Goal: Book appointment/travel/reservation

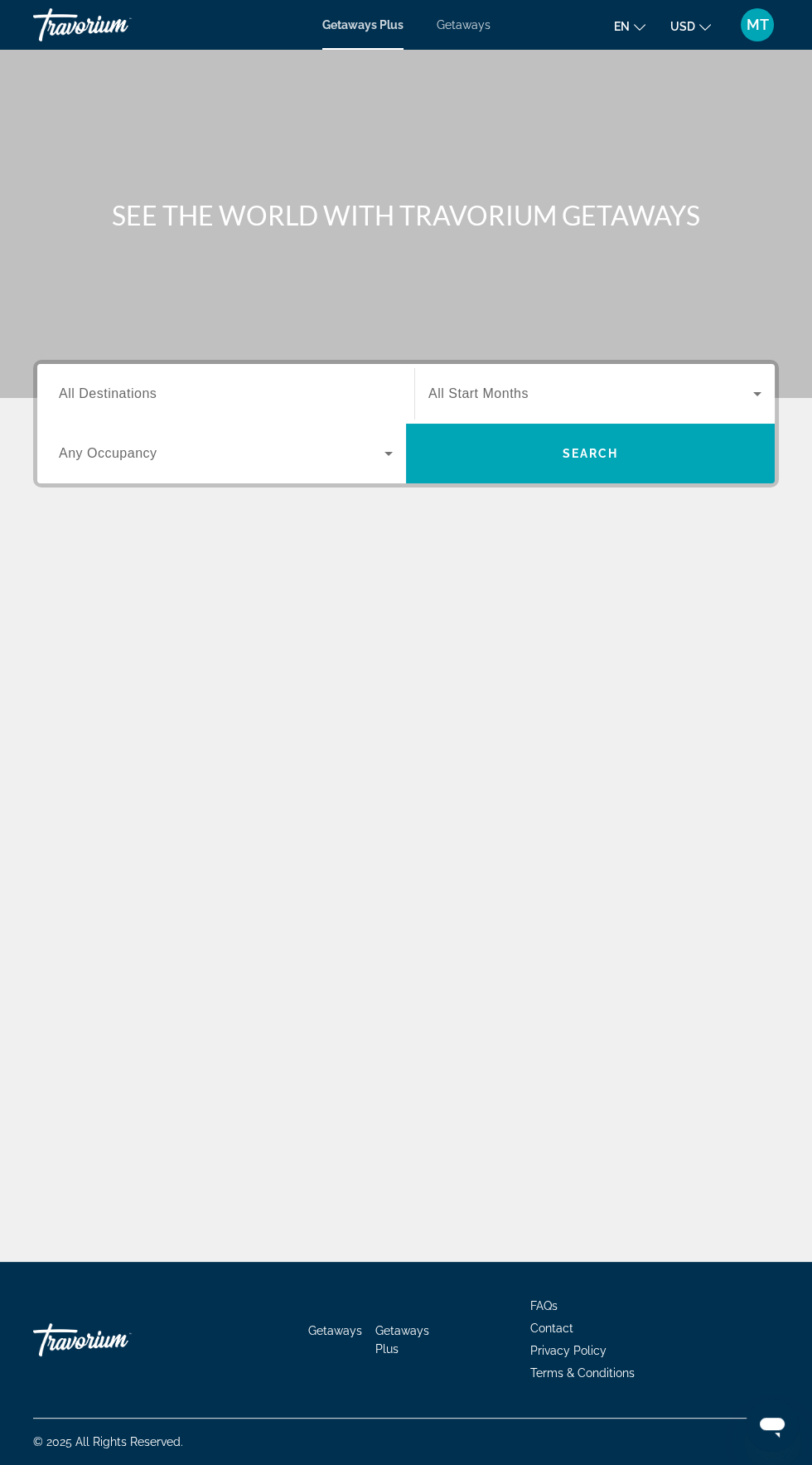
click at [475, 25] on span "Getaways" at bounding box center [463, 25] width 54 height 13
click at [169, 391] on input "Destination All Destinations" at bounding box center [226, 394] width 334 height 20
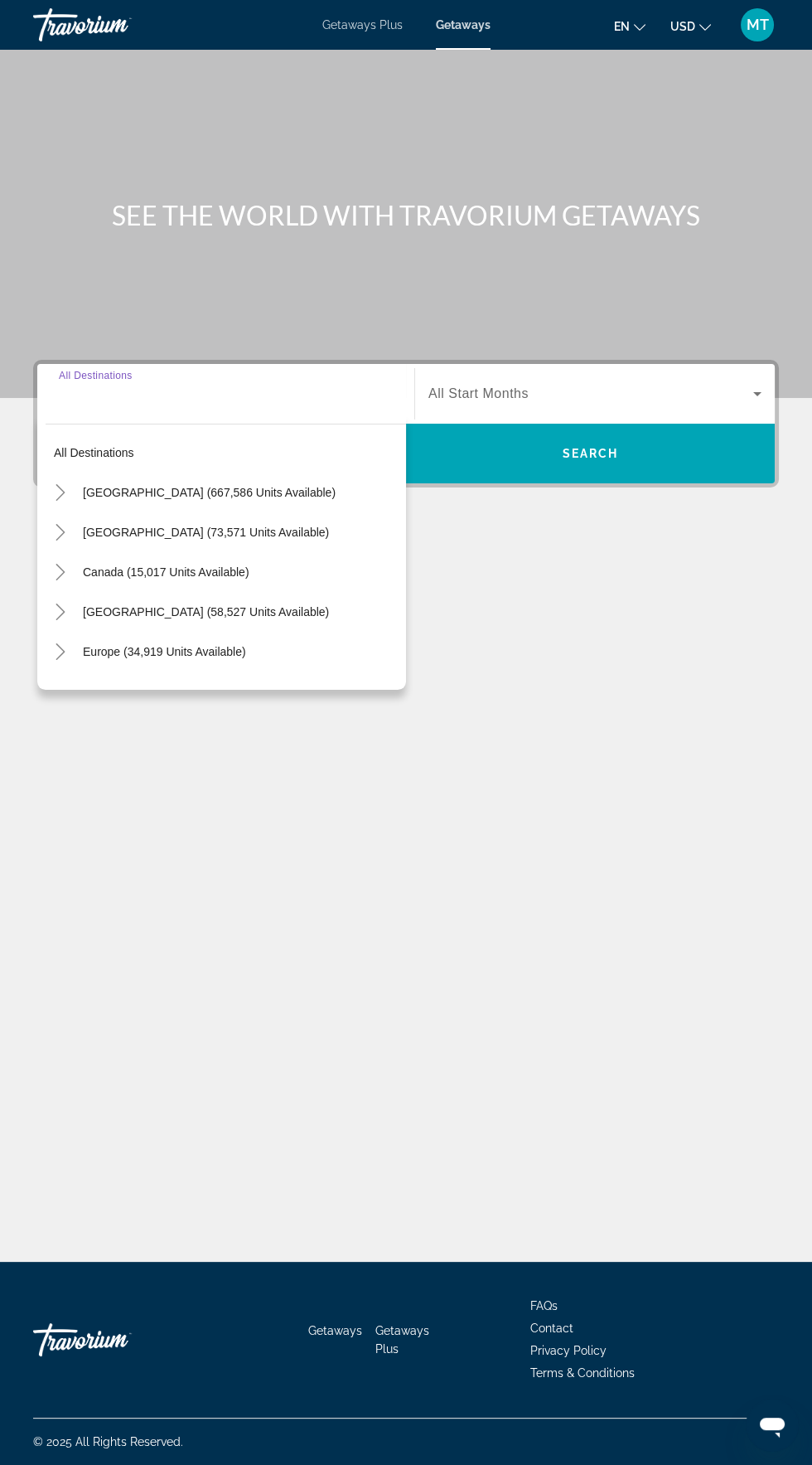
scroll to position [117, 0]
click at [243, 486] on span "[GEOGRAPHIC_DATA] (667,586 units available)" at bounding box center [209, 492] width 253 height 13
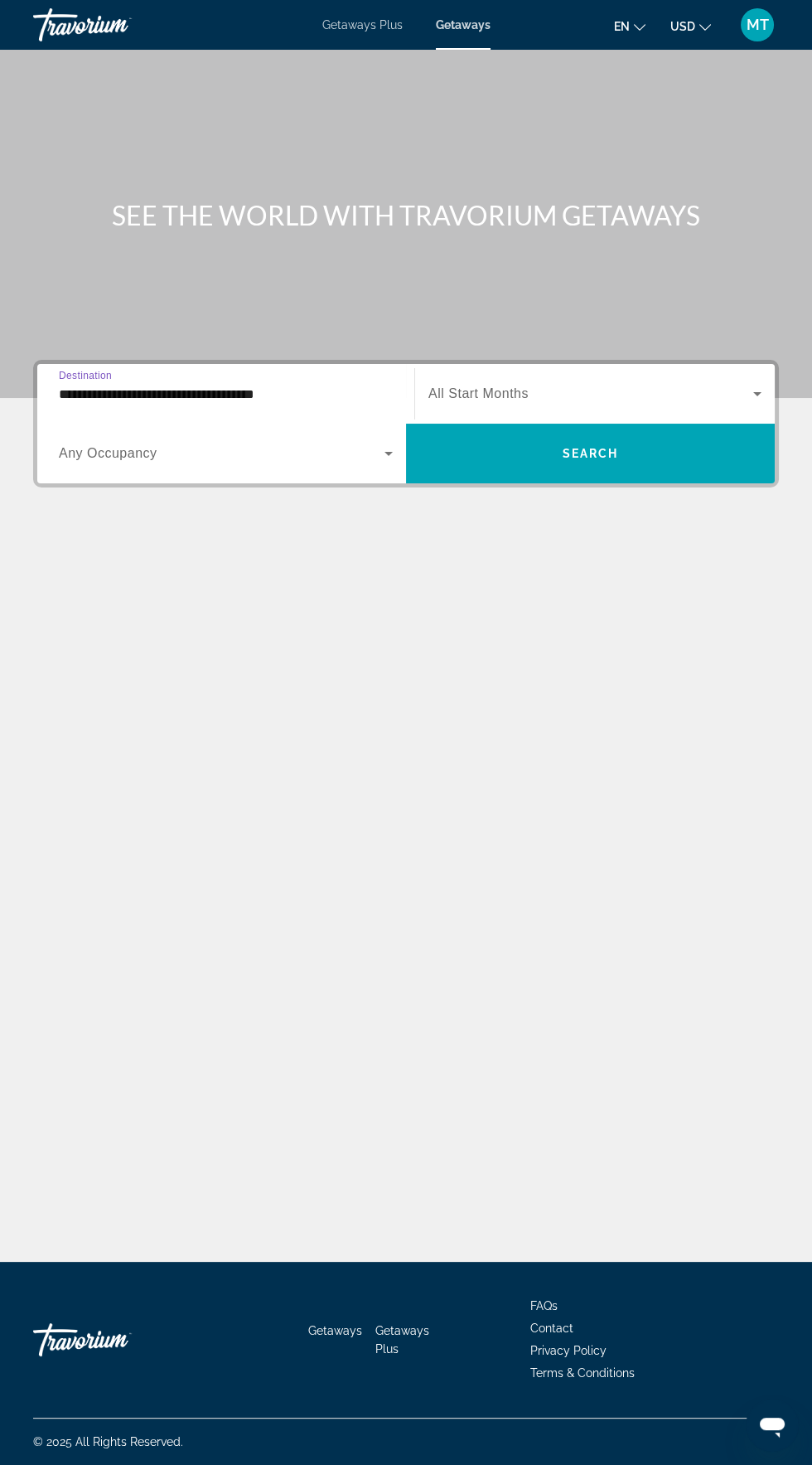
click at [293, 384] on input "**********" at bounding box center [226, 394] width 334 height 20
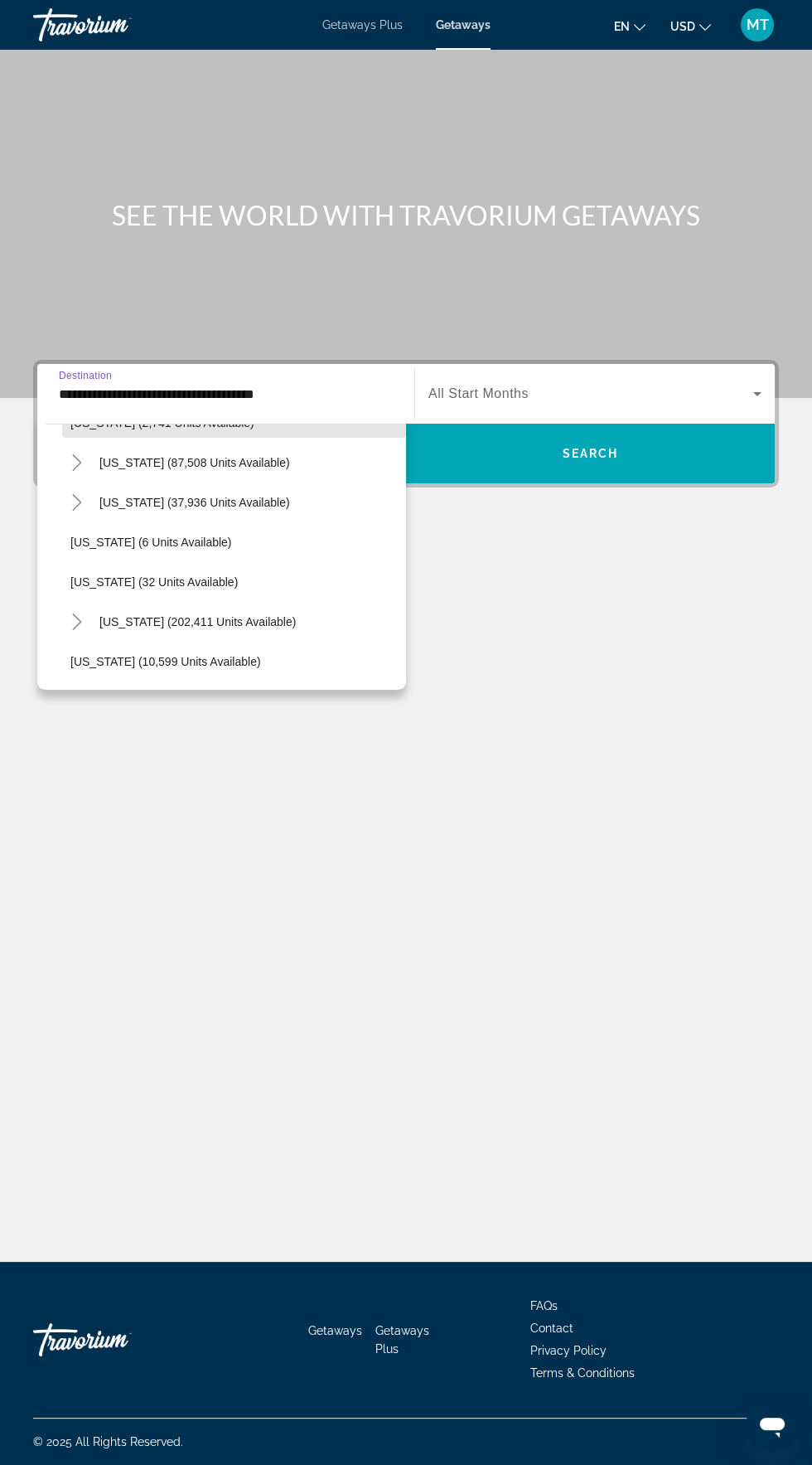
scroll to position [158, 0]
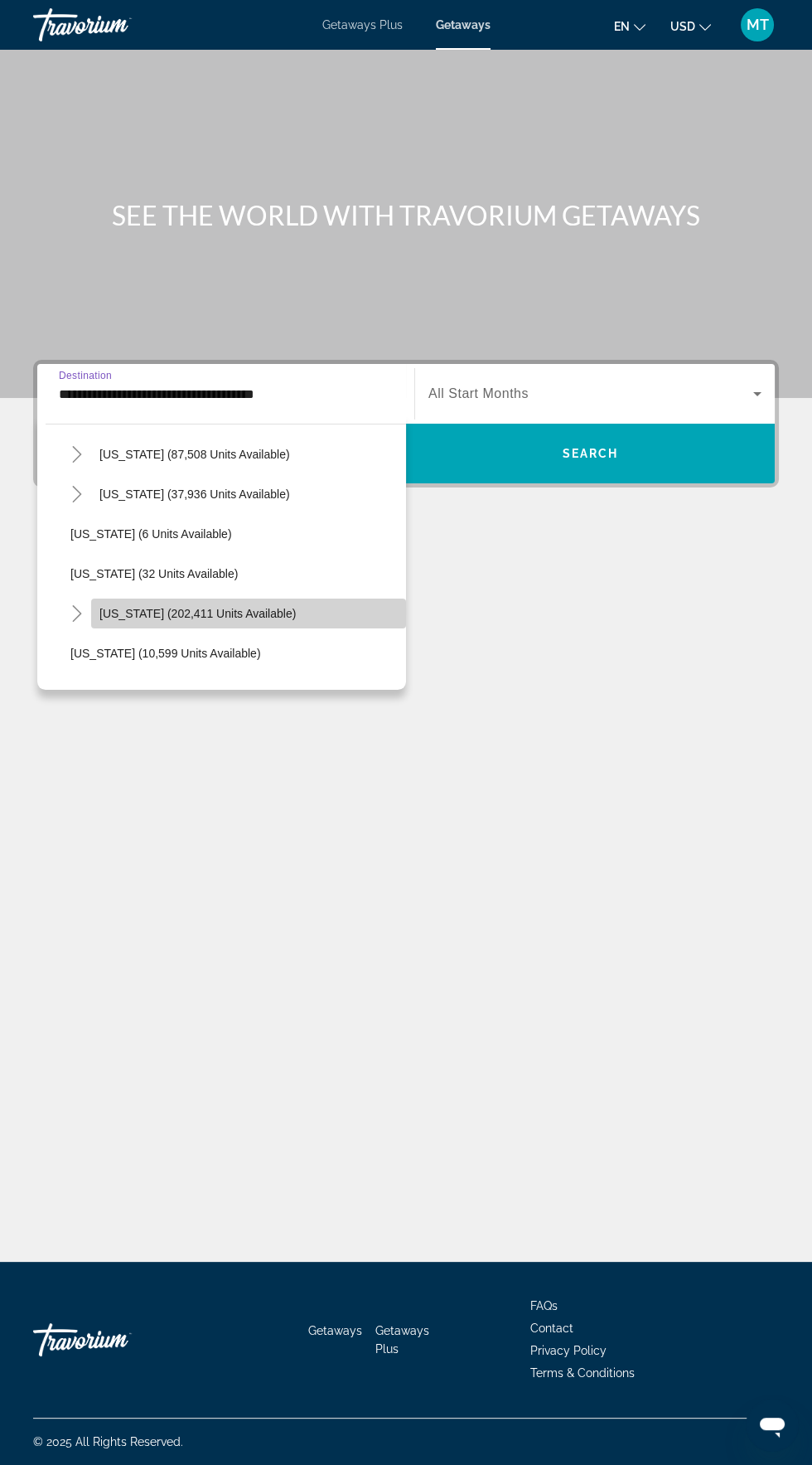
click at [221, 610] on span "[US_STATE] (202,411 units available)" at bounding box center [197, 613] width 196 height 13
type input "**********"
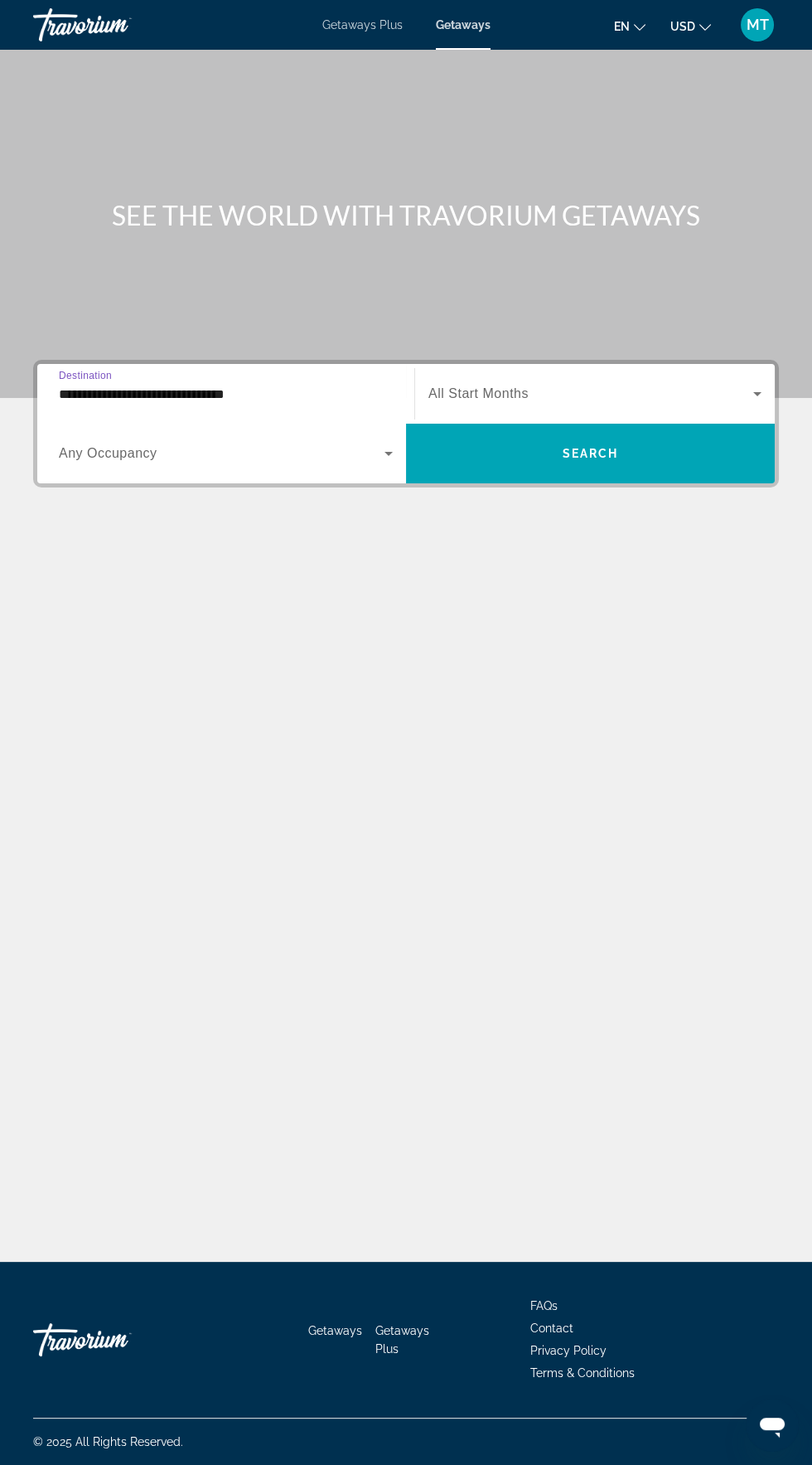
scroll to position [117, 0]
click at [283, 444] on span "Search widget" at bounding box center [222, 453] width 326 height 20
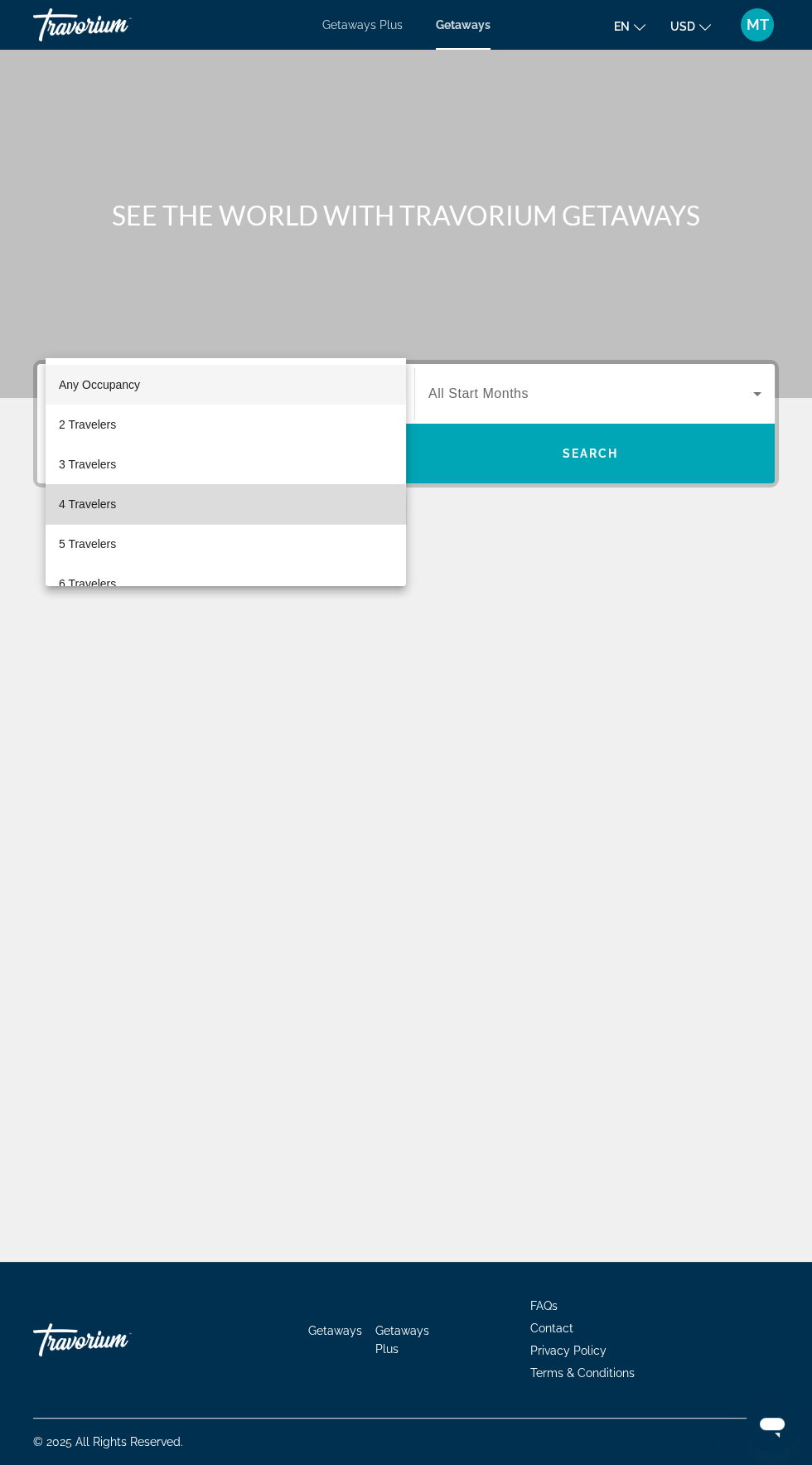
click at [106, 509] on span "4 Travelers" at bounding box center [88, 504] width 57 height 20
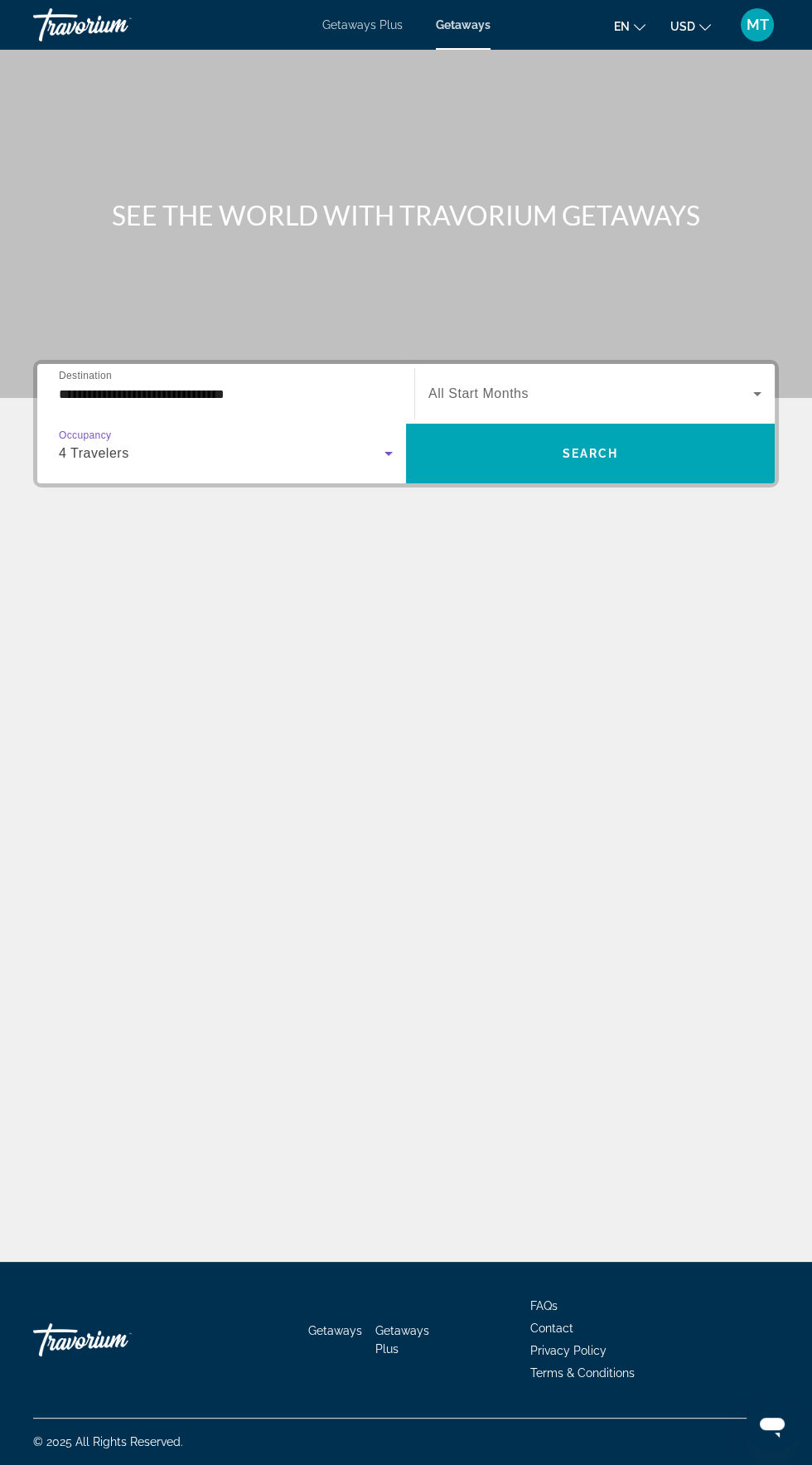
click at [628, 384] on span "Search widget" at bounding box center [591, 393] width 325 height 20
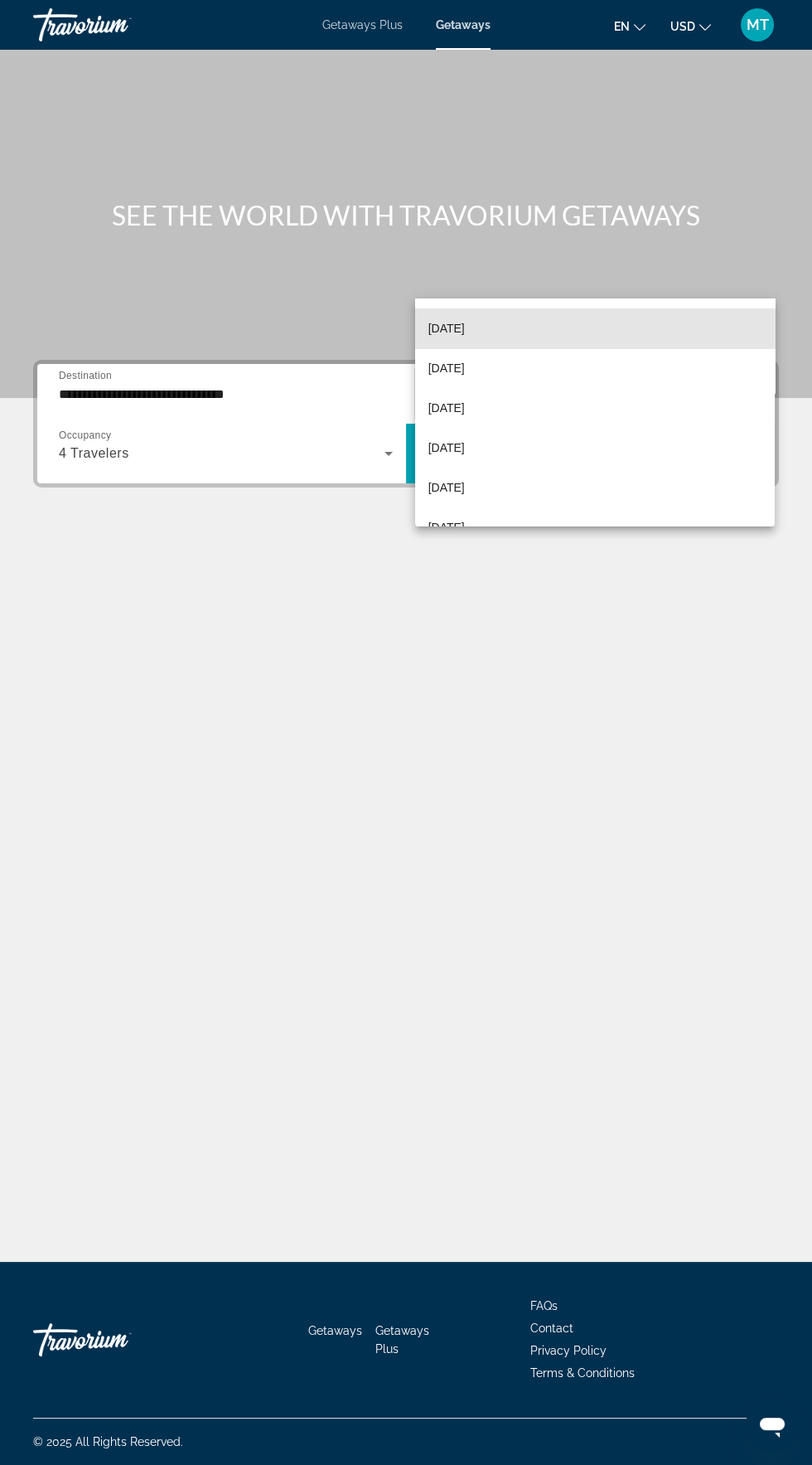
scroll to position [119, 0]
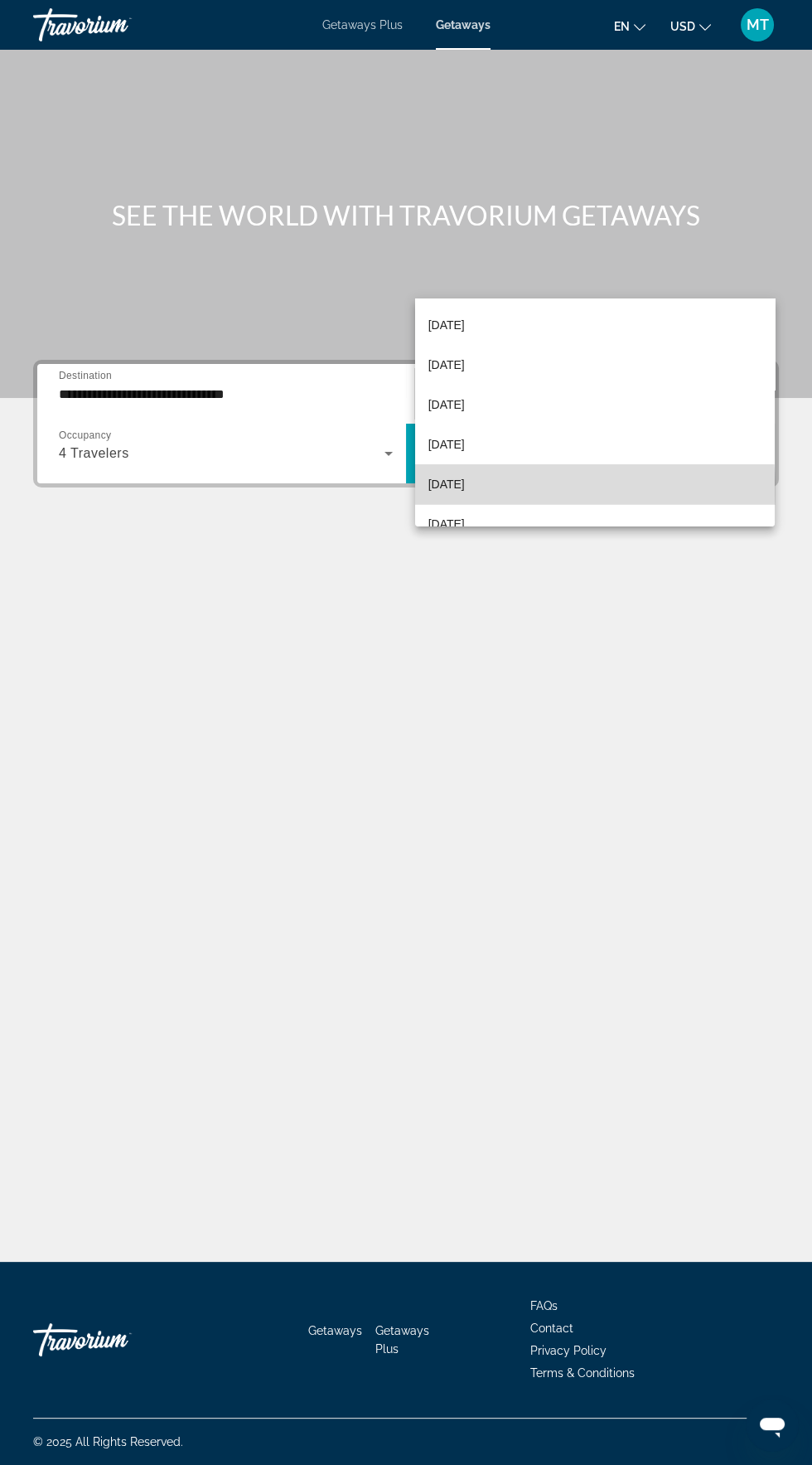
click at [460, 492] on span "[DATE]" at bounding box center [446, 484] width 36 height 20
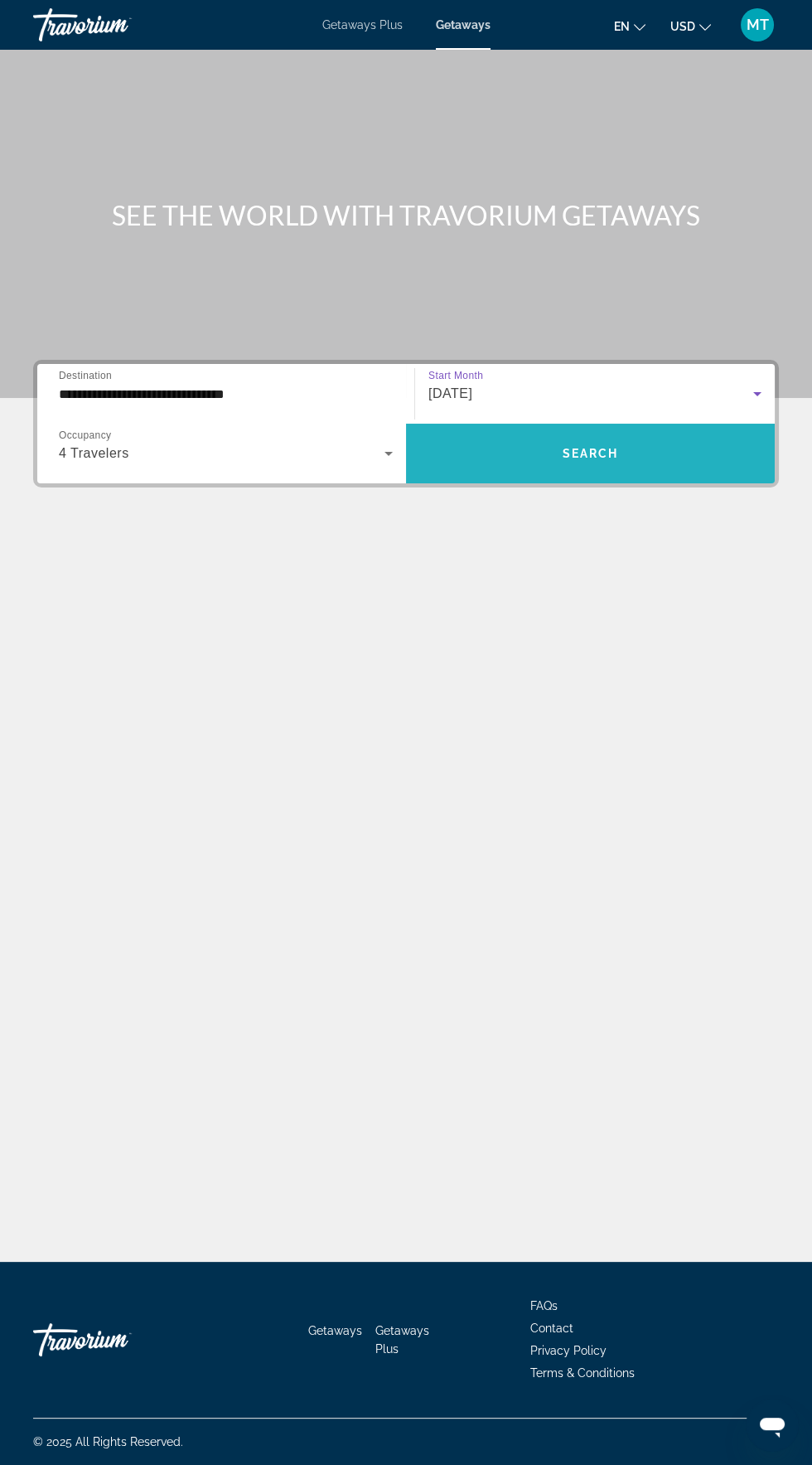
click at [597, 447] on span "Search" at bounding box center [590, 453] width 56 height 13
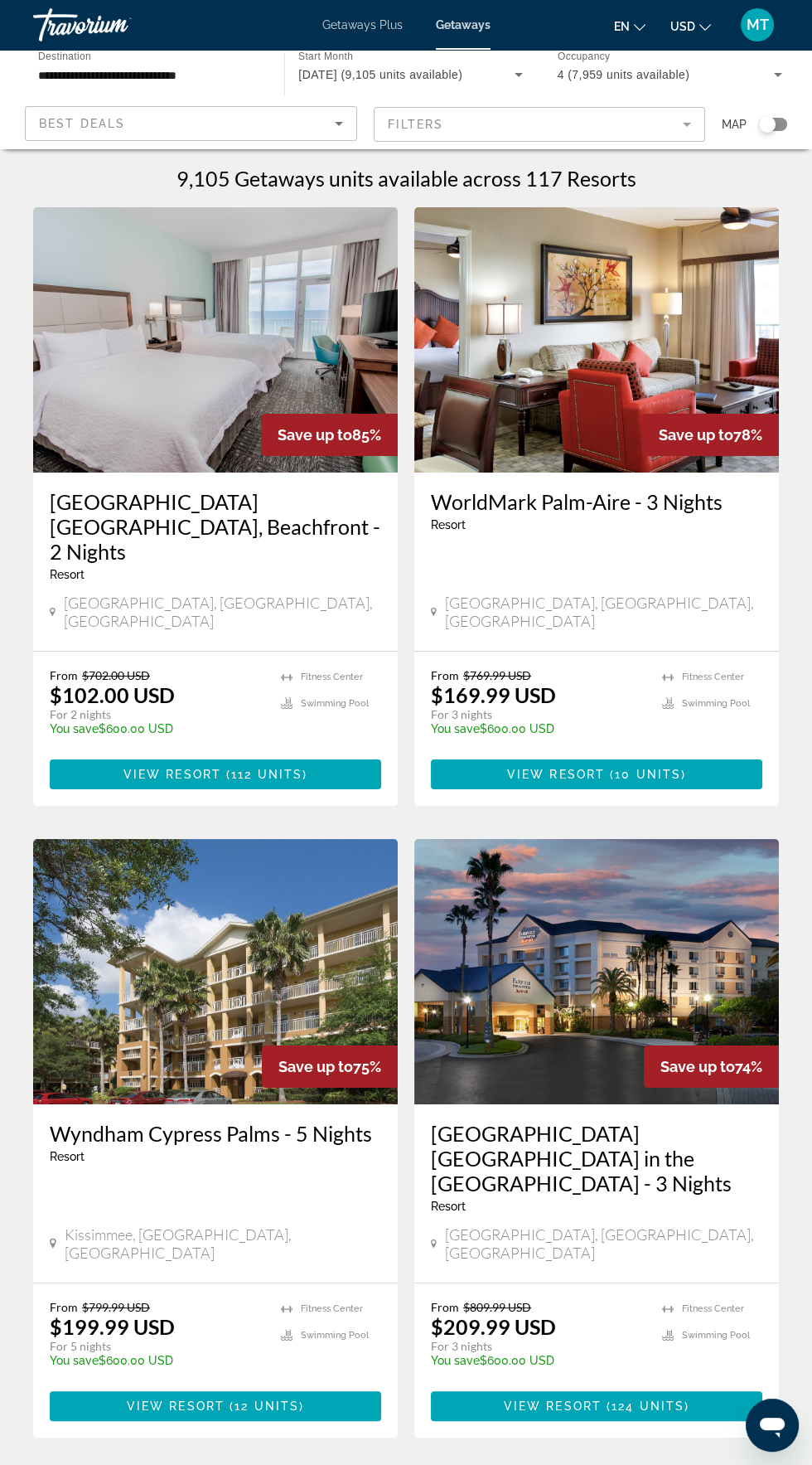
click at [767, 124] on div "Search widget" at bounding box center [767, 124] width 17 height 17
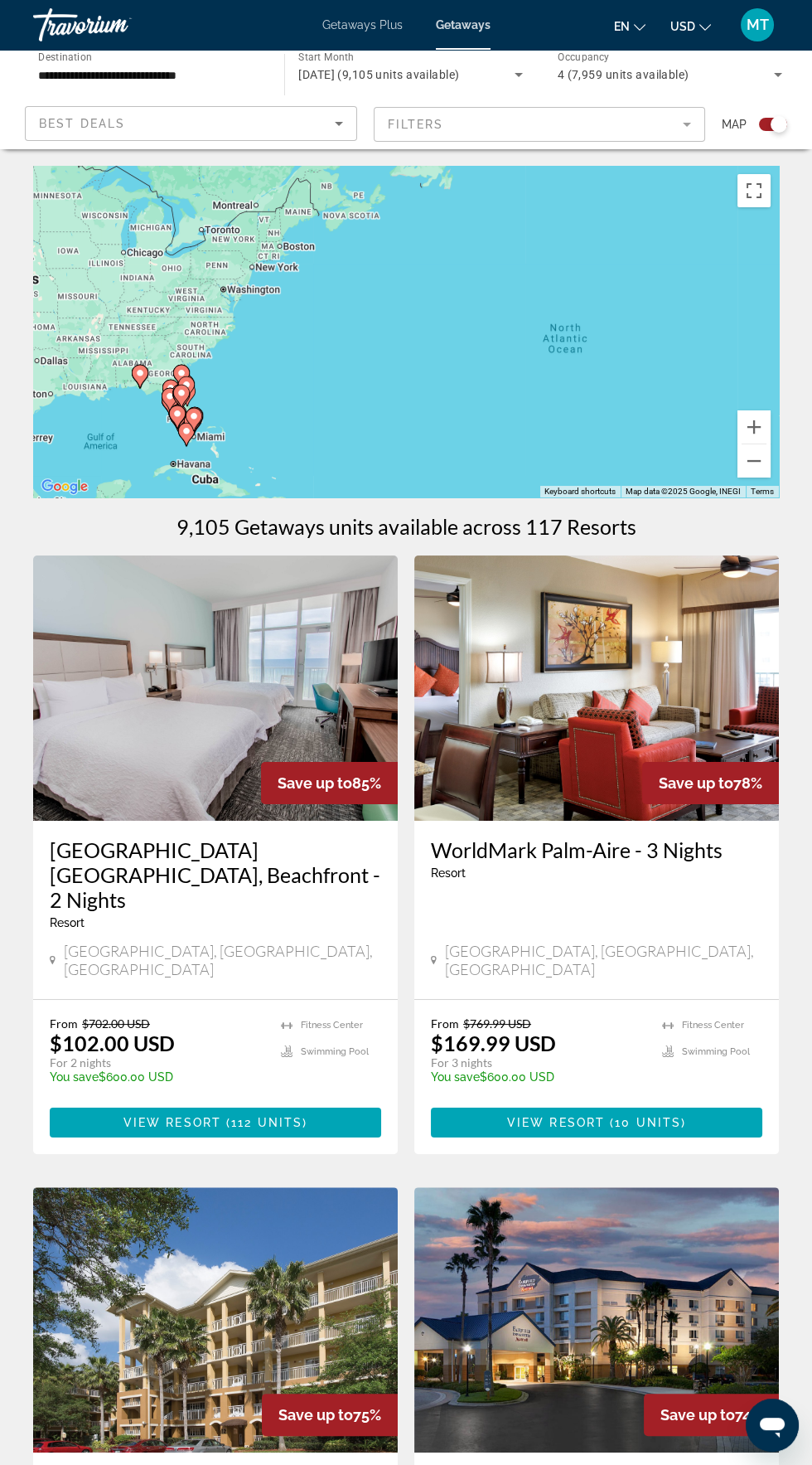
click at [675, 116] on mat-form-field "Filters" at bounding box center [539, 123] width 332 height 35
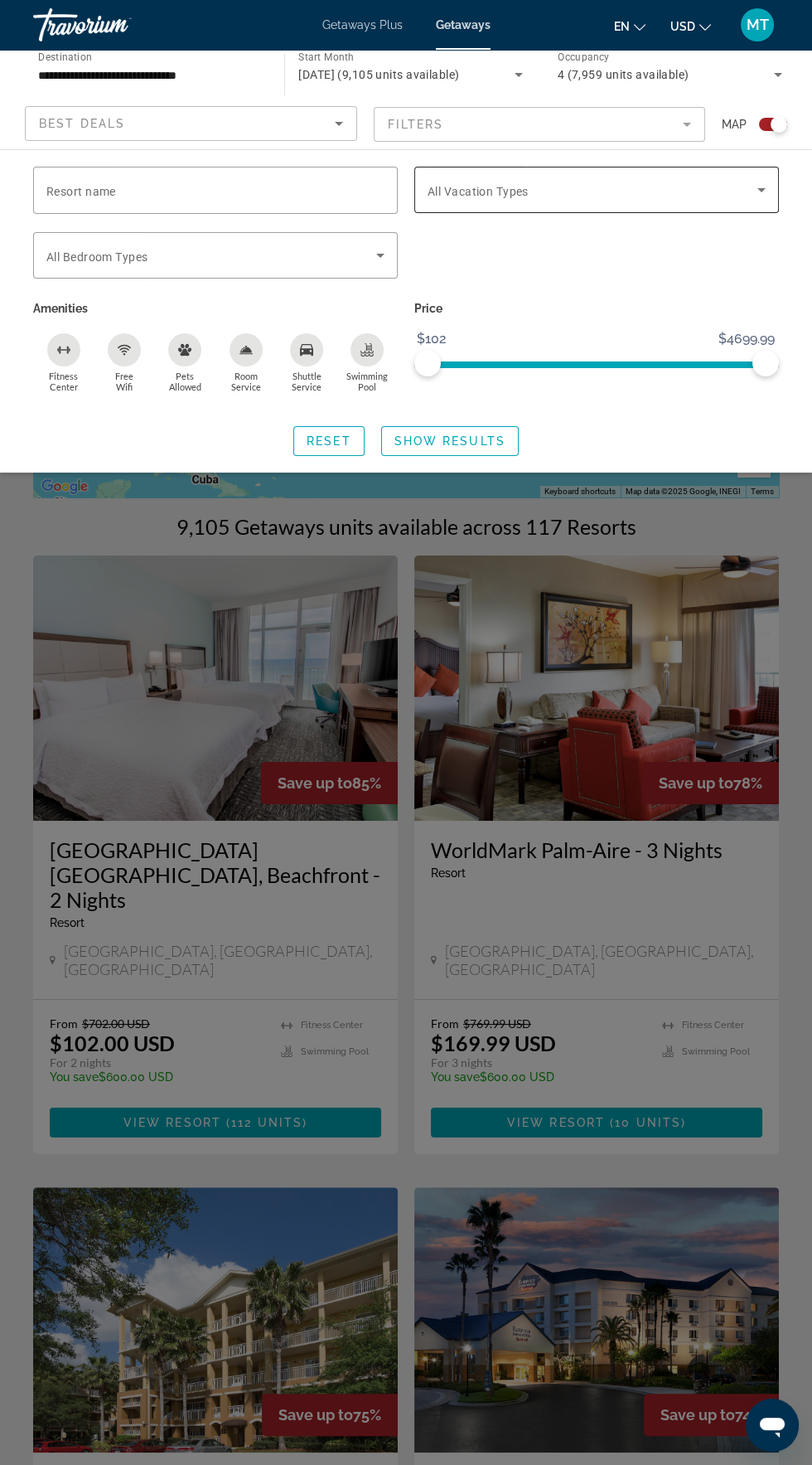
click at [591, 189] on span "Search widget" at bounding box center [592, 189] width 330 height 20
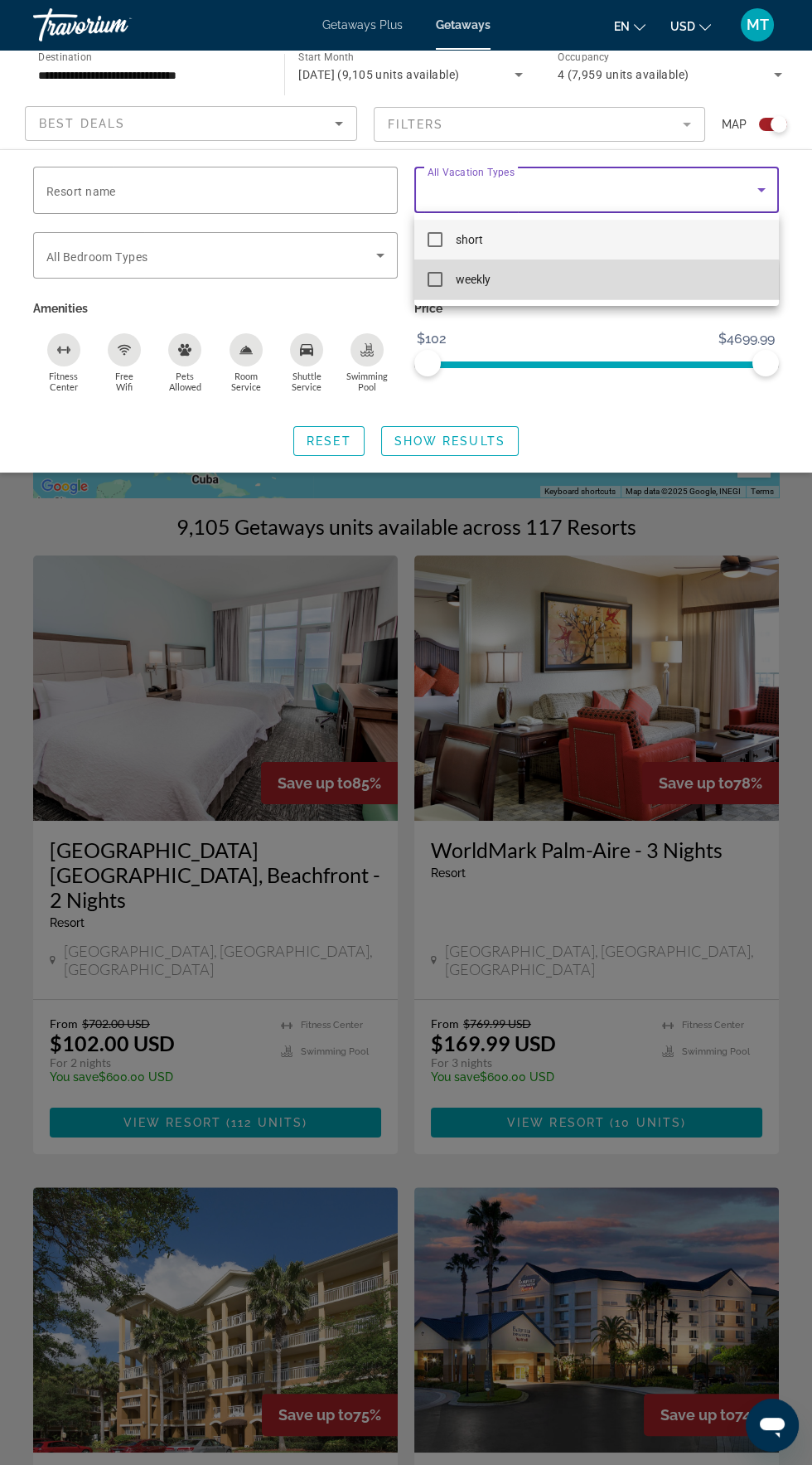
click at [521, 287] on mat-option "weekly" at bounding box center [596, 279] width 365 height 39
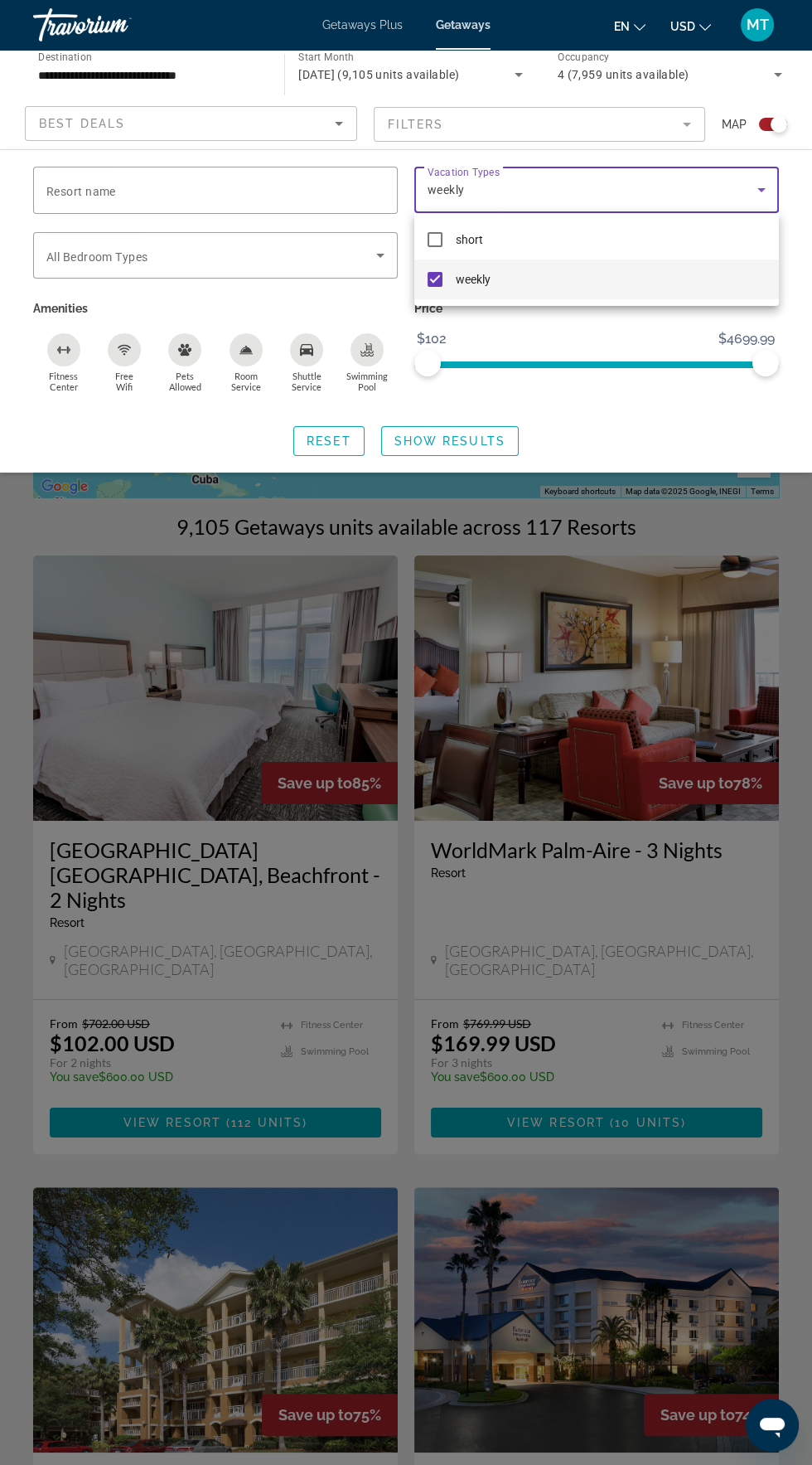
click at [445, 430] on div at bounding box center [406, 732] width 812 height 1465
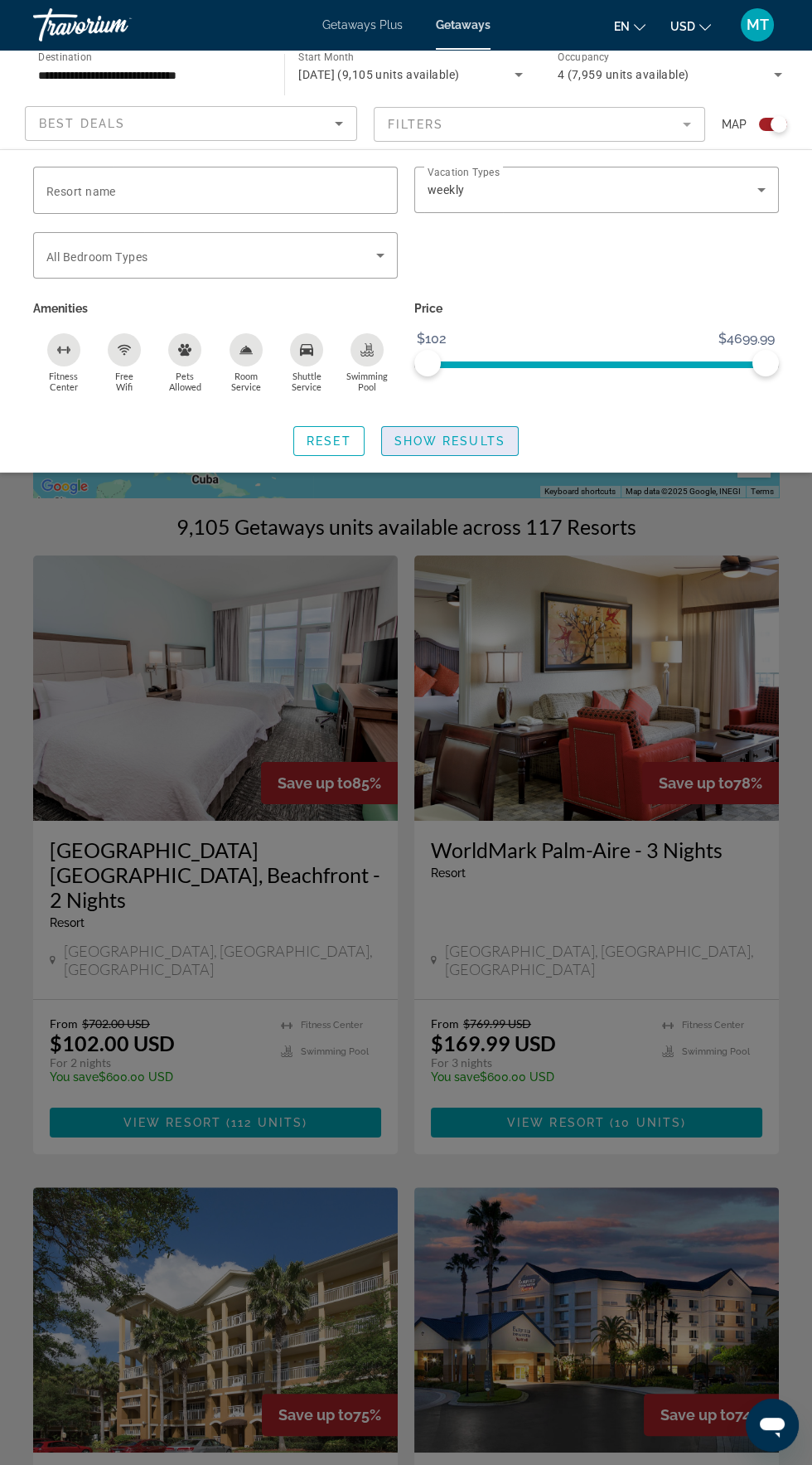
click at [464, 441] on span "Show Results" at bounding box center [449, 441] width 111 height 13
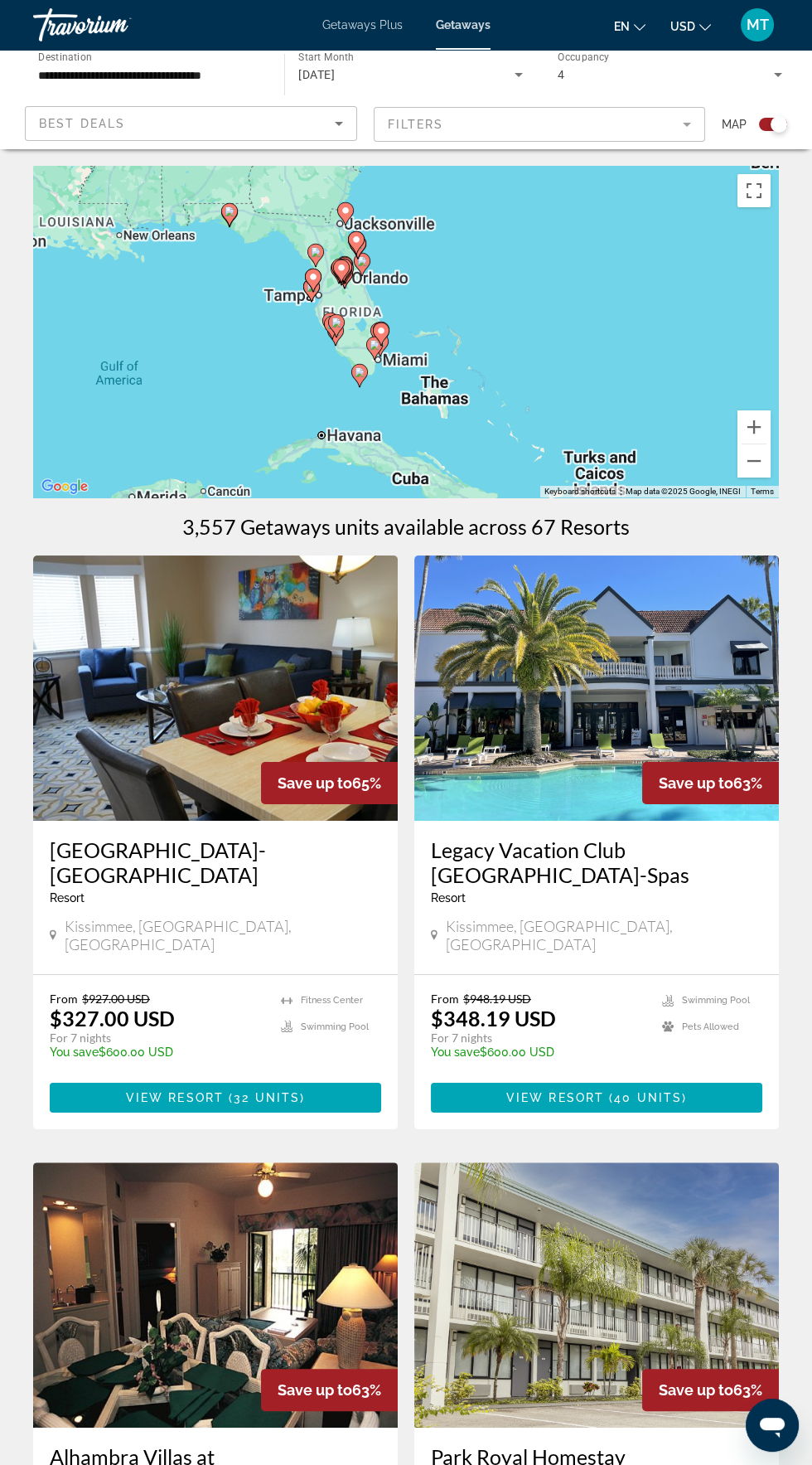
click at [347, 385] on div "To activate drag with keyboard, press Alt + Enter. Once in keyboard drag state,…" at bounding box center [406, 331] width 746 height 331
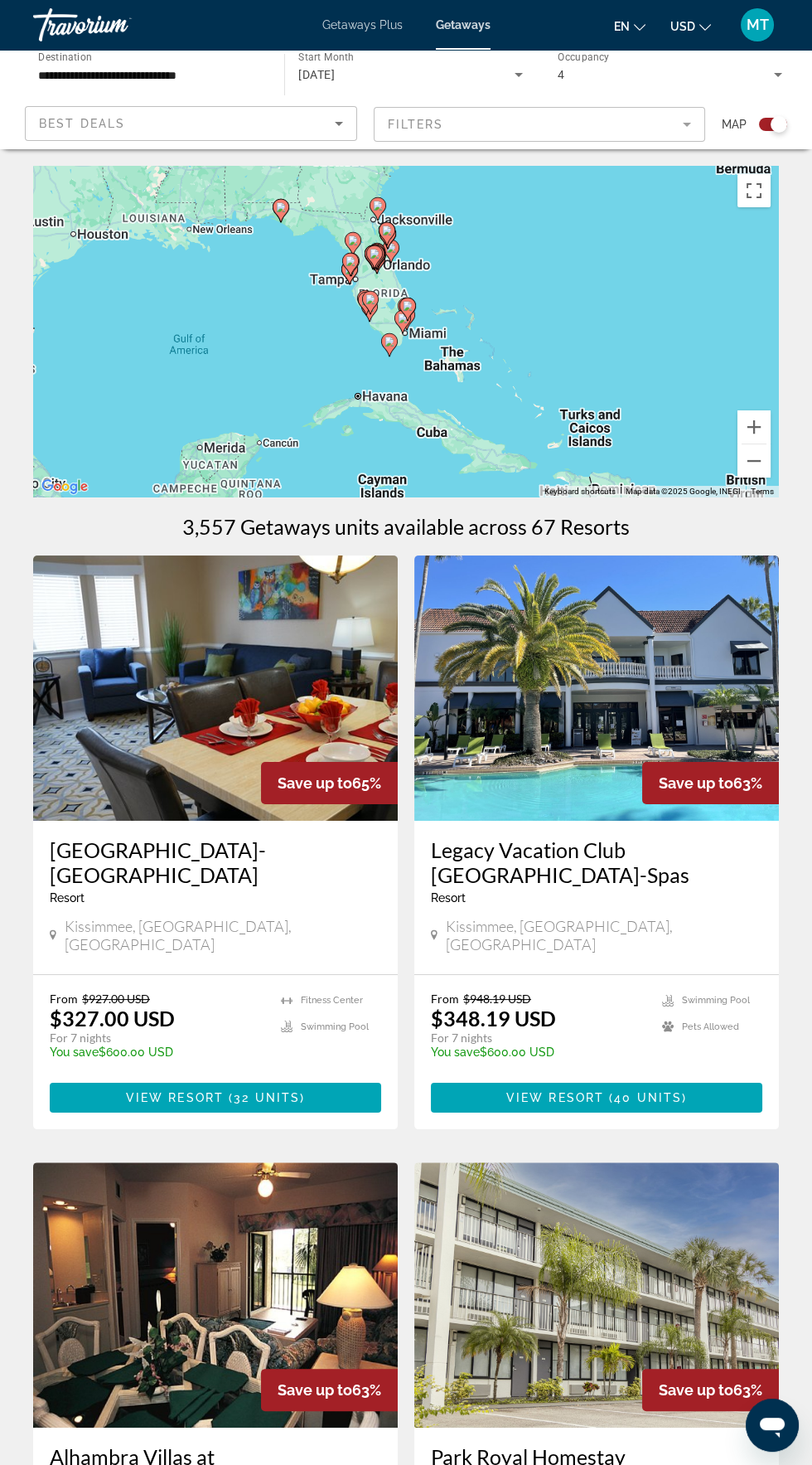
click at [403, 323] on icon "Main content" at bounding box center [402, 321] width 15 height 22
type input "**********"
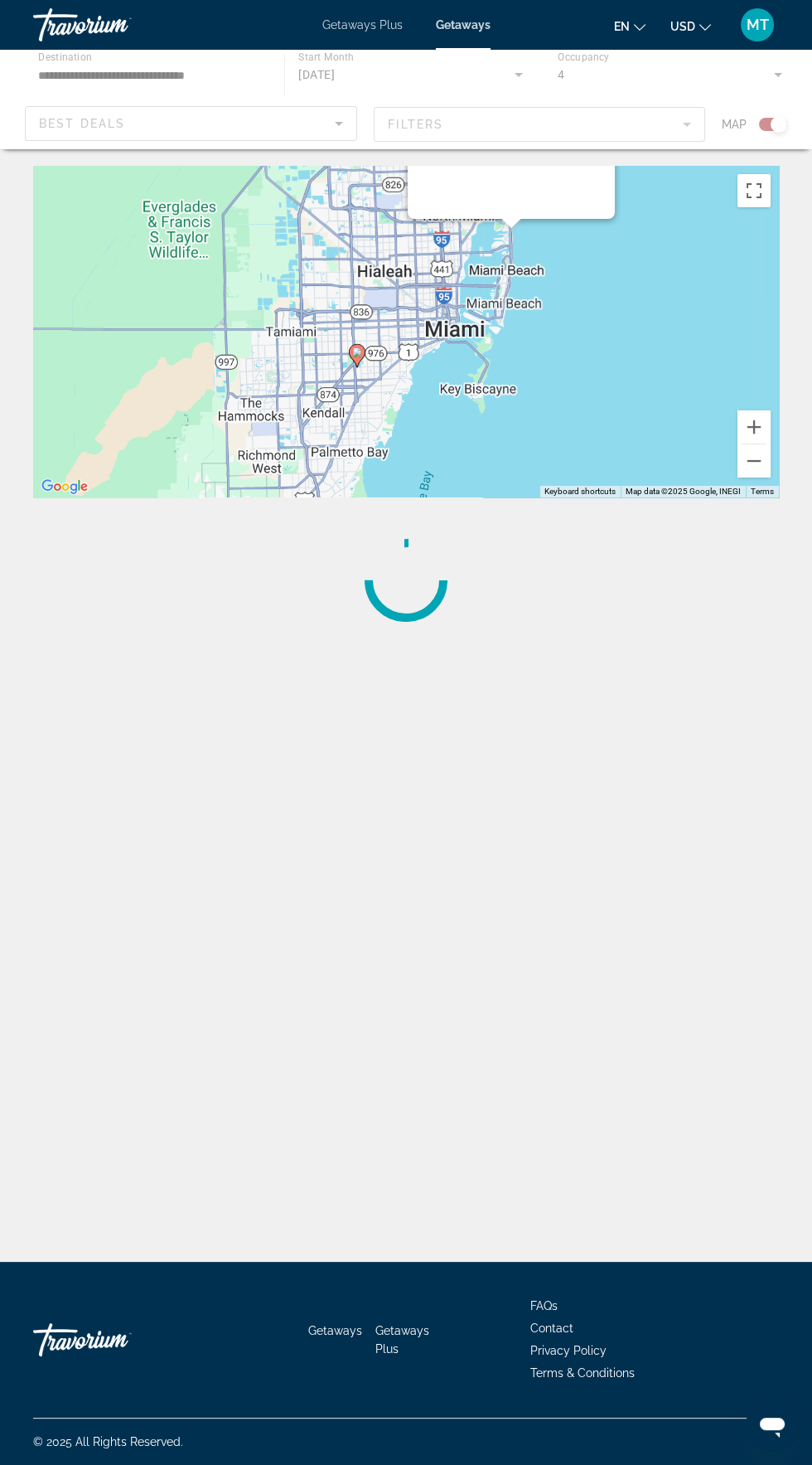
click at [523, 231] on div "To navigate, press the arrow keys. To activate drag with keyboard, press Alt + …" at bounding box center [406, 331] width 746 height 331
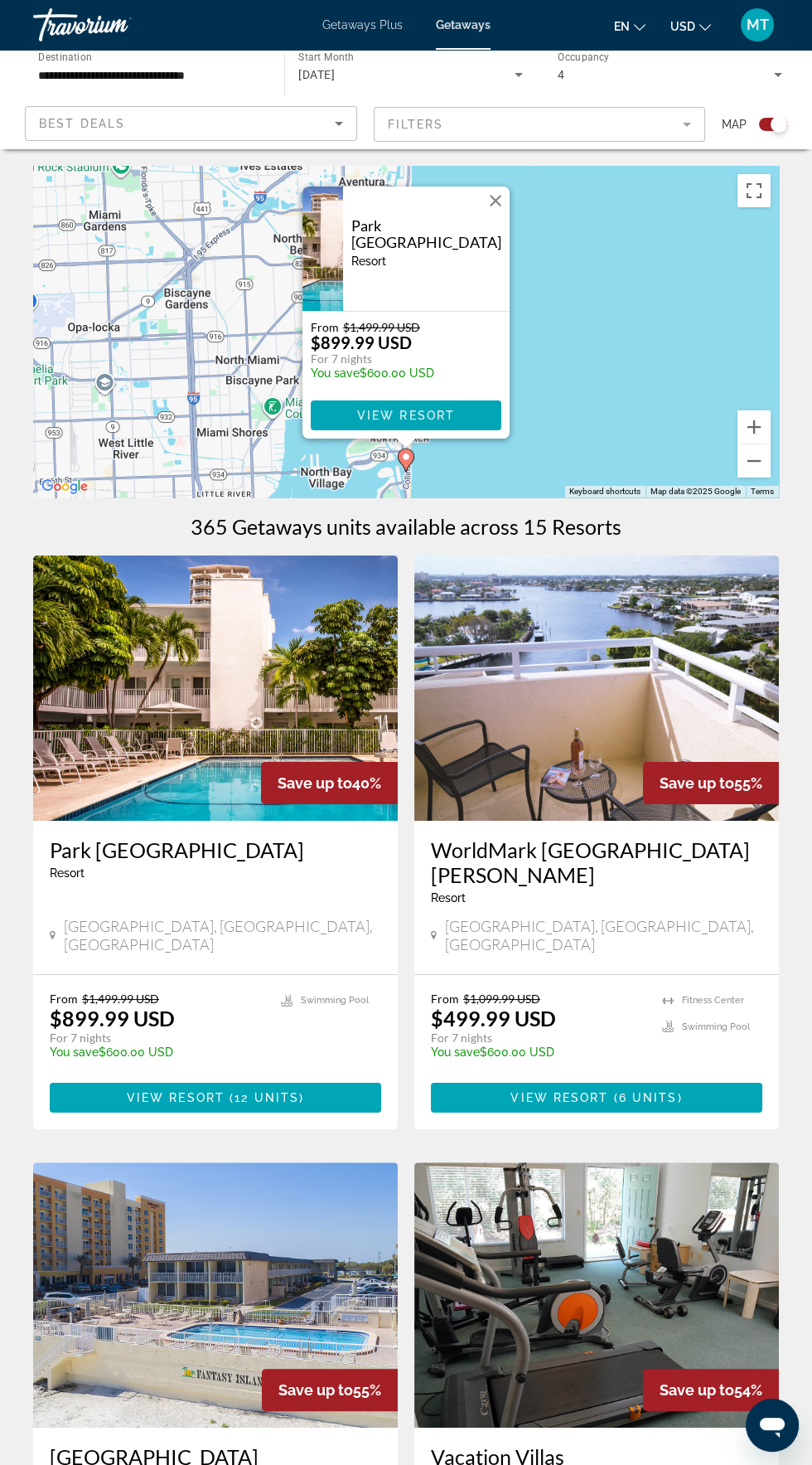
click at [206, 849] on h3 "Park [GEOGRAPHIC_DATA]" at bounding box center [215, 849] width 331 height 25
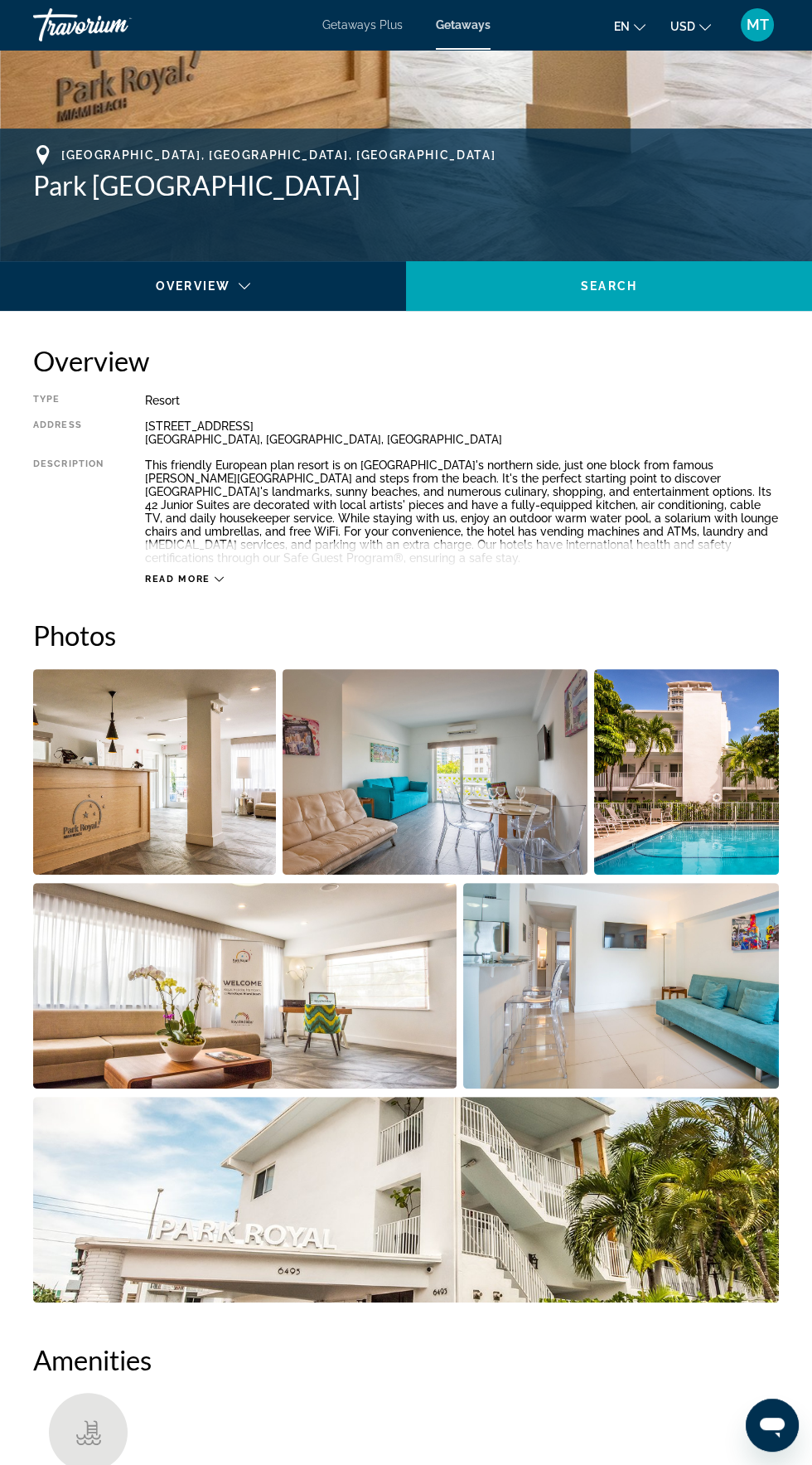
scroll to position [572, 0]
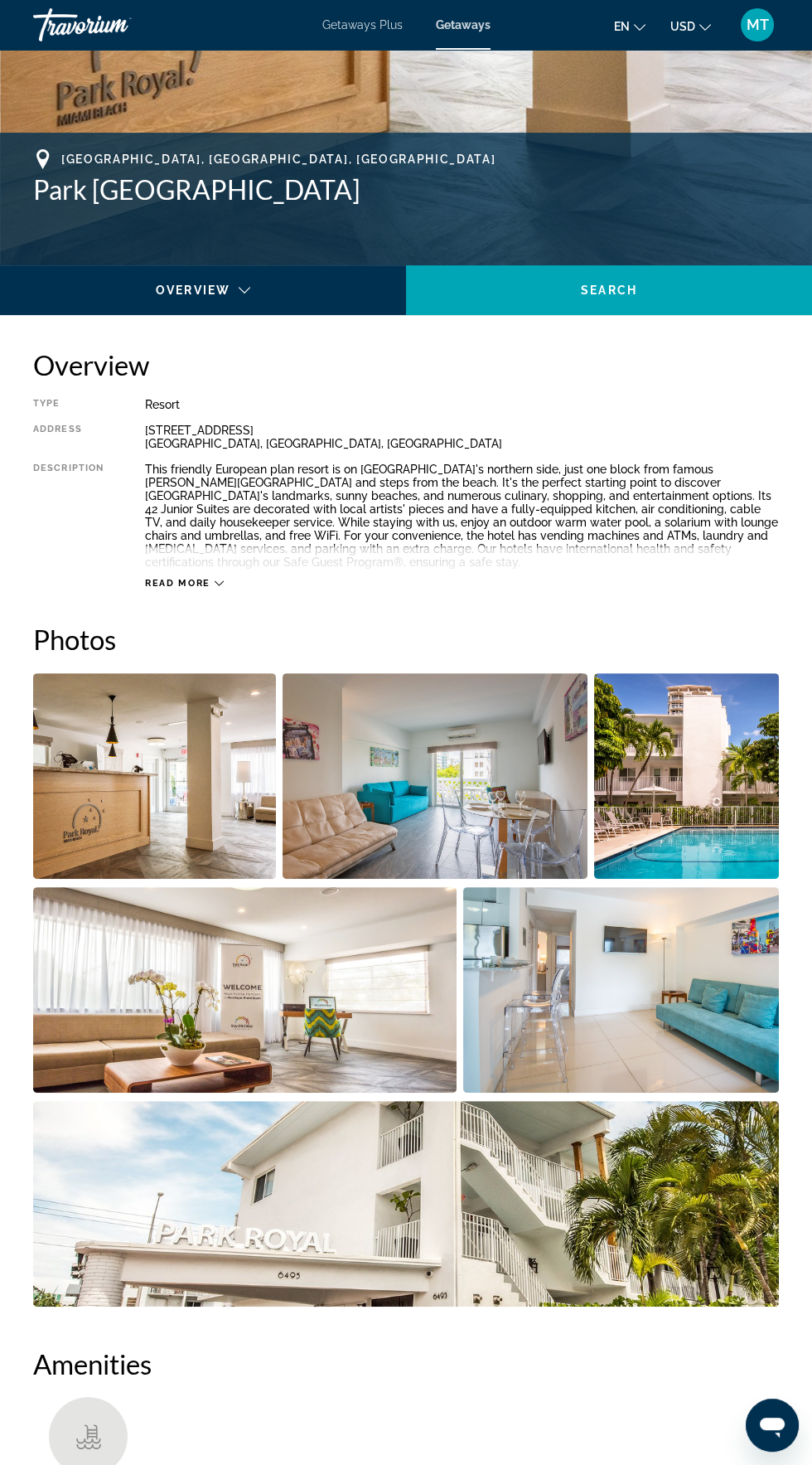
click at [194, 775] on img "Open full-screen image slider" at bounding box center [155, 776] width 242 height 206
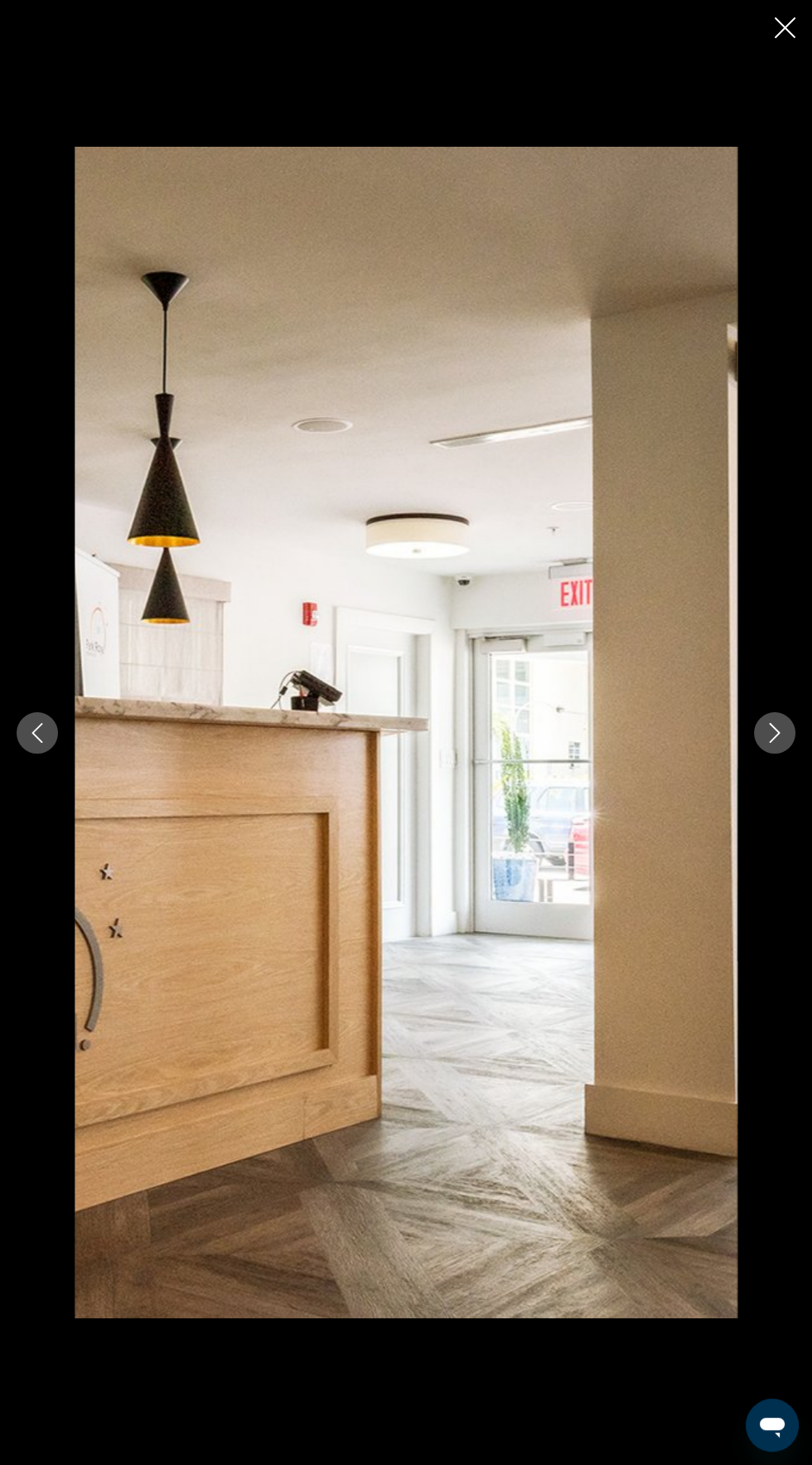
click at [757, 727] on button "Next image" at bounding box center [775, 732] width 41 height 41
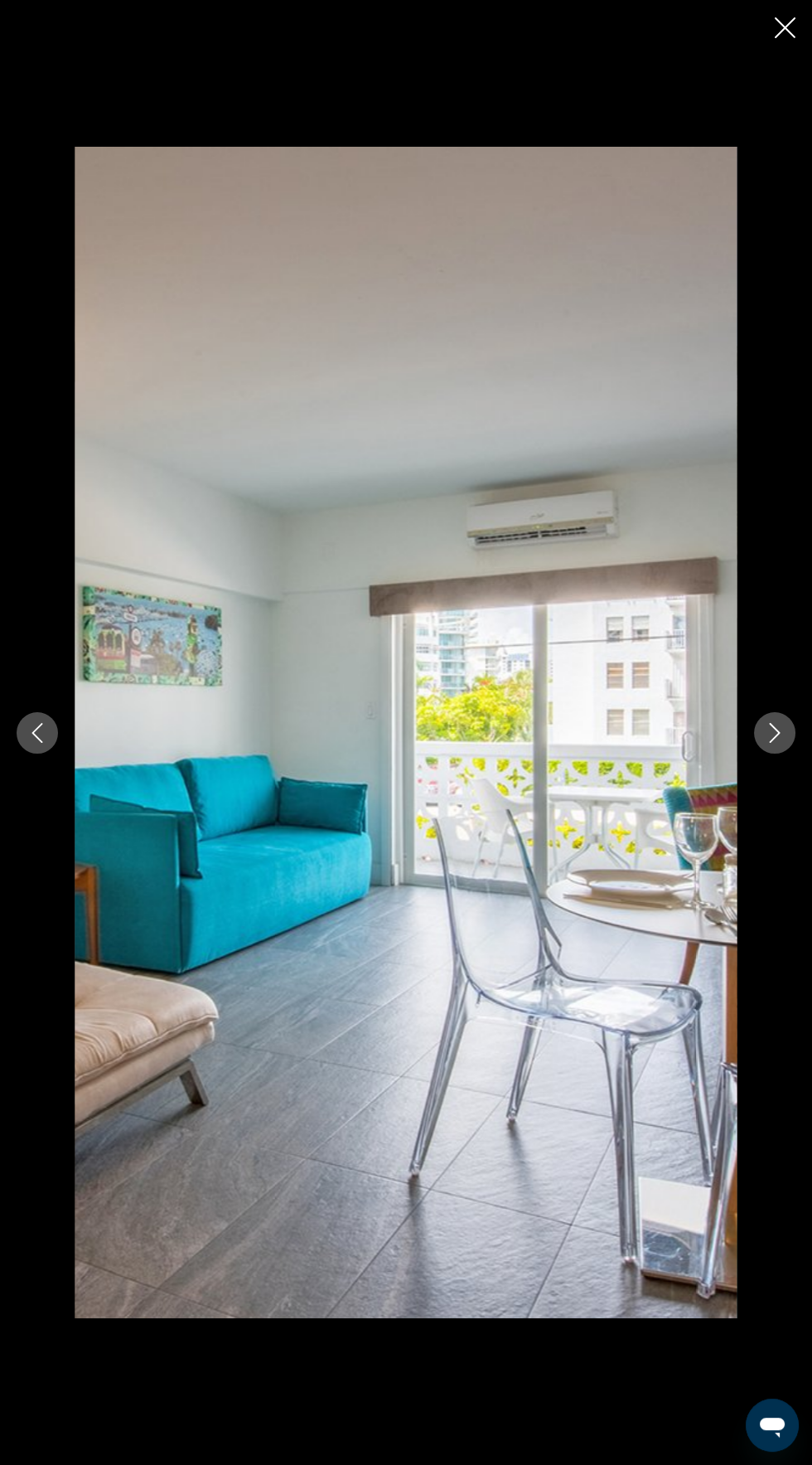
click at [774, 732] on icon "Next image" at bounding box center [775, 732] width 20 height 20
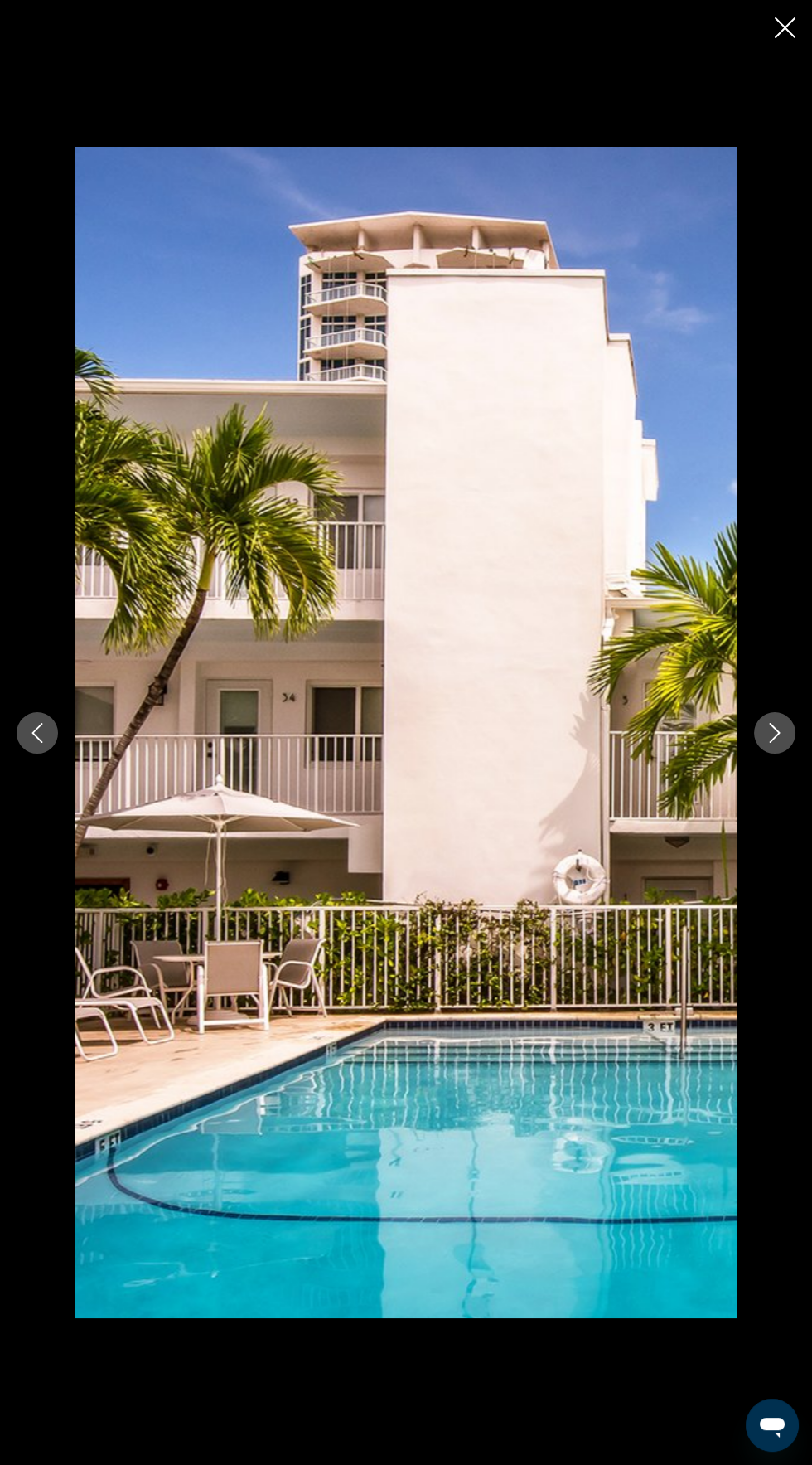
click at [774, 732] on icon "Next image" at bounding box center [775, 732] width 20 height 20
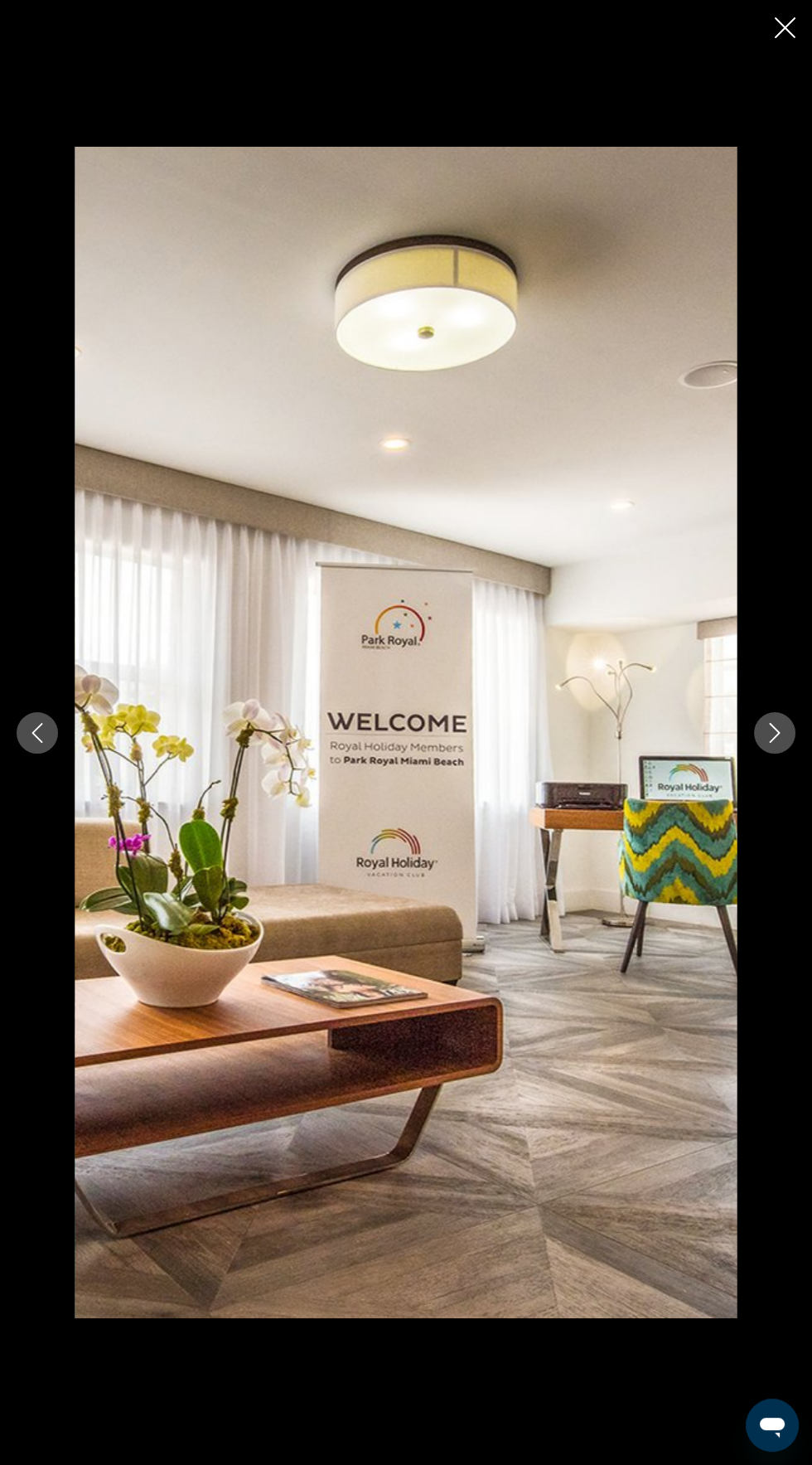
click at [774, 732] on icon "Next image" at bounding box center [775, 732] width 20 height 20
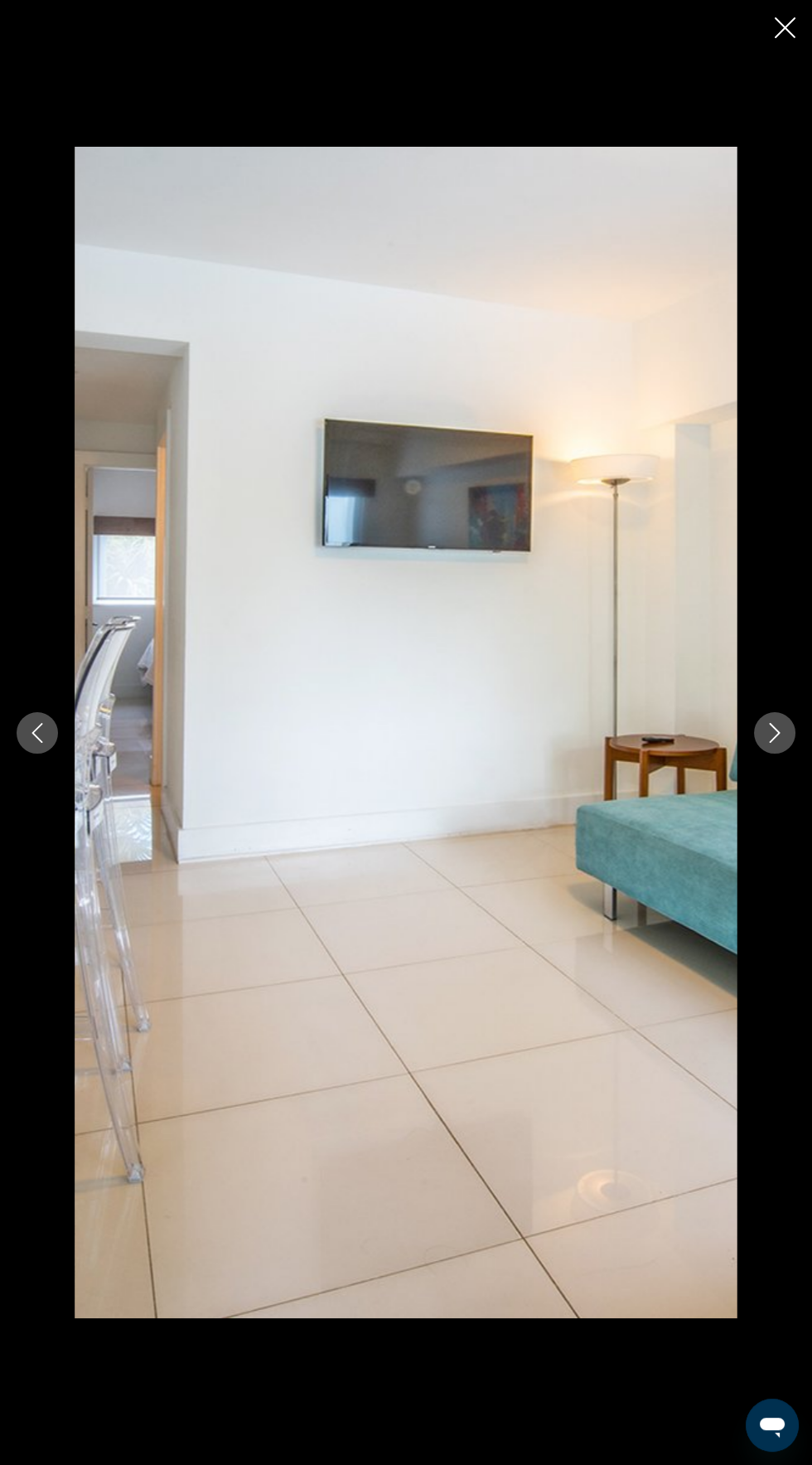
click at [774, 732] on icon "Next image" at bounding box center [775, 732] width 20 height 20
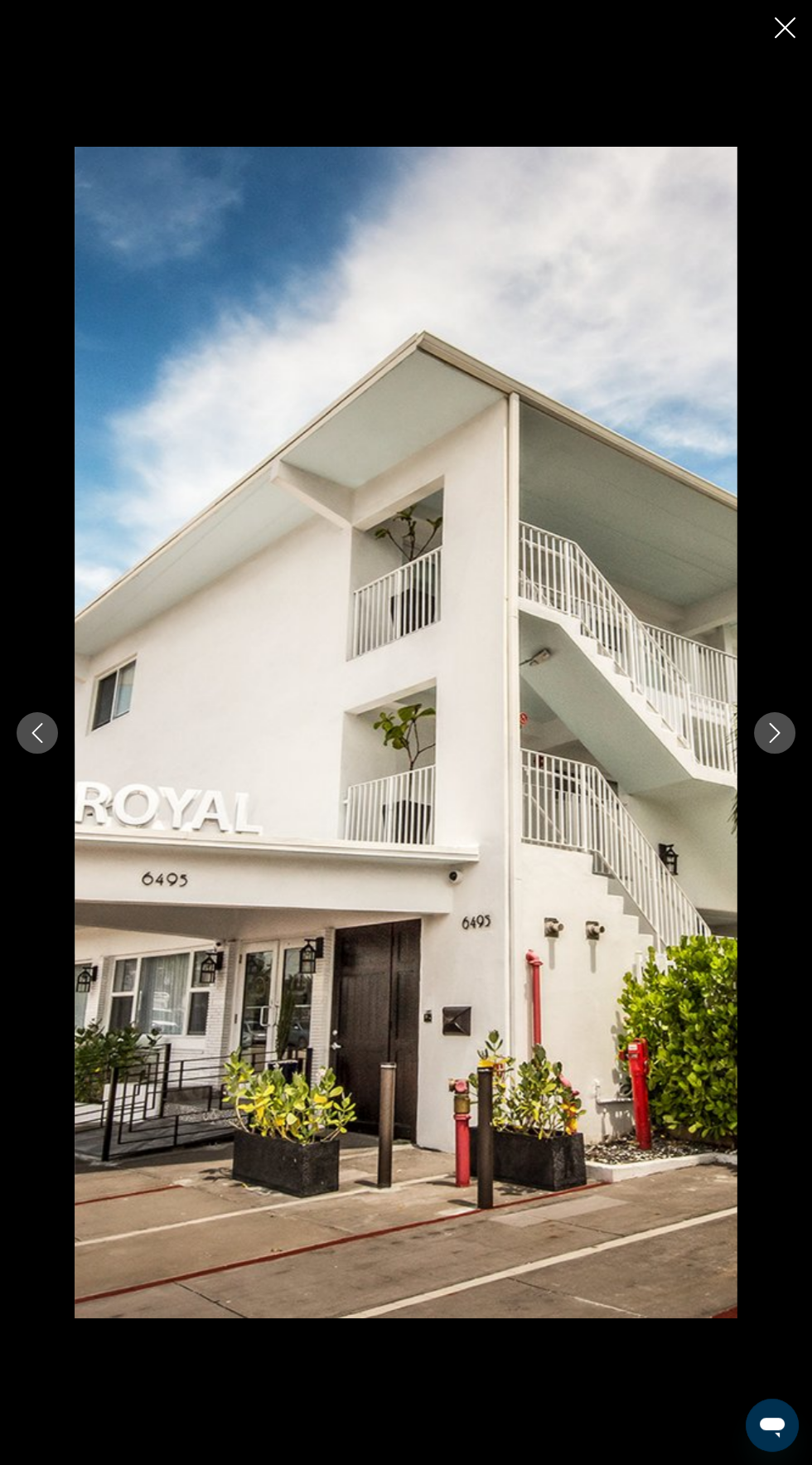
click at [769, 732] on icon "Next image" at bounding box center [775, 732] width 20 height 20
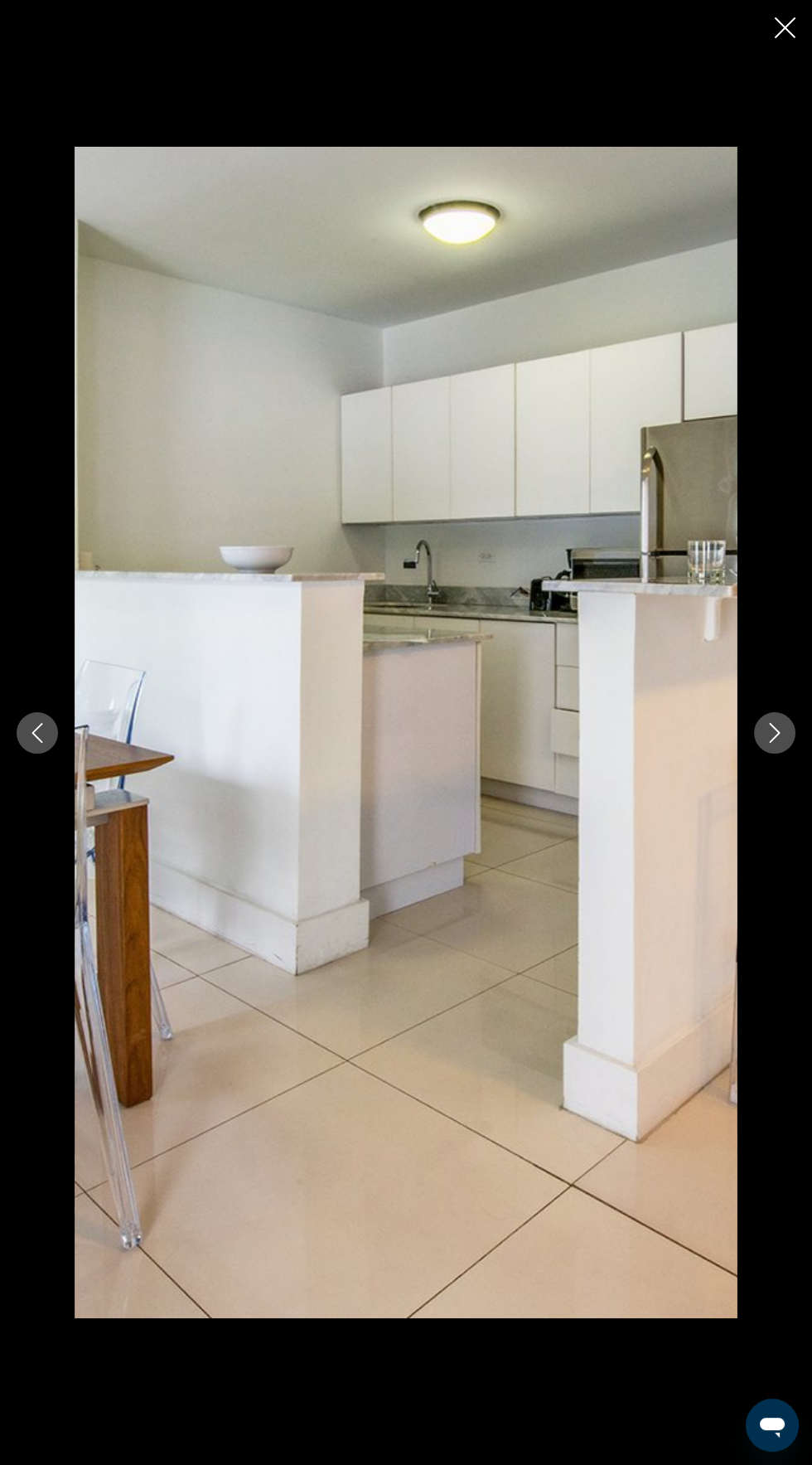
click at [770, 732] on icon "Next image" at bounding box center [775, 732] width 20 height 20
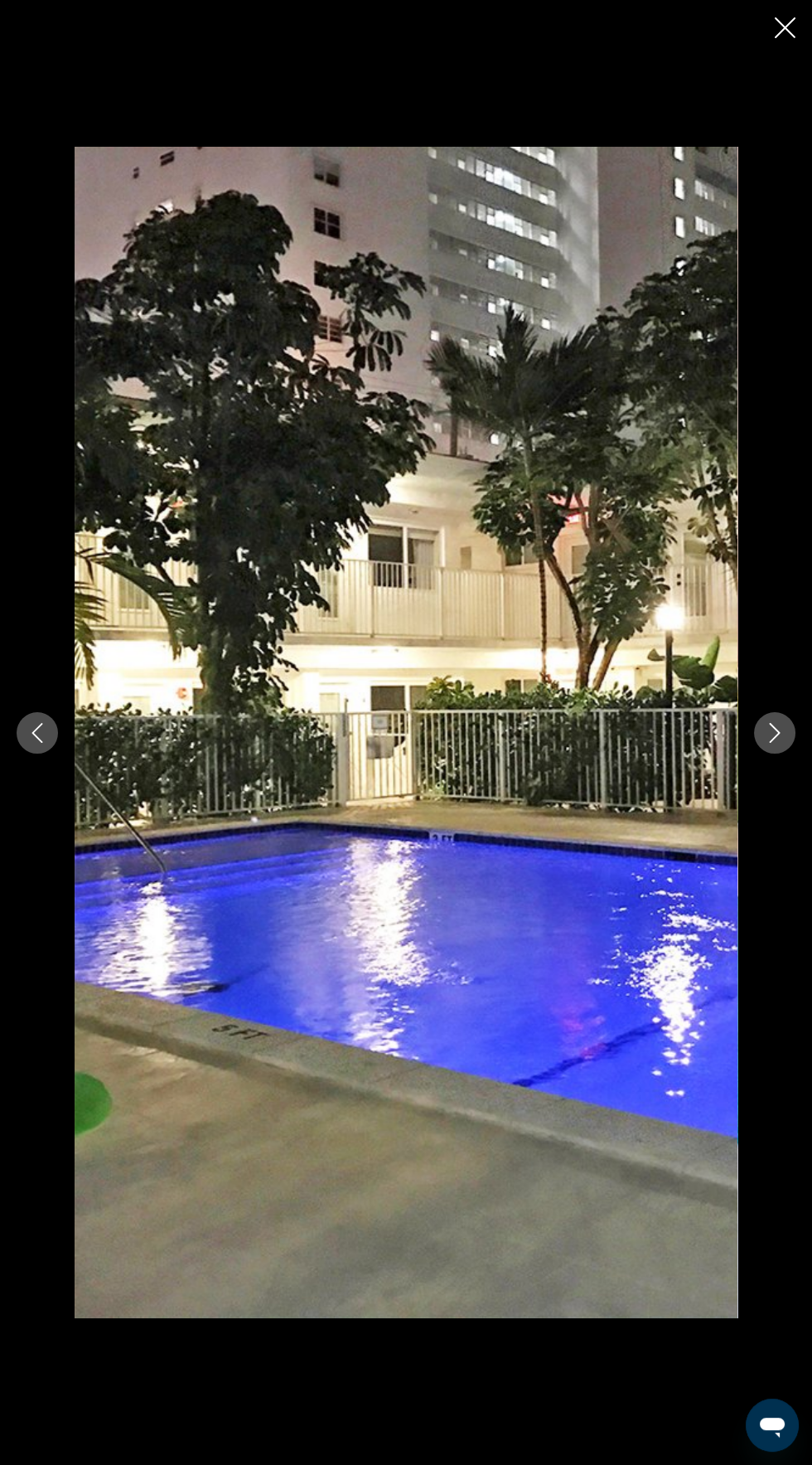
click at [774, 732] on icon "Next image" at bounding box center [775, 732] width 20 height 20
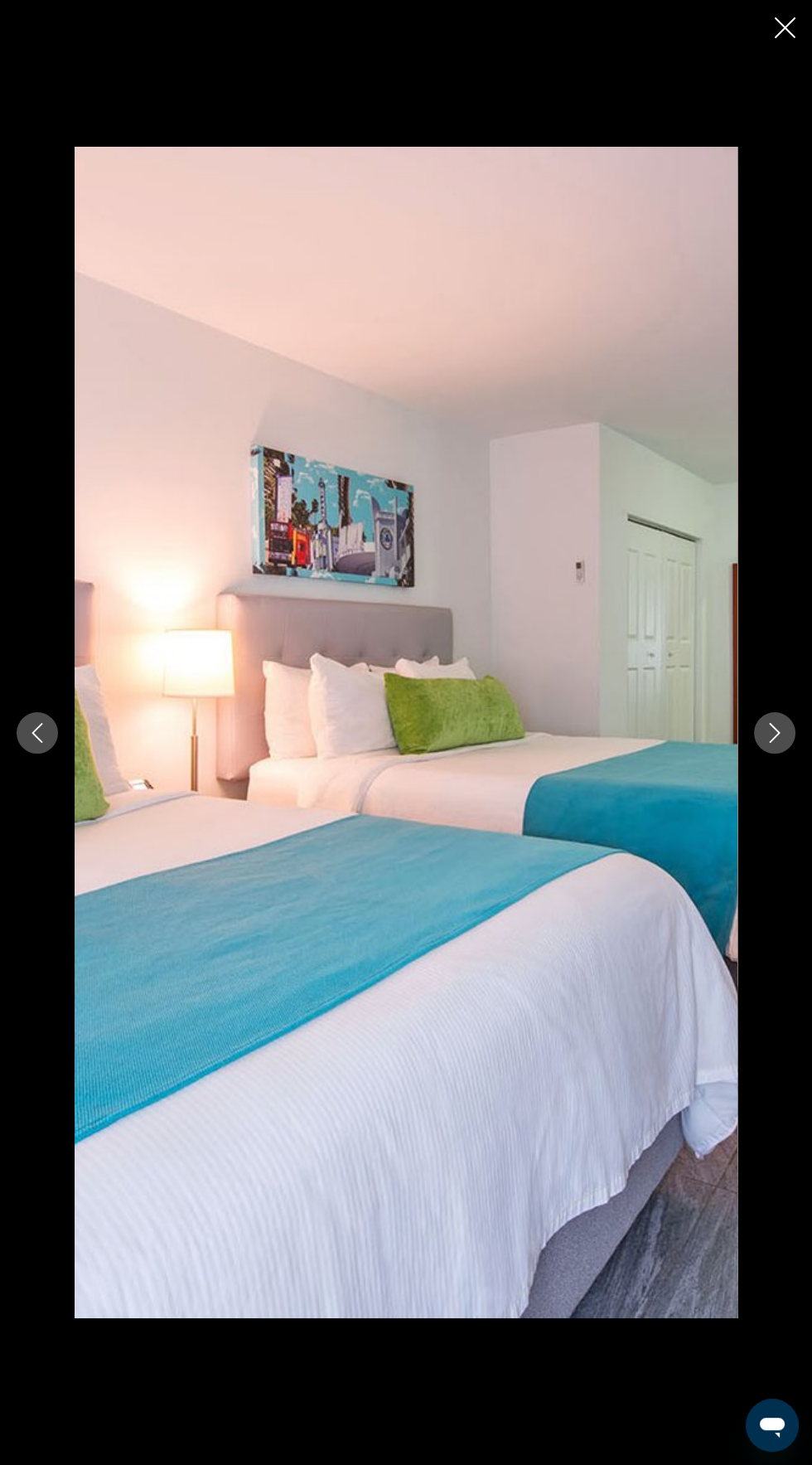
click at [771, 744] on button "Next image" at bounding box center [775, 732] width 41 height 41
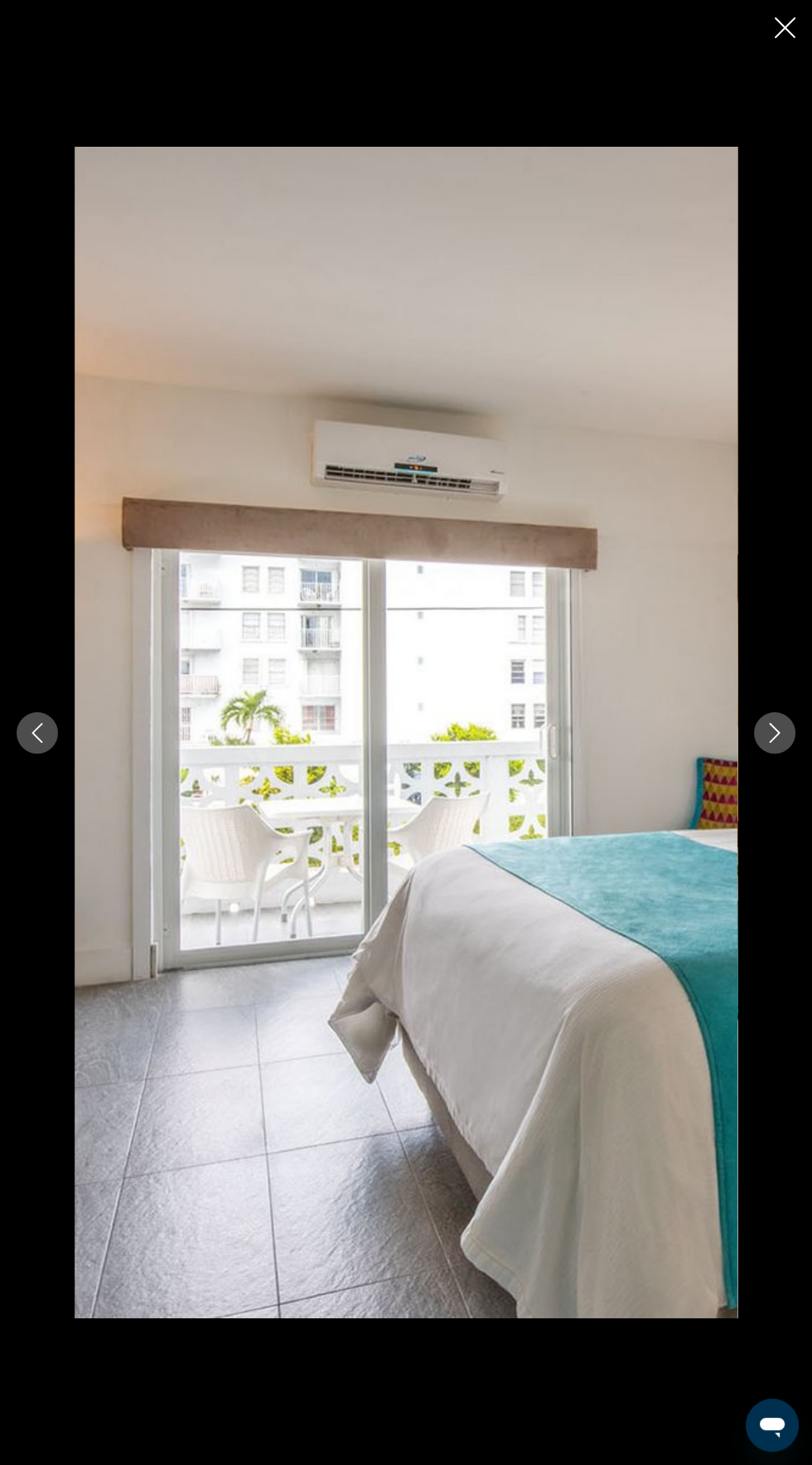
click at [753, 730] on div "prev next" at bounding box center [406, 732] width 812 height 1172
click at [759, 759] on div "prev next" at bounding box center [406, 732] width 812 height 1172
click at [780, 34] on icon "Close slideshow" at bounding box center [784, 28] width 21 height 21
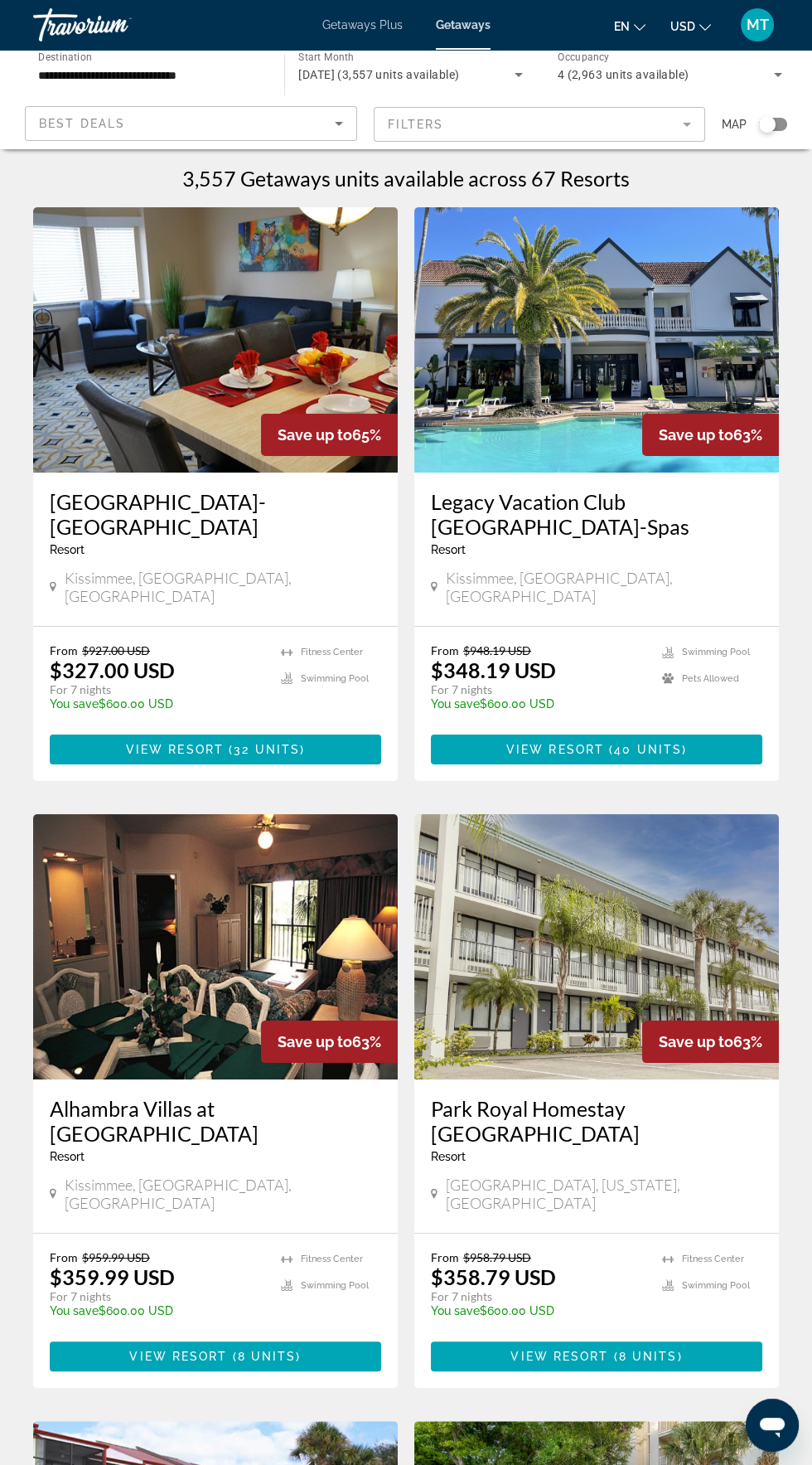
click at [779, 124] on div "Search widget" at bounding box center [773, 123] width 29 height 13
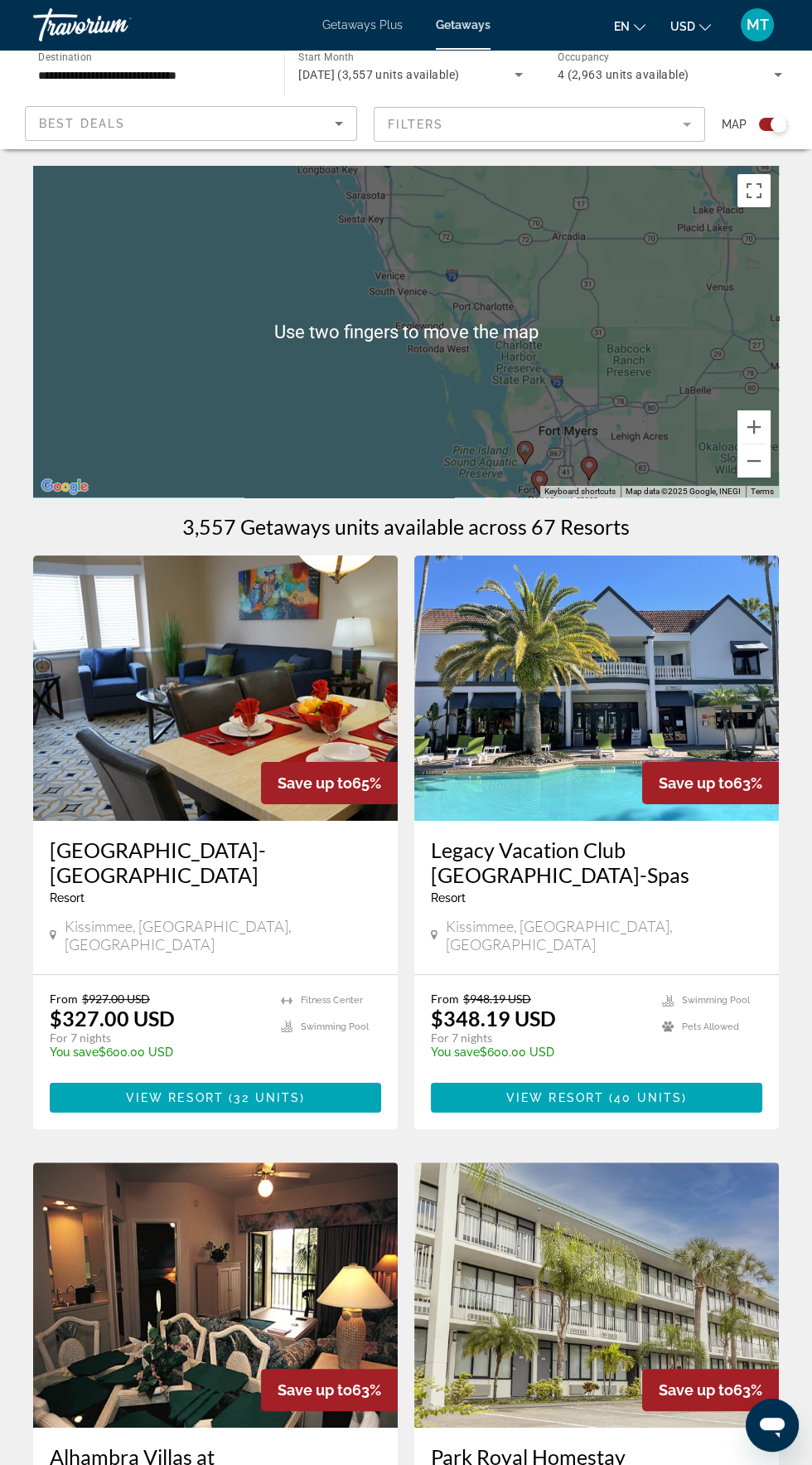
scroll to position [52, 0]
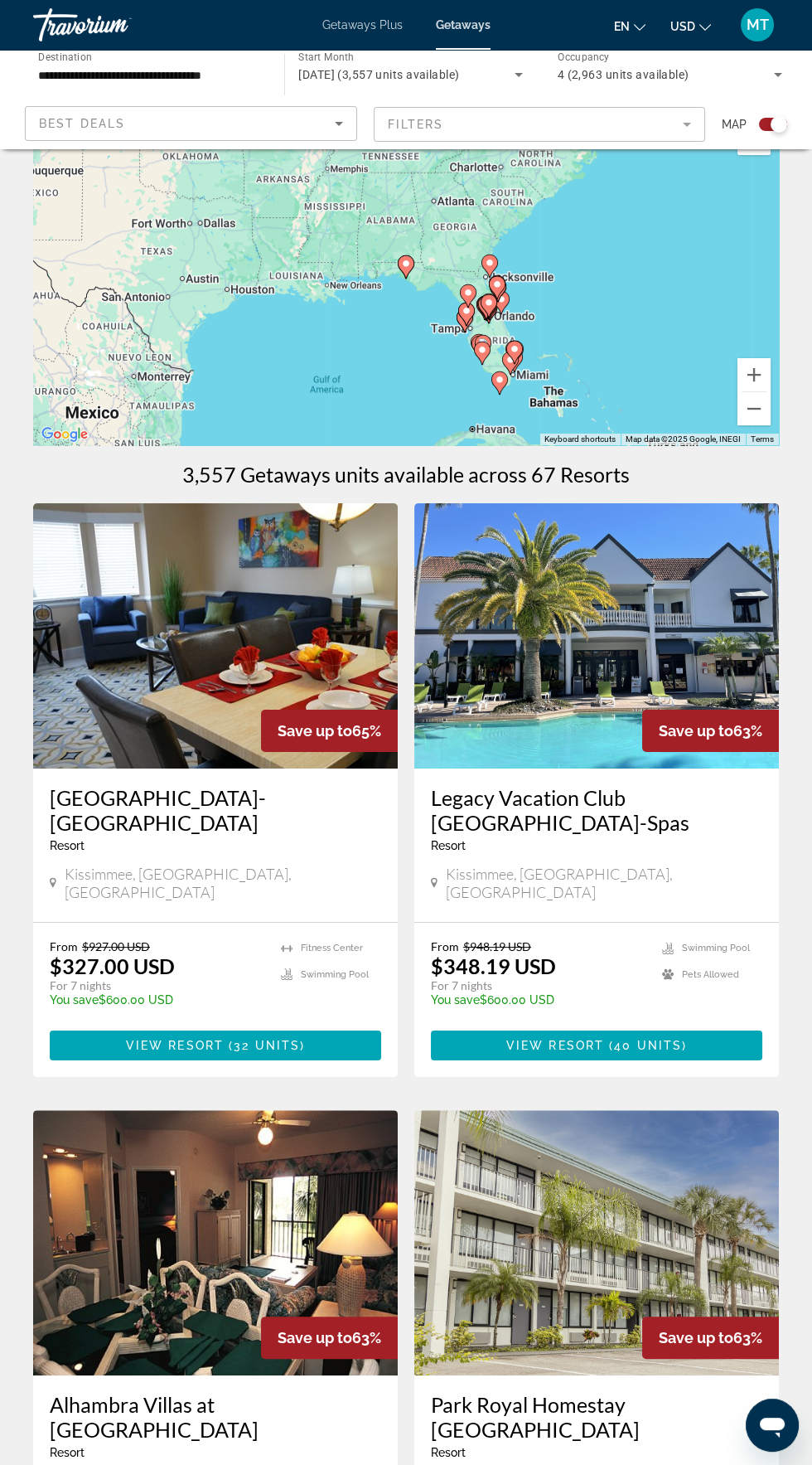
click at [415, 203] on div "To activate drag with keyboard, press Alt + Enter. Once in keyboard drag state,…" at bounding box center [406, 279] width 746 height 331
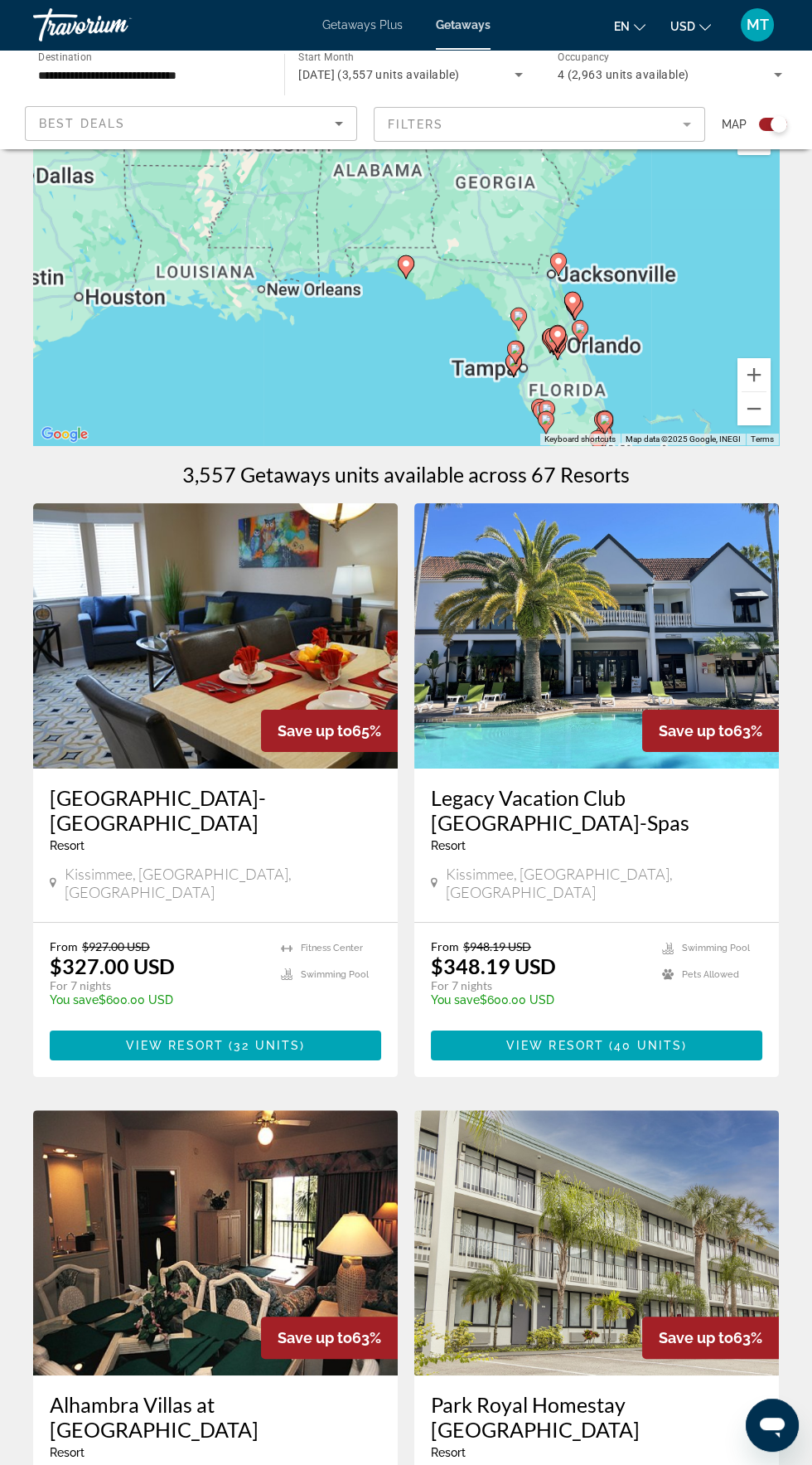
click at [408, 267] on image "Main content" at bounding box center [406, 263] width 10 height 10
type input "**********"
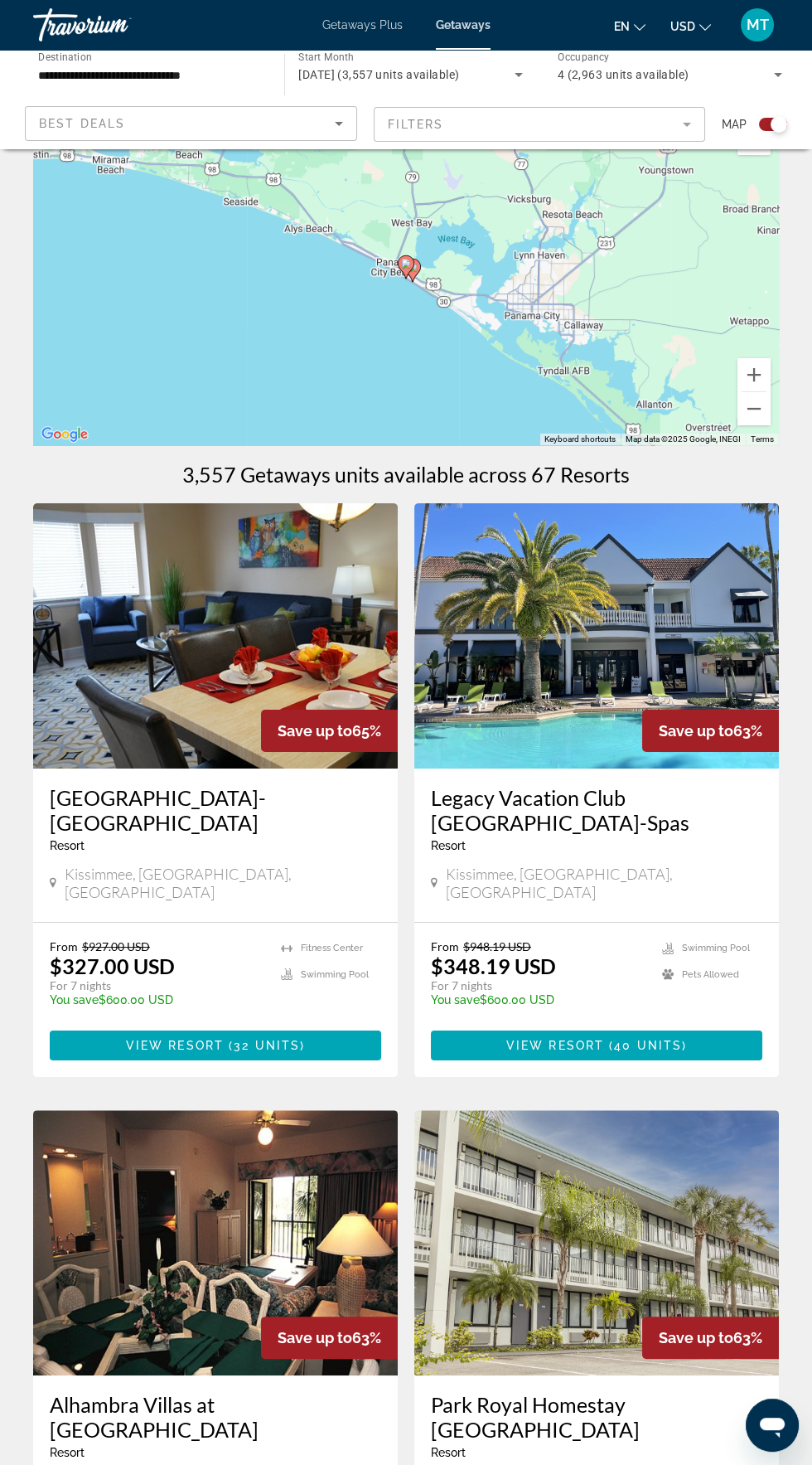
scroll to position [0, 0]
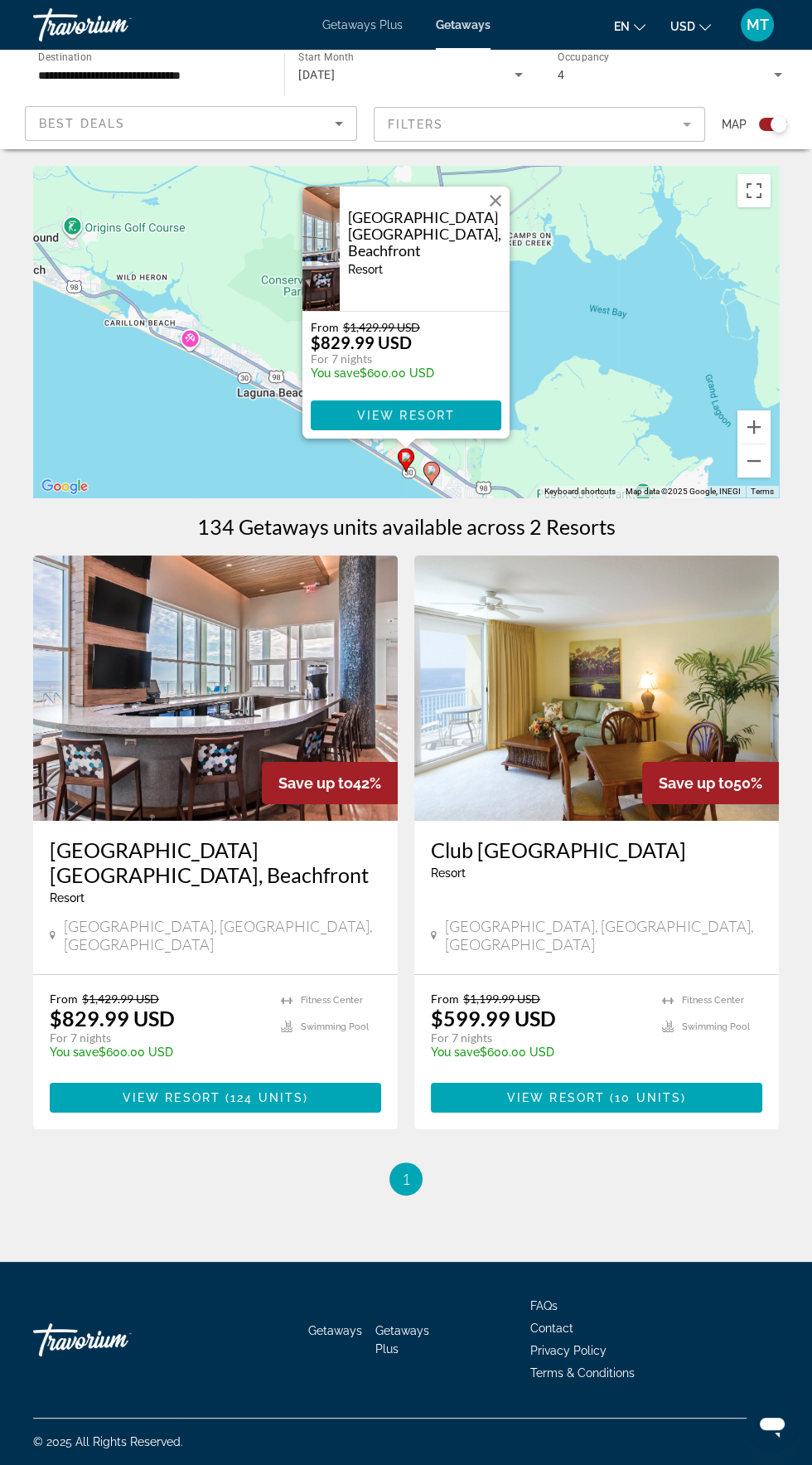
click at [604, 859] on h3 "Club [GEOGRAPHIC_DATA]" at bounding box center [596, 849] width 331 height 25
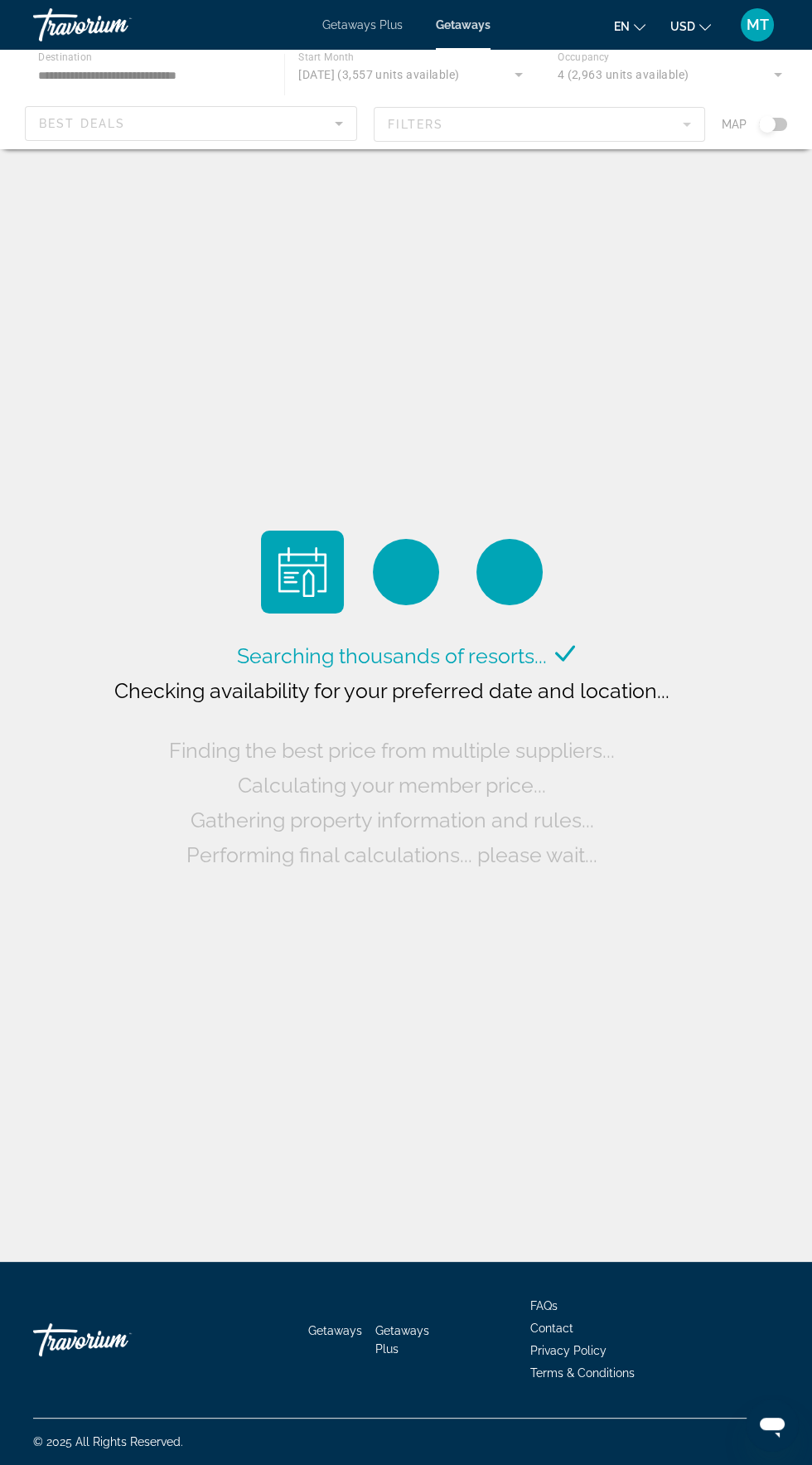
click at [780, 124] on div "Main content" at bounding box center [406, 99] width 812 height 100
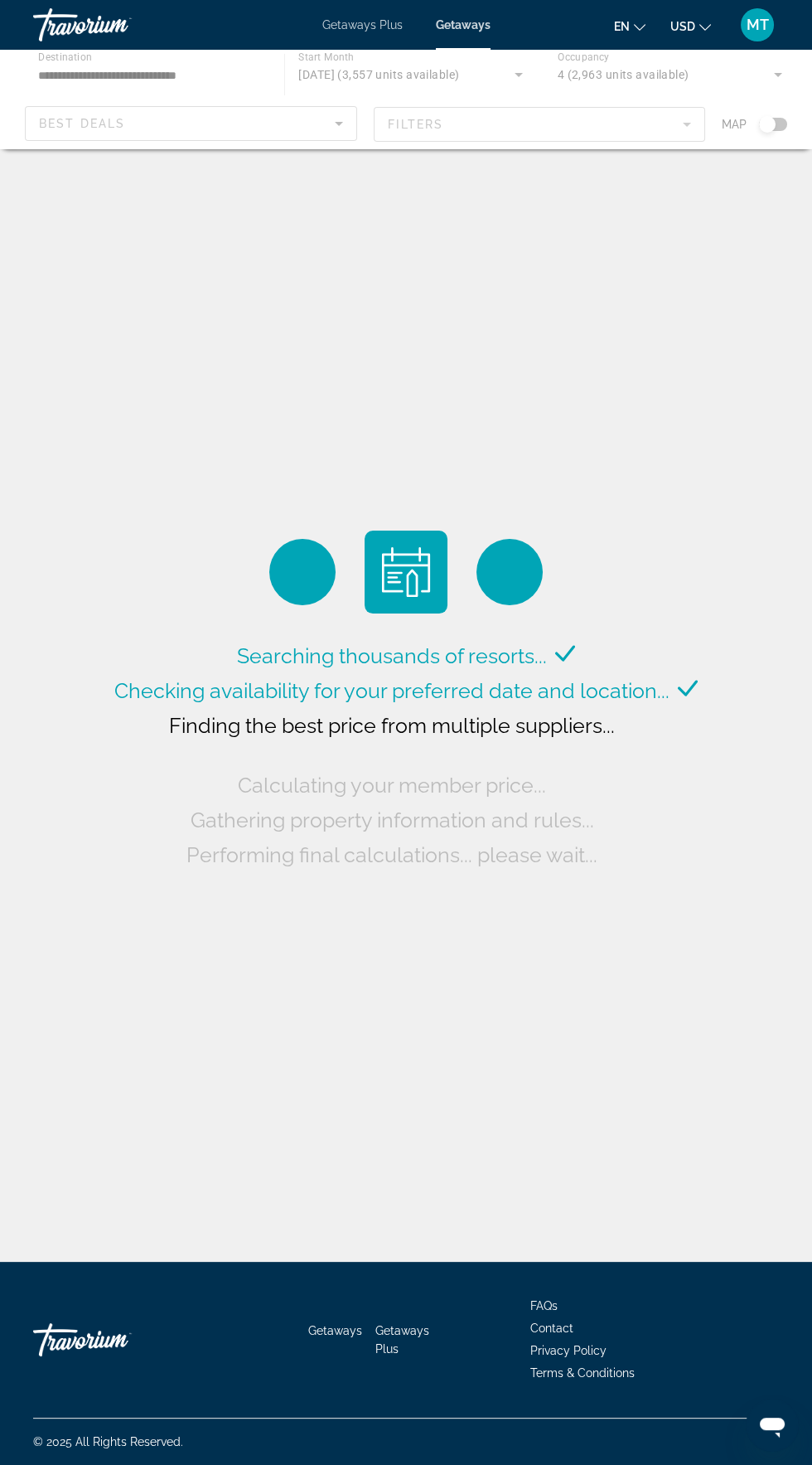
click at [771, 124] on div "Main content" at bounding box center [406, 99] width 812 height 100
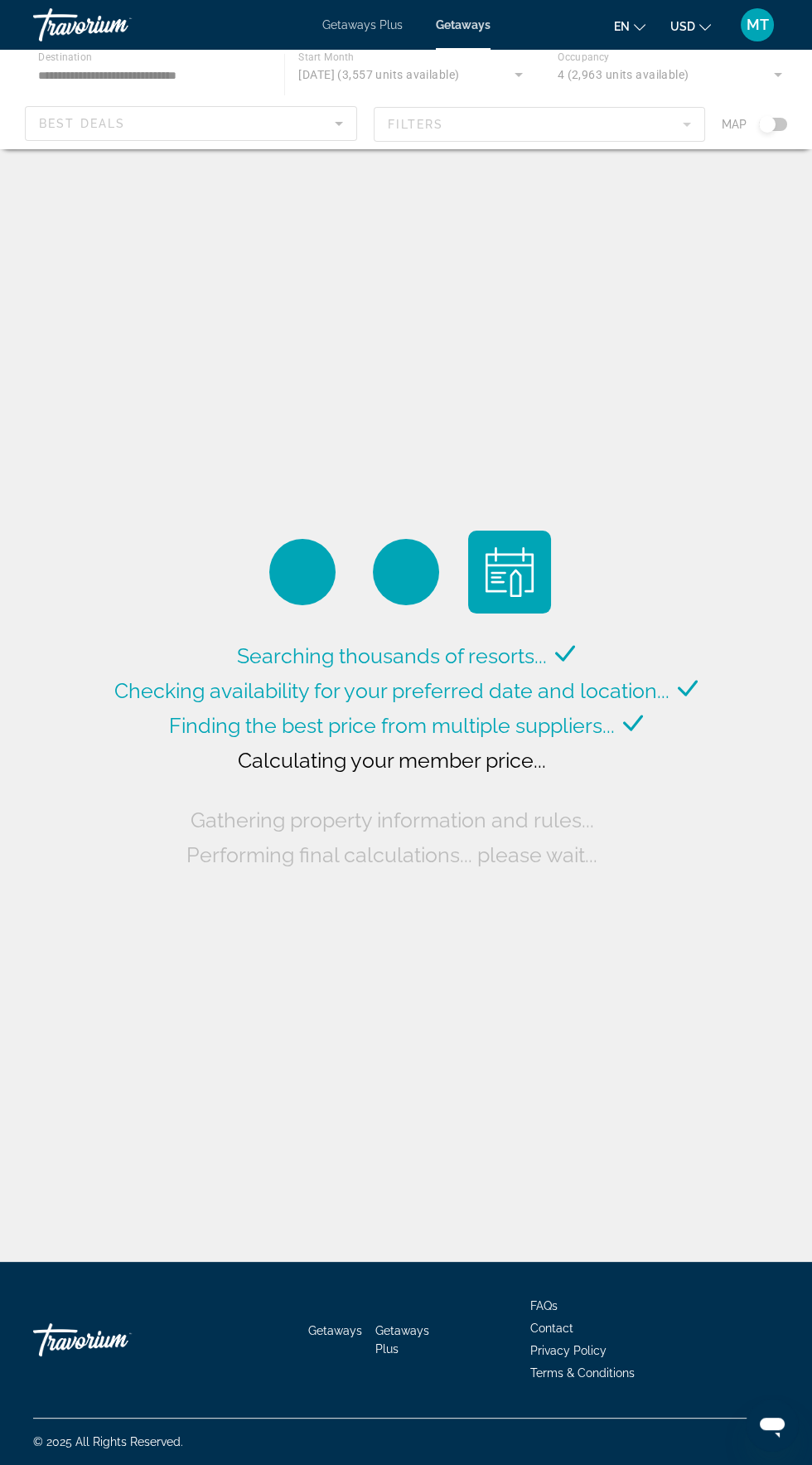
click at [789, 99] on div "Main content" at bounding box center [406, 99] width 812 height 100
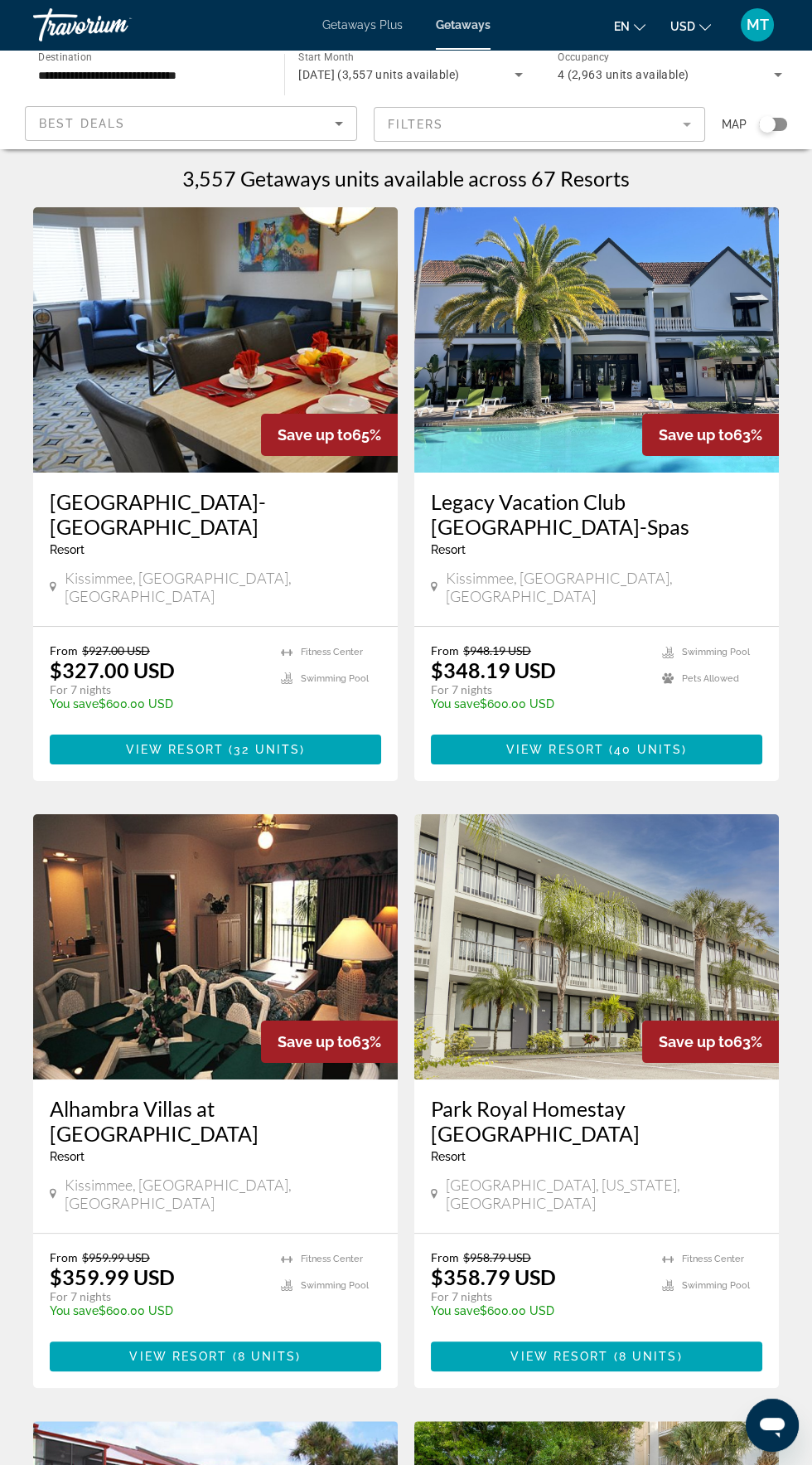
click at [777, 124] on div "Search widget" at bounding box center [773, 123] width 29 height 13
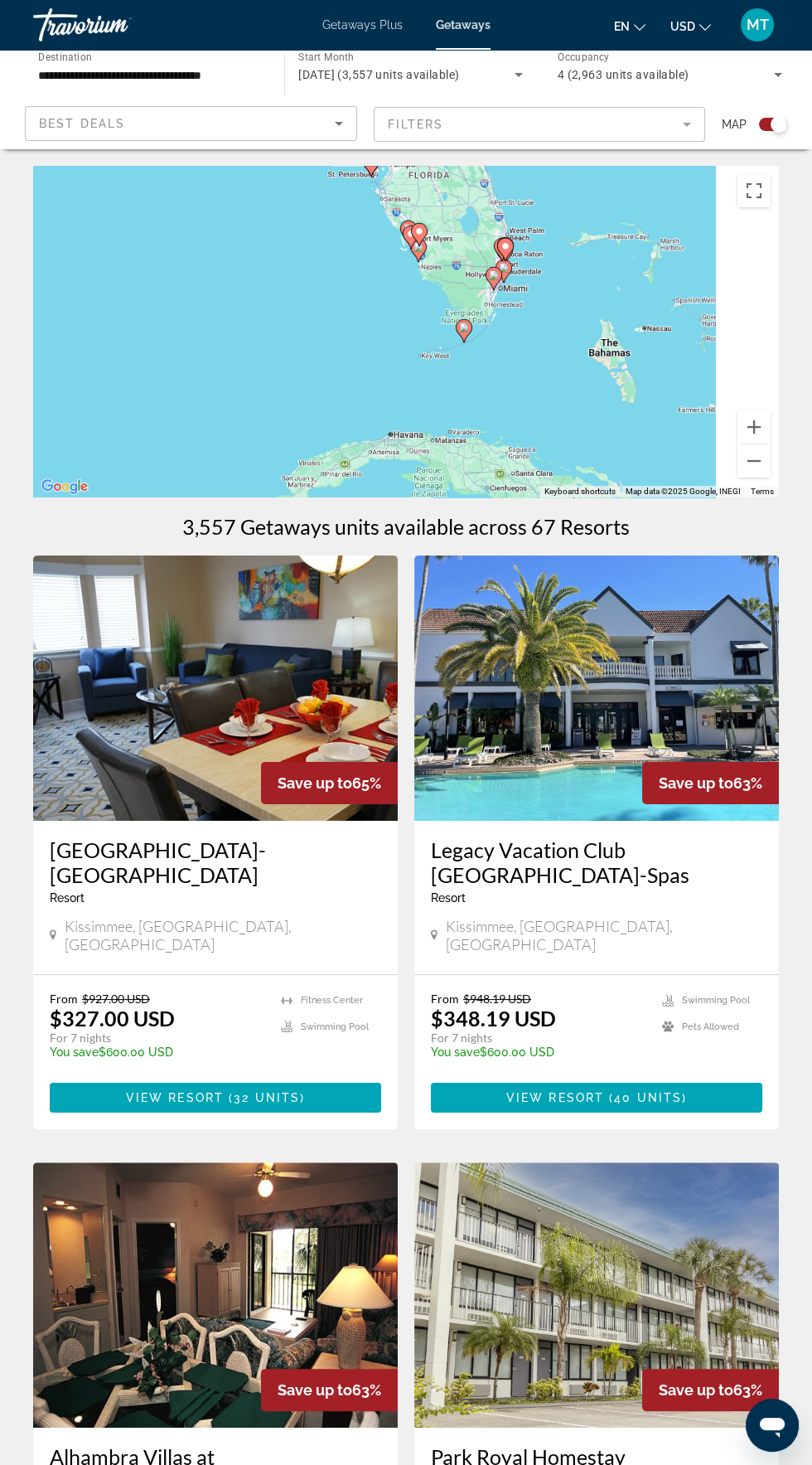
click at [515, 346] on div "To activate drag with keyboard, press Alt + Enter. Once in keyboard drag state,…" at bounding box center [406, 331] width 746 height 331
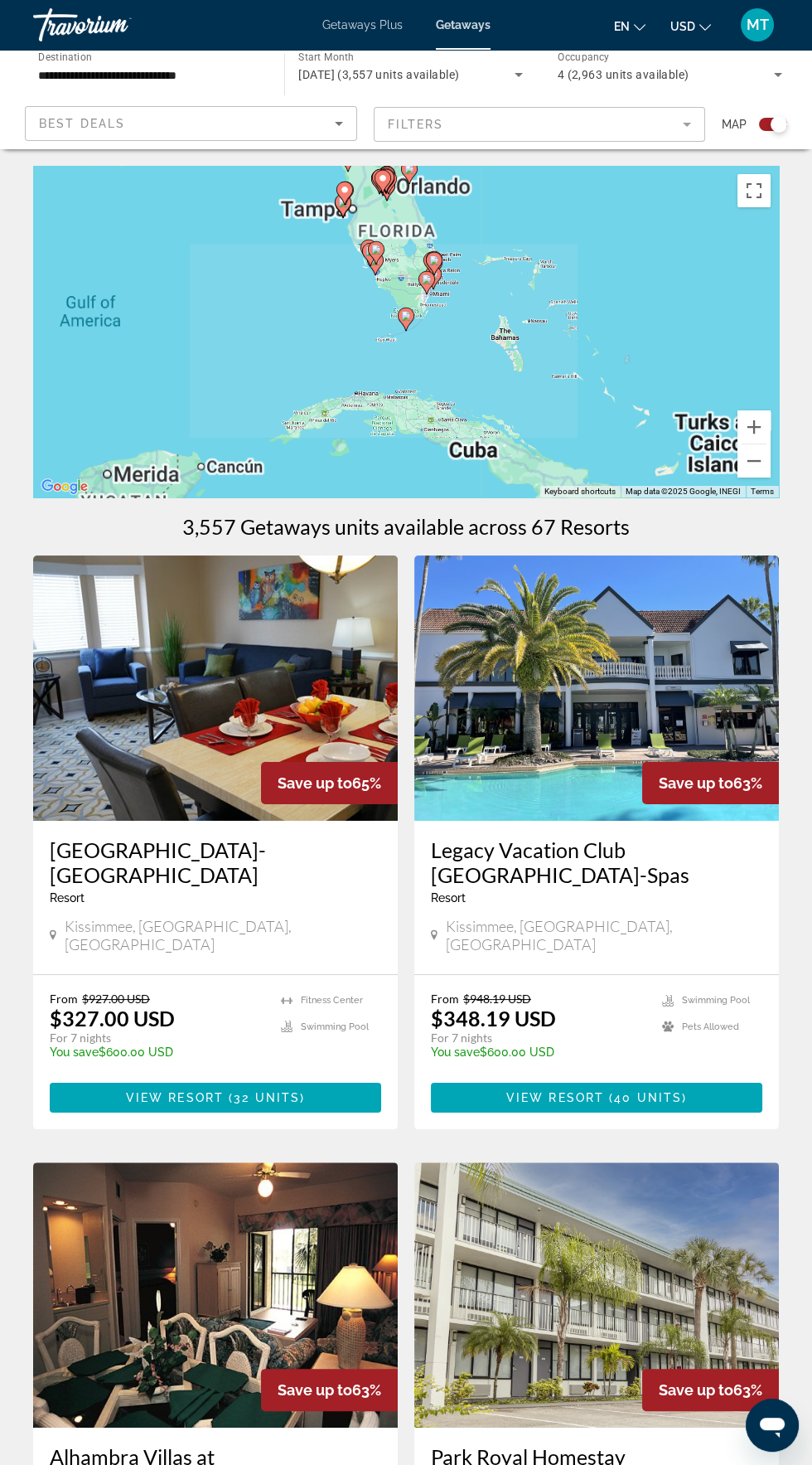
click at [405, 318] on image "Main content" at bounding box center [406, 315] width 10 height 10
type input "**********"
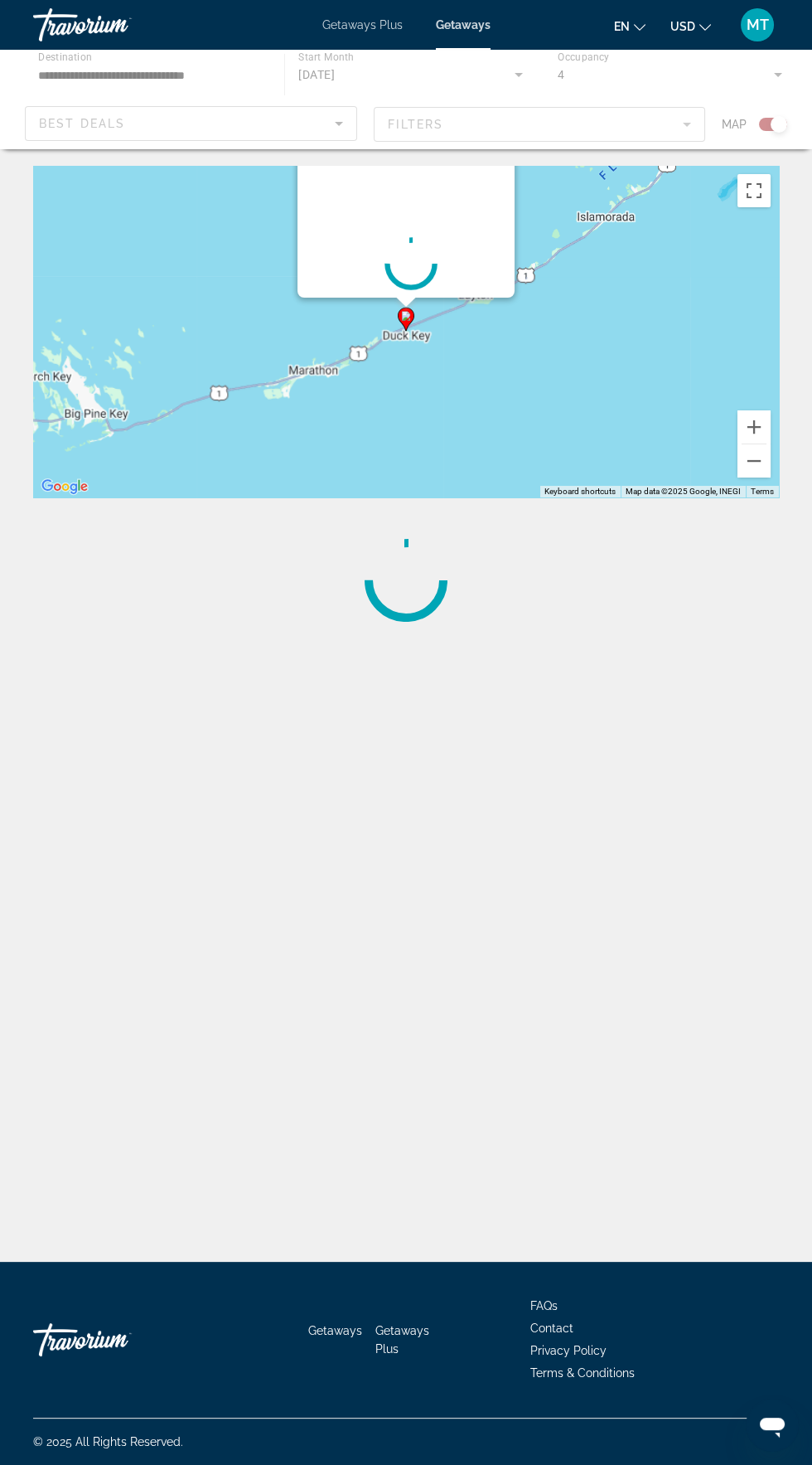
click at [407, 320] on image "Main content" at bounding box center [406, 315] width 10 height 10
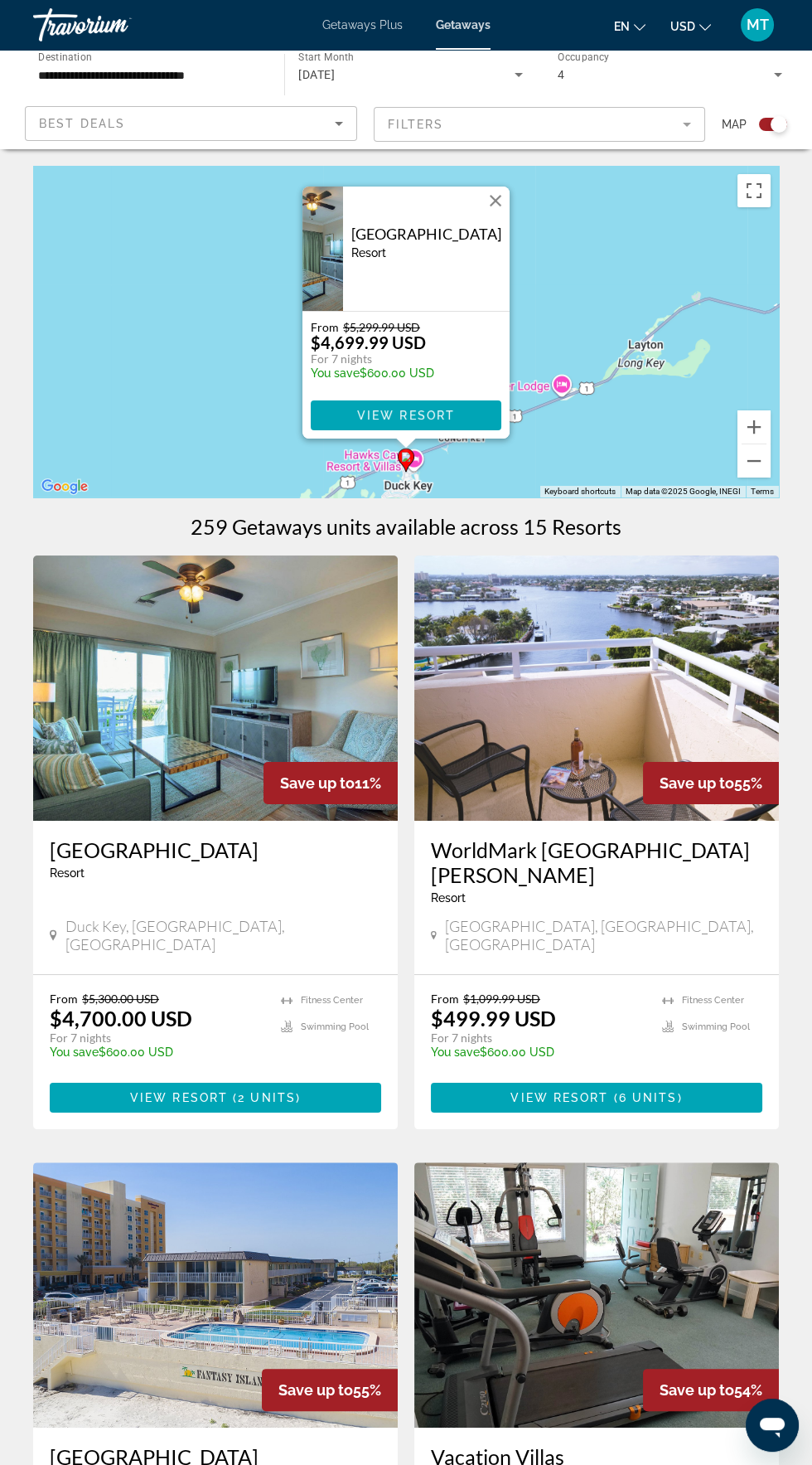
click at [498, 202] on button "Close" at bounding box center [495, 200] width 25 height 25
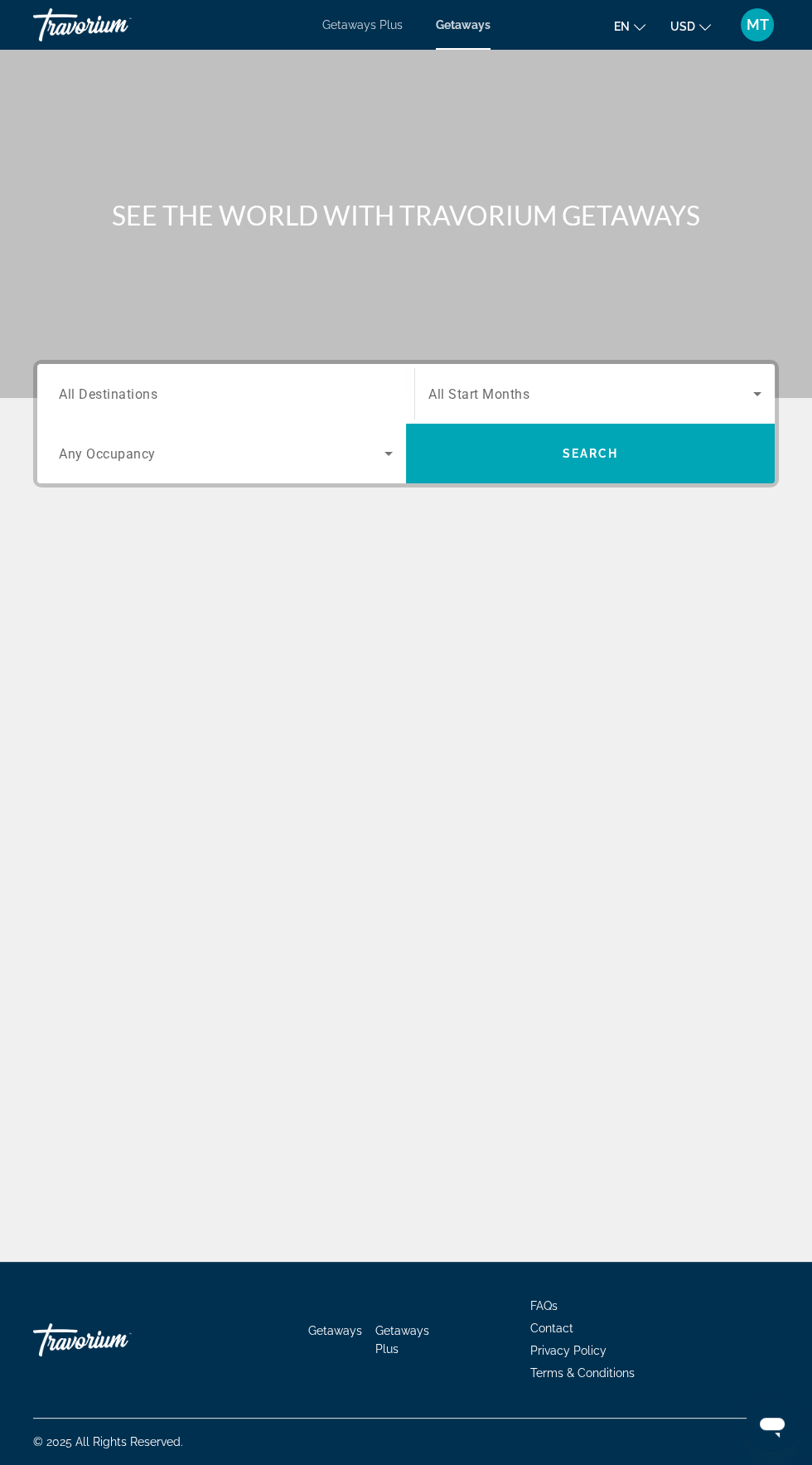
click at [211, 387] on input "Destination All Destinations" at bounding box center [226, 394] width 334 height 20
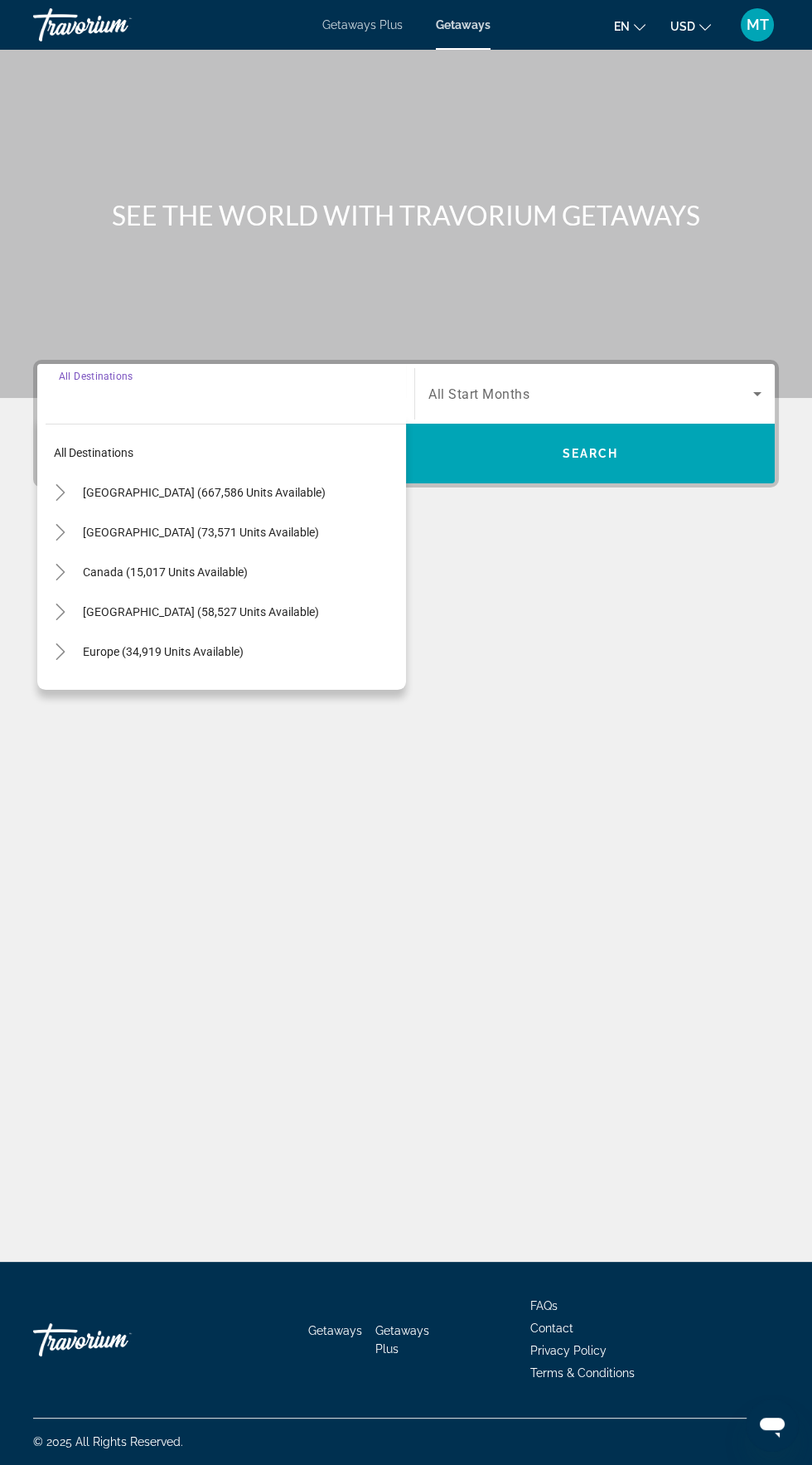
scroll to position [117, 0]
click at [265, 486] on span "[GEOGRAPHIC_DATA] (667,586 units available)" at bounding box center [204, 492] width 242 height 13
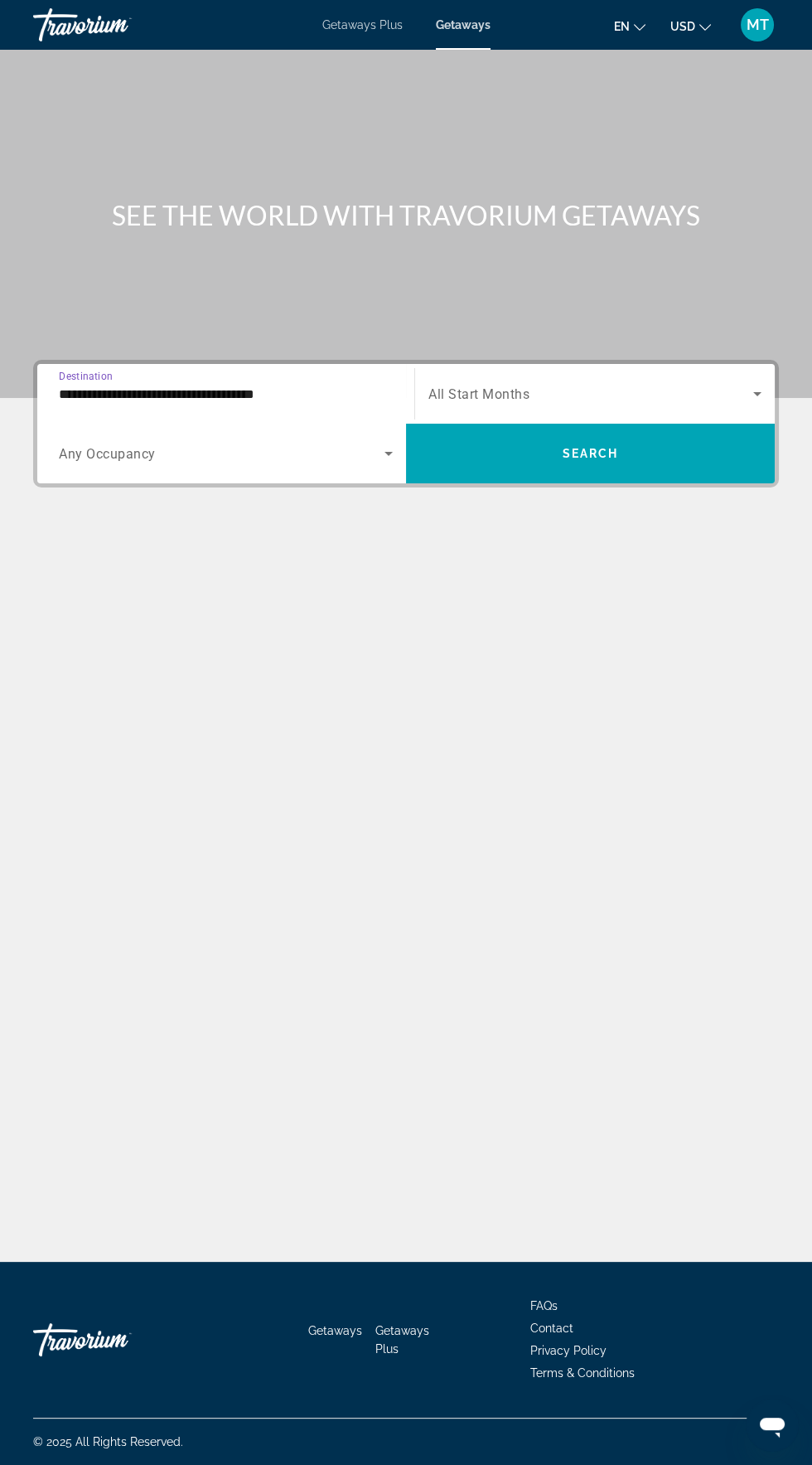
click at [306, 384] on input "**********" at bounding box center [226, 394] width 334 height 20
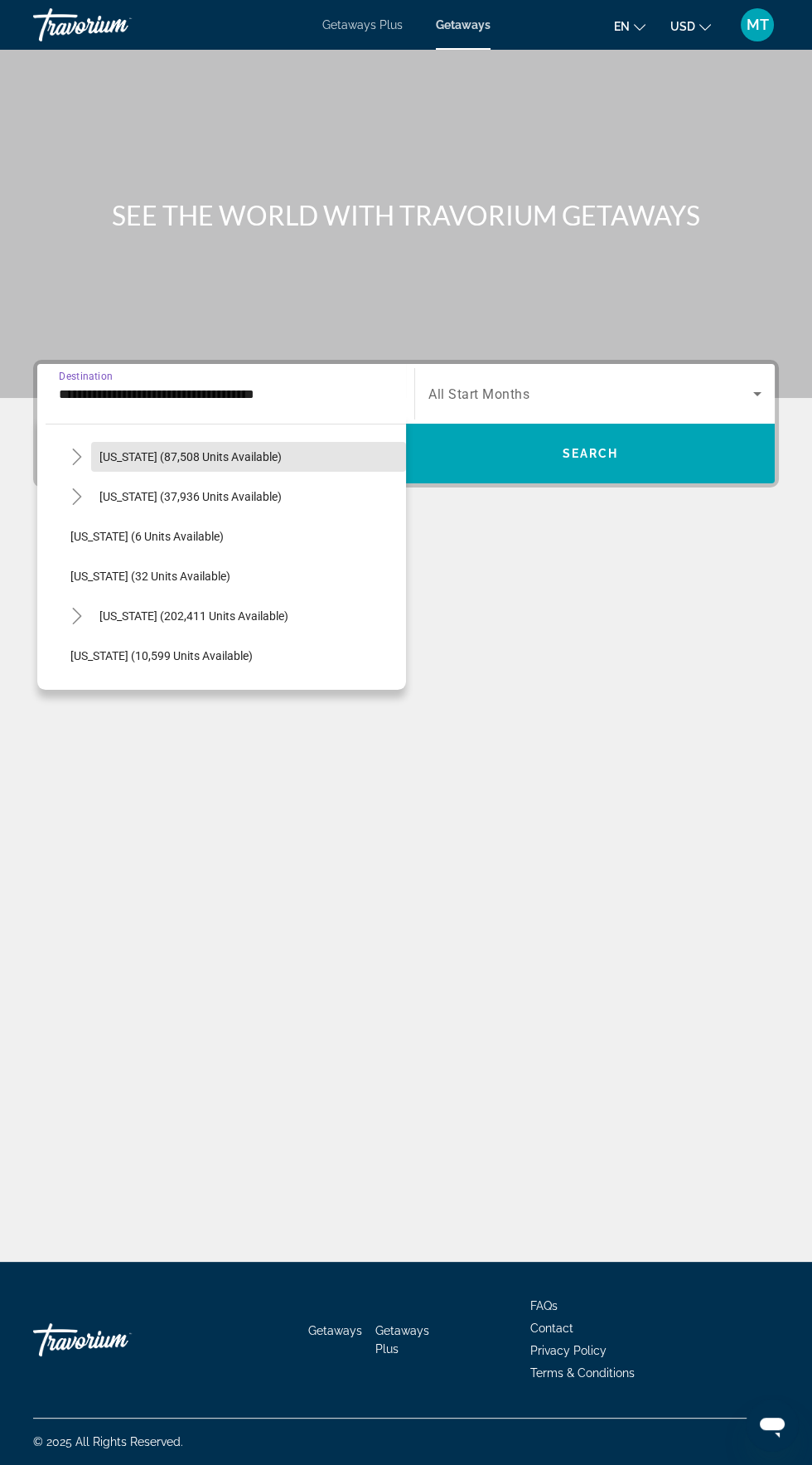
scroll to position [161, 0]
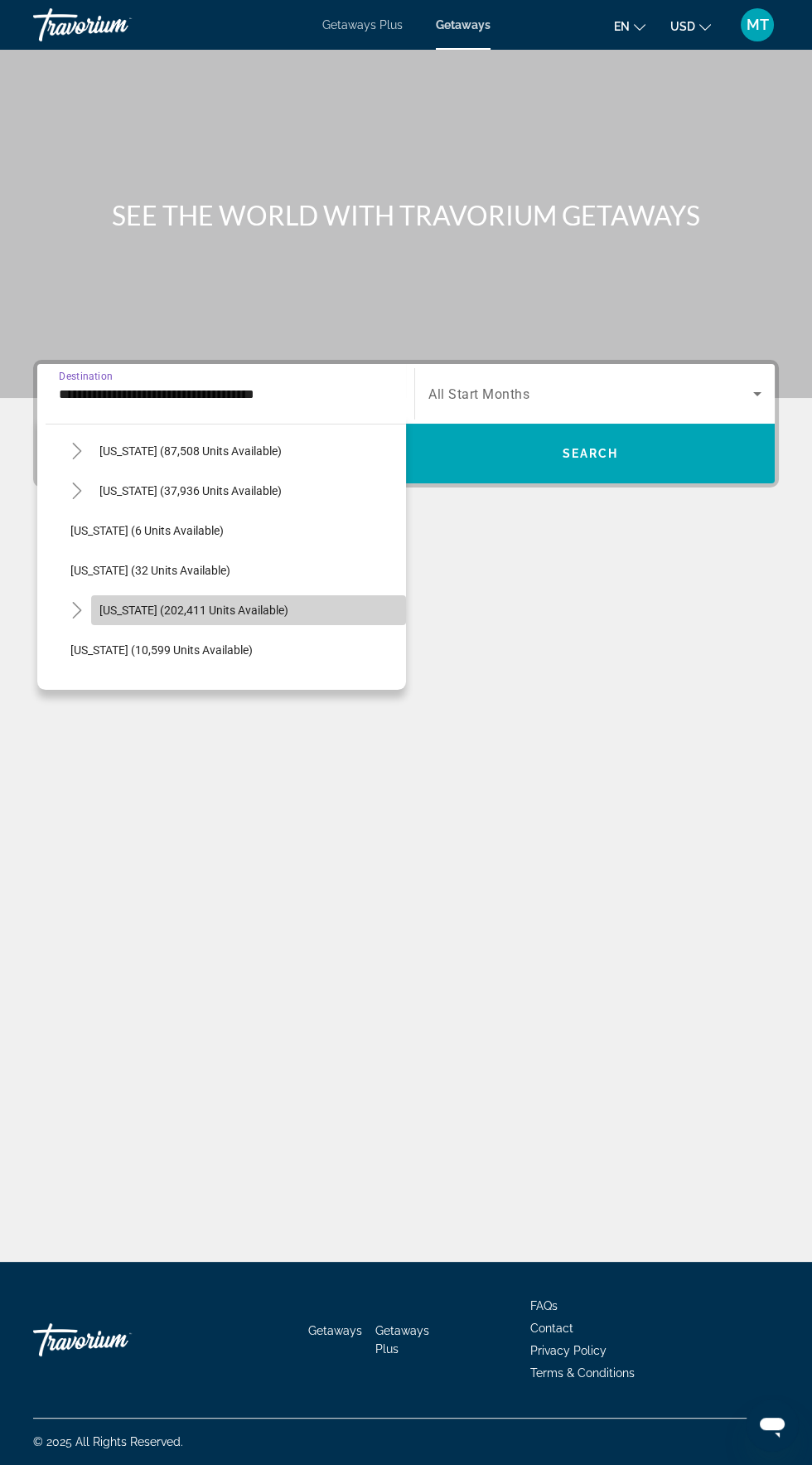
click at [223, 610] on span "[US_STATE] (202,411 units available)" at bounding box center [194, 609] width 189 height 13
type input "**********"
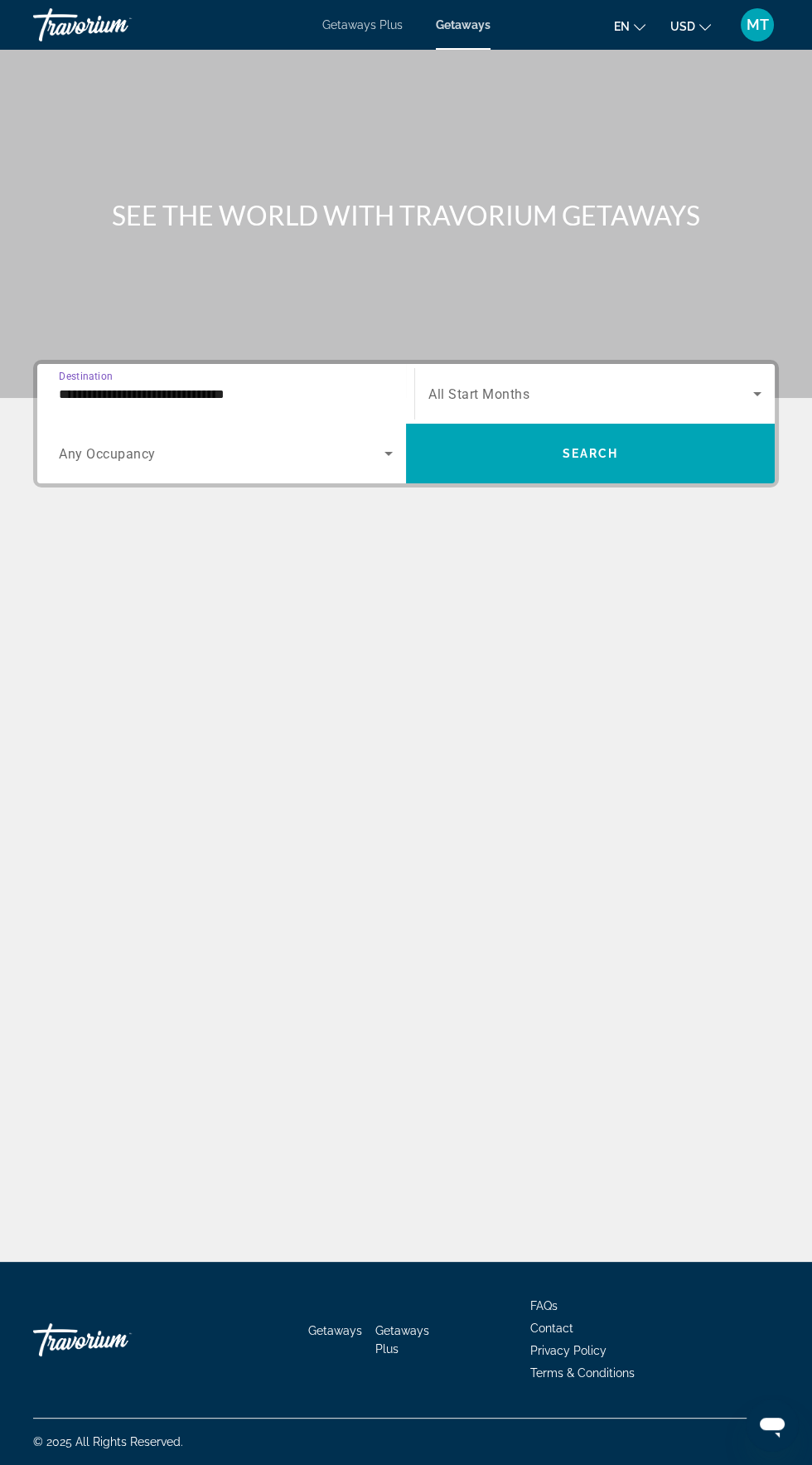
scroll to position [117, 0]
click at [321, 444] on span "Search widget" at bounding box center [222, 453] width 326 height 20
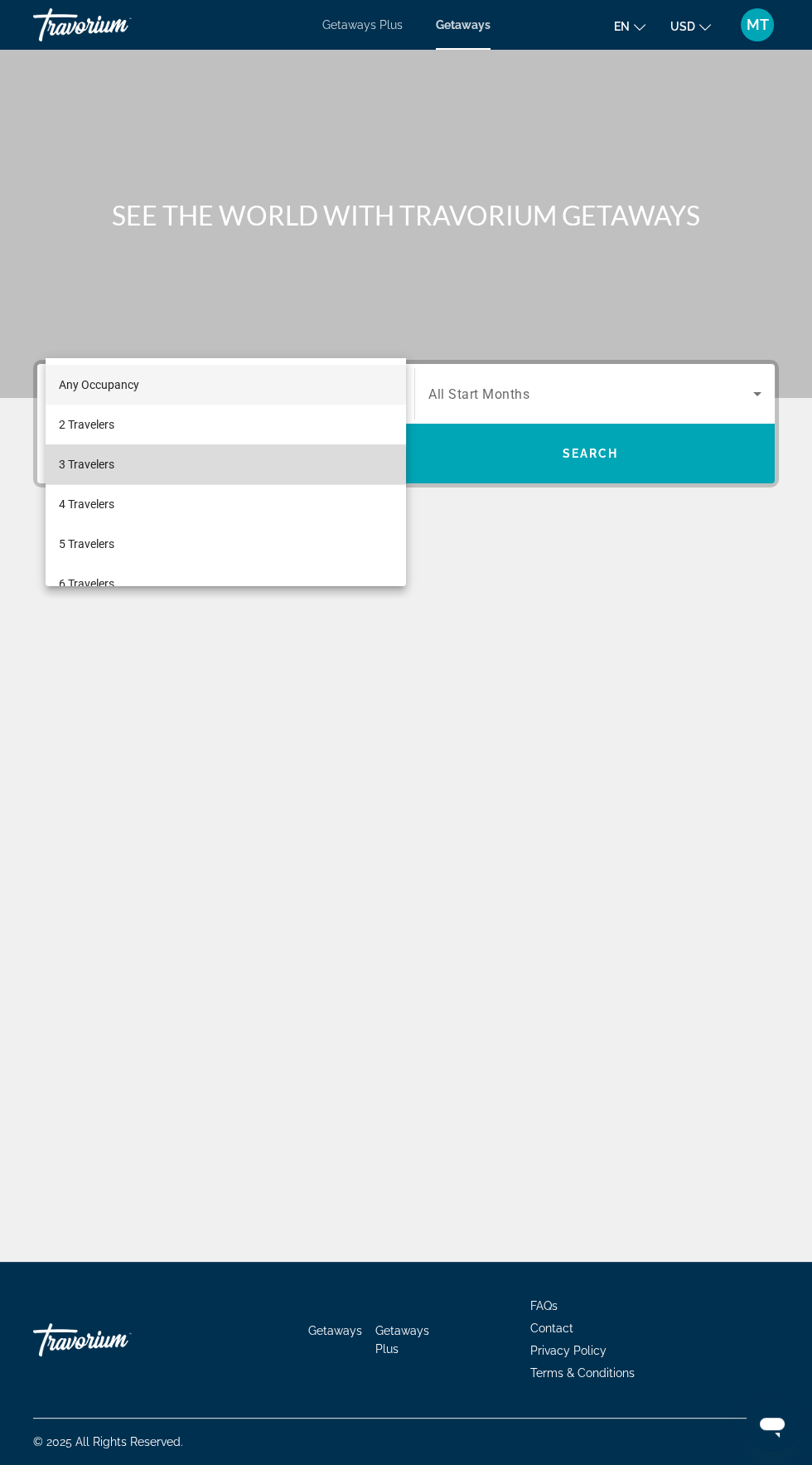
click at [130, 465] on mat-option "3 Travelers" at bounding box center [226, 464] width 361 height 39
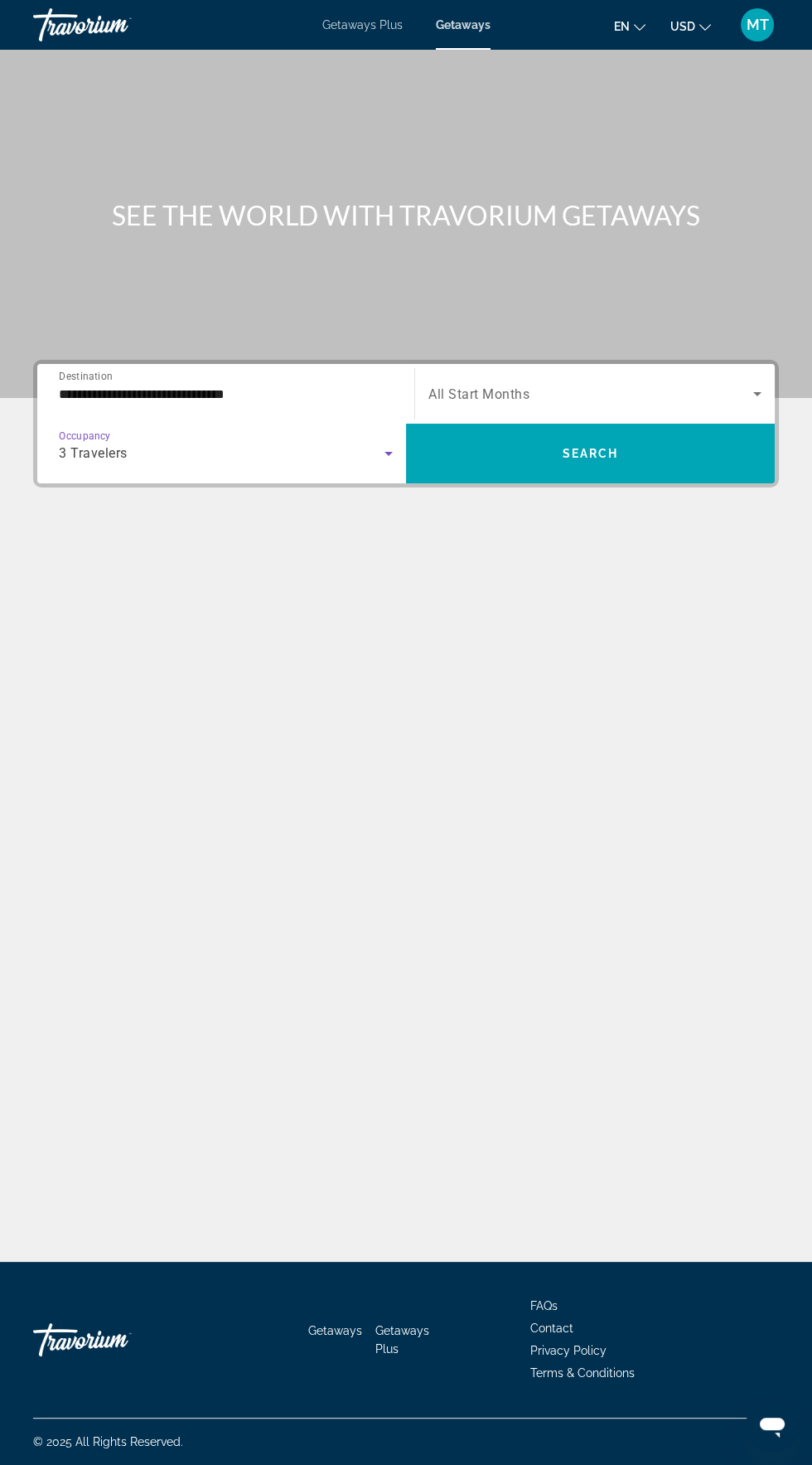
click at [690, 384] on span "Search widget" at bounding box center [591, 393] width 325 height 20
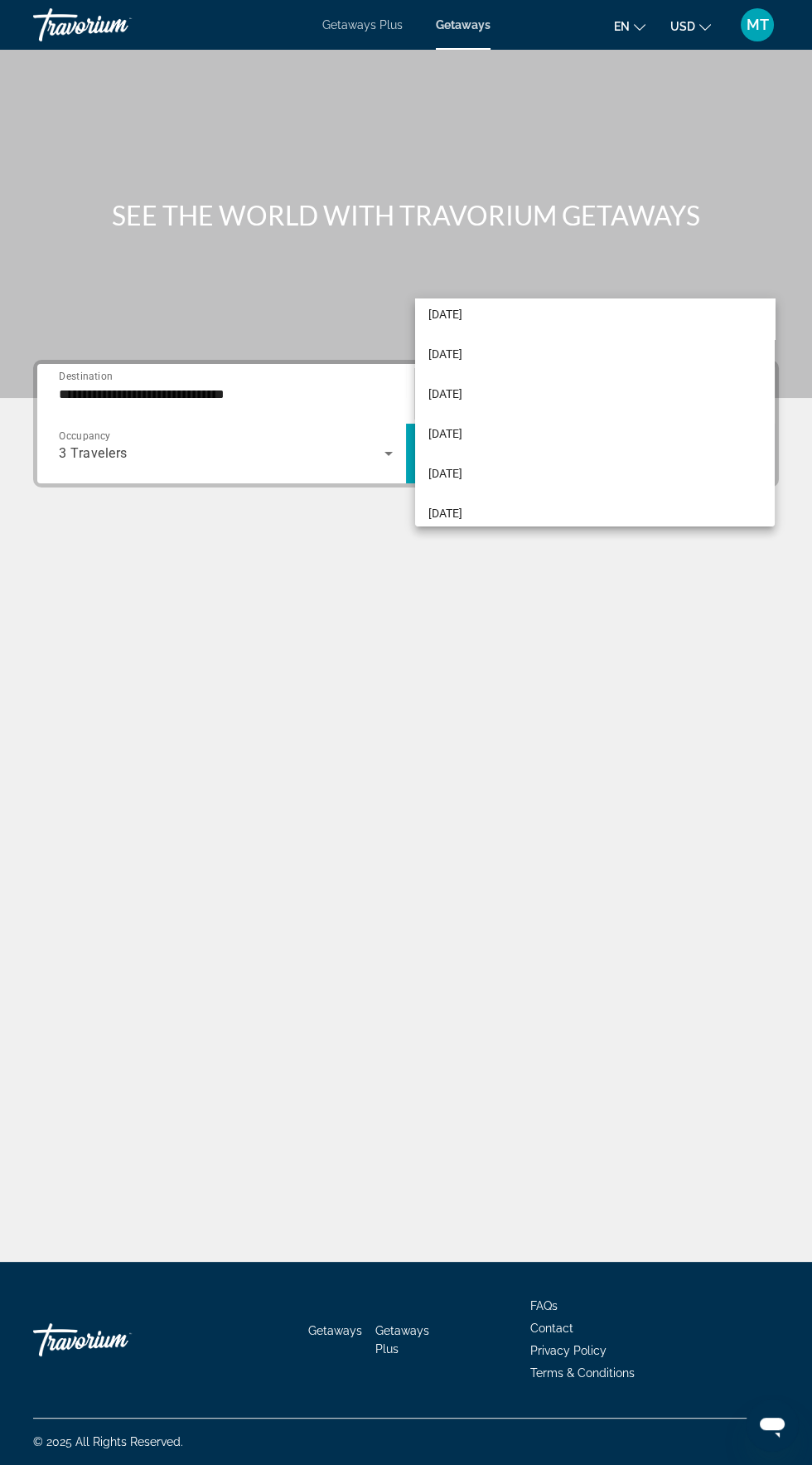
scroll to position [179, 0]
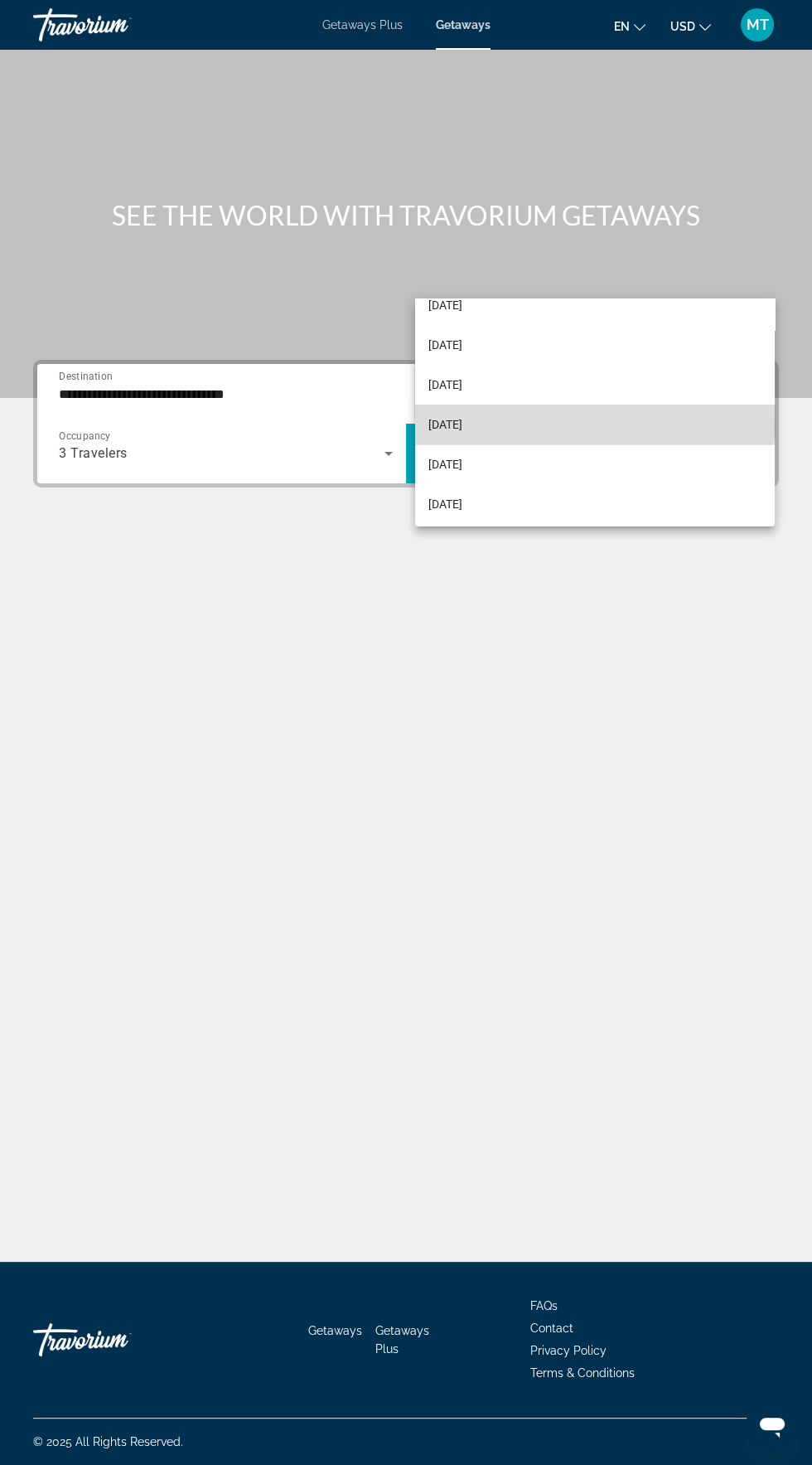
click at [498, 404] on mat-option "[DATE]" at bounding box center [594, 424] width 360 height 39
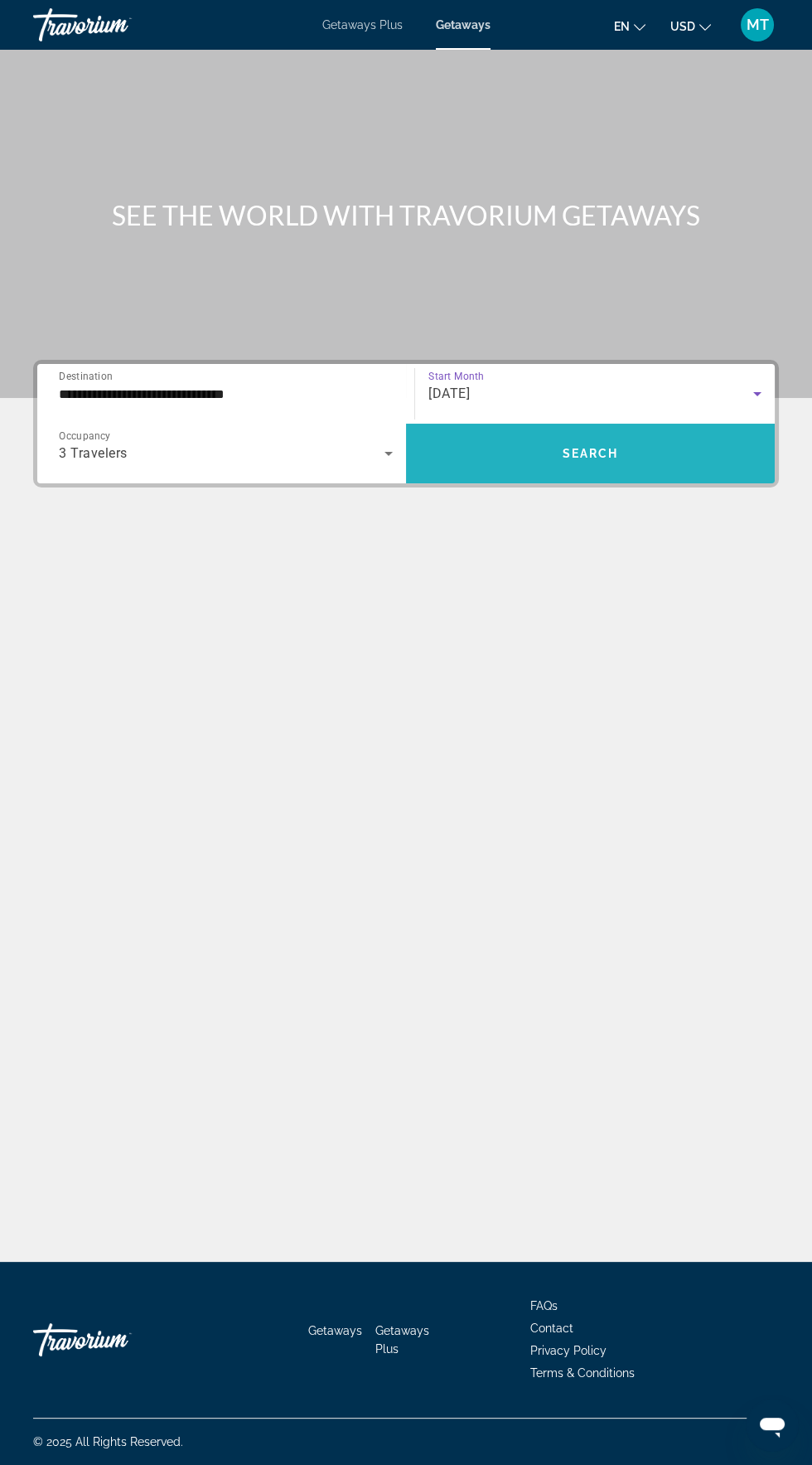
click at [676, 424] on span "Search widget" at bounding box center [590, 453] width 369 height 60
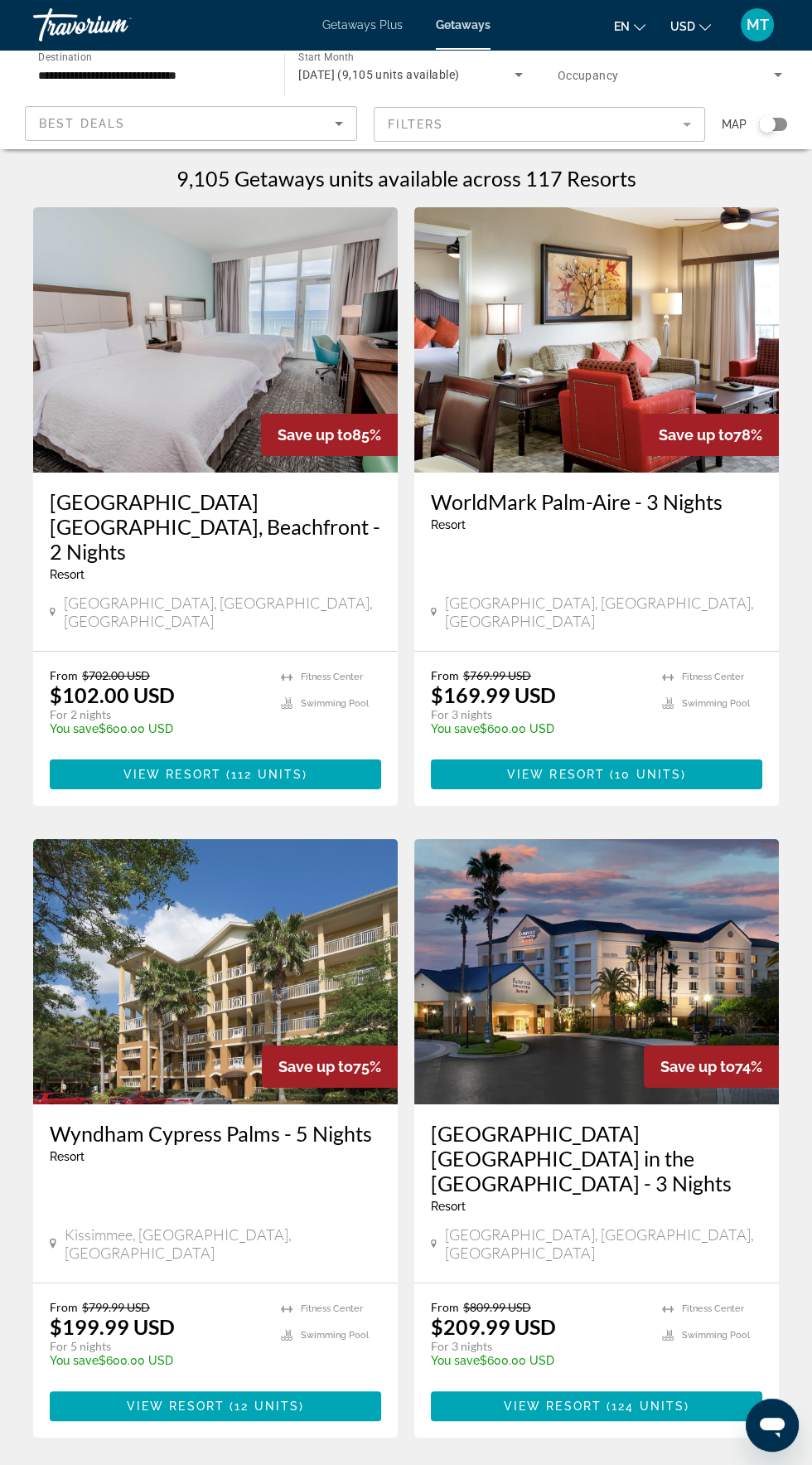
click at [767, 123] on div "Search widget" at bounding box center [767, 124] width 17 height 17
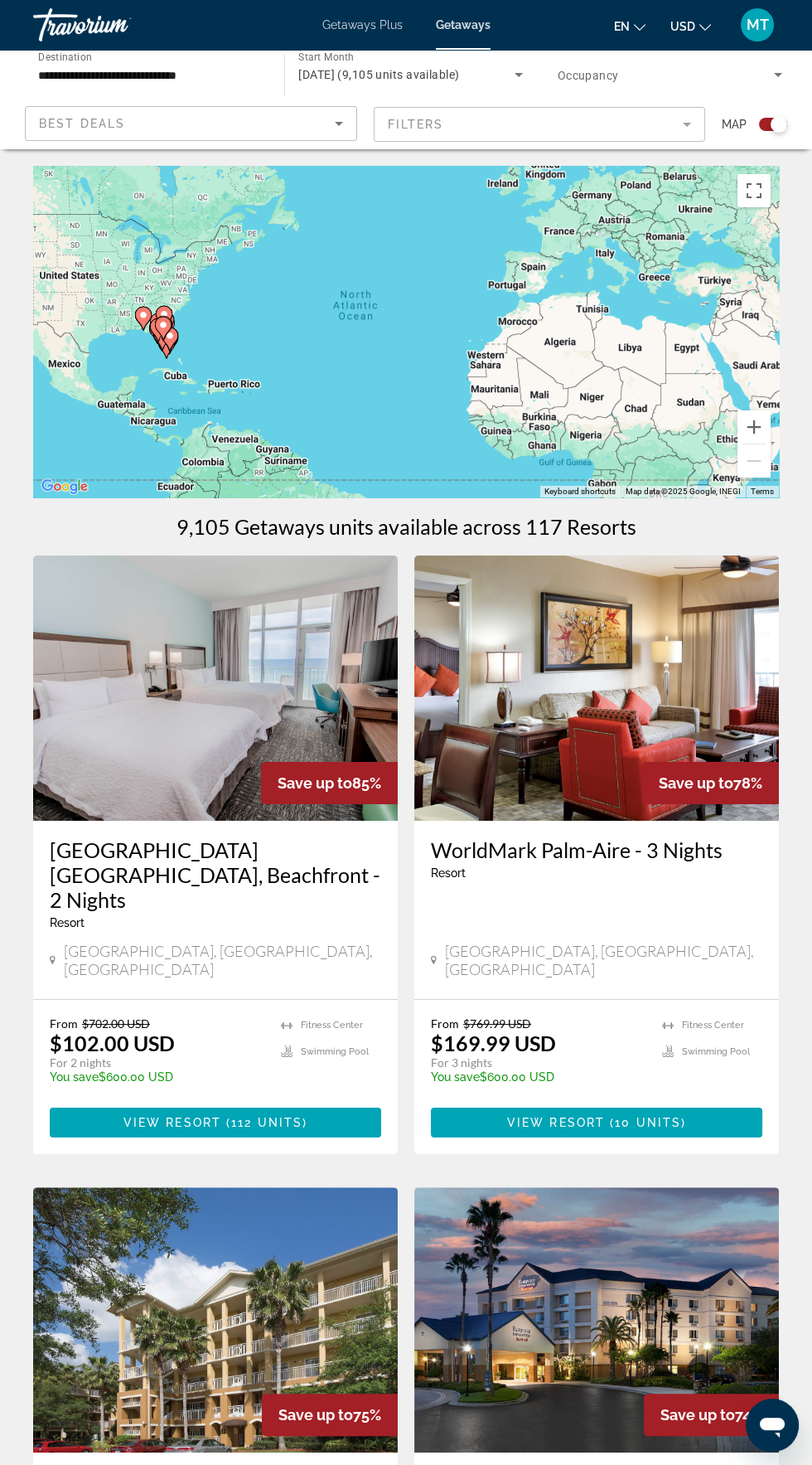
click at [600, 124] on mat-form-field "Filters" at bounding box center [539, 123] width 332 height 35
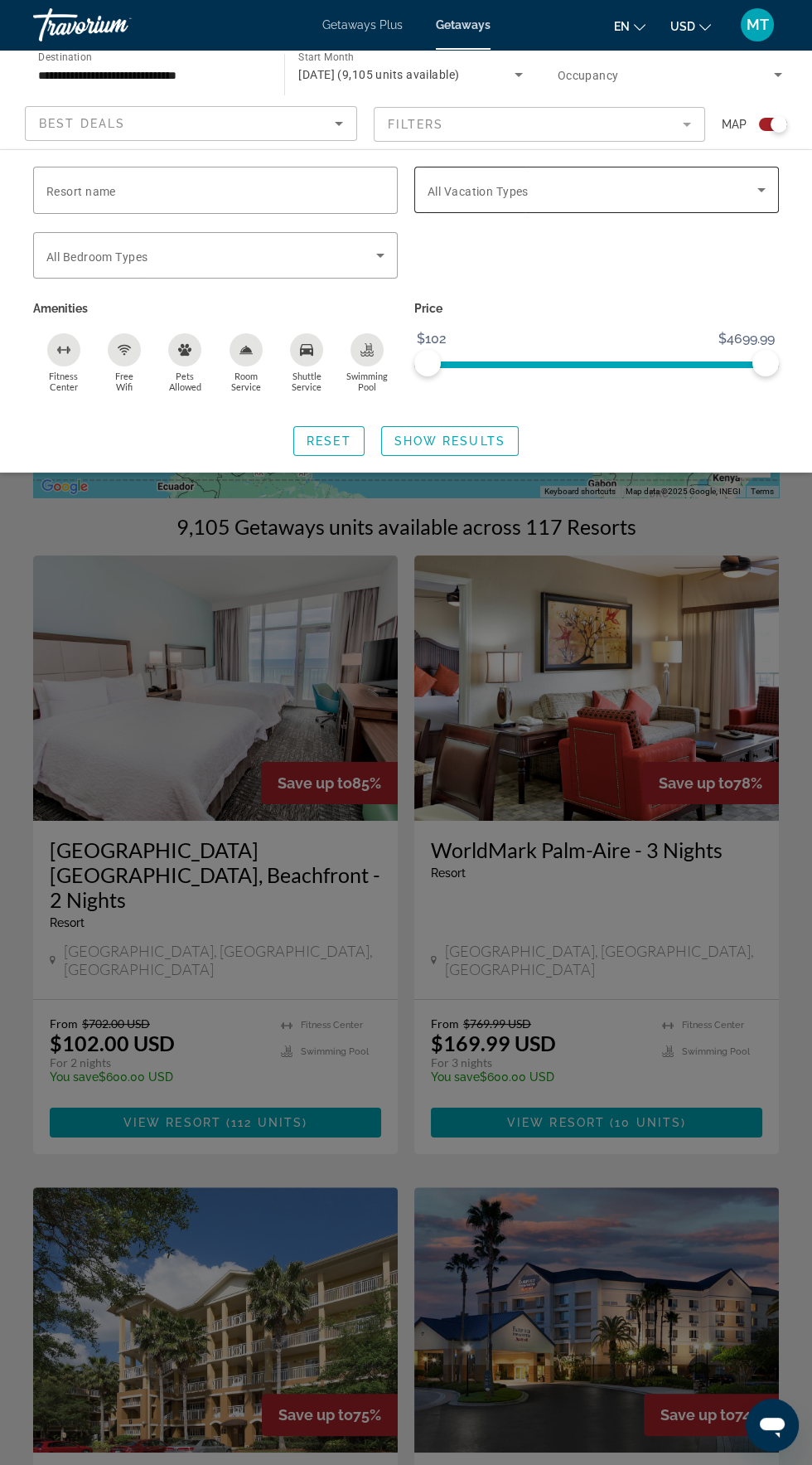
click at [575, 185] on span "Search widget" at bounding box center [592, 189] width 330 height 20
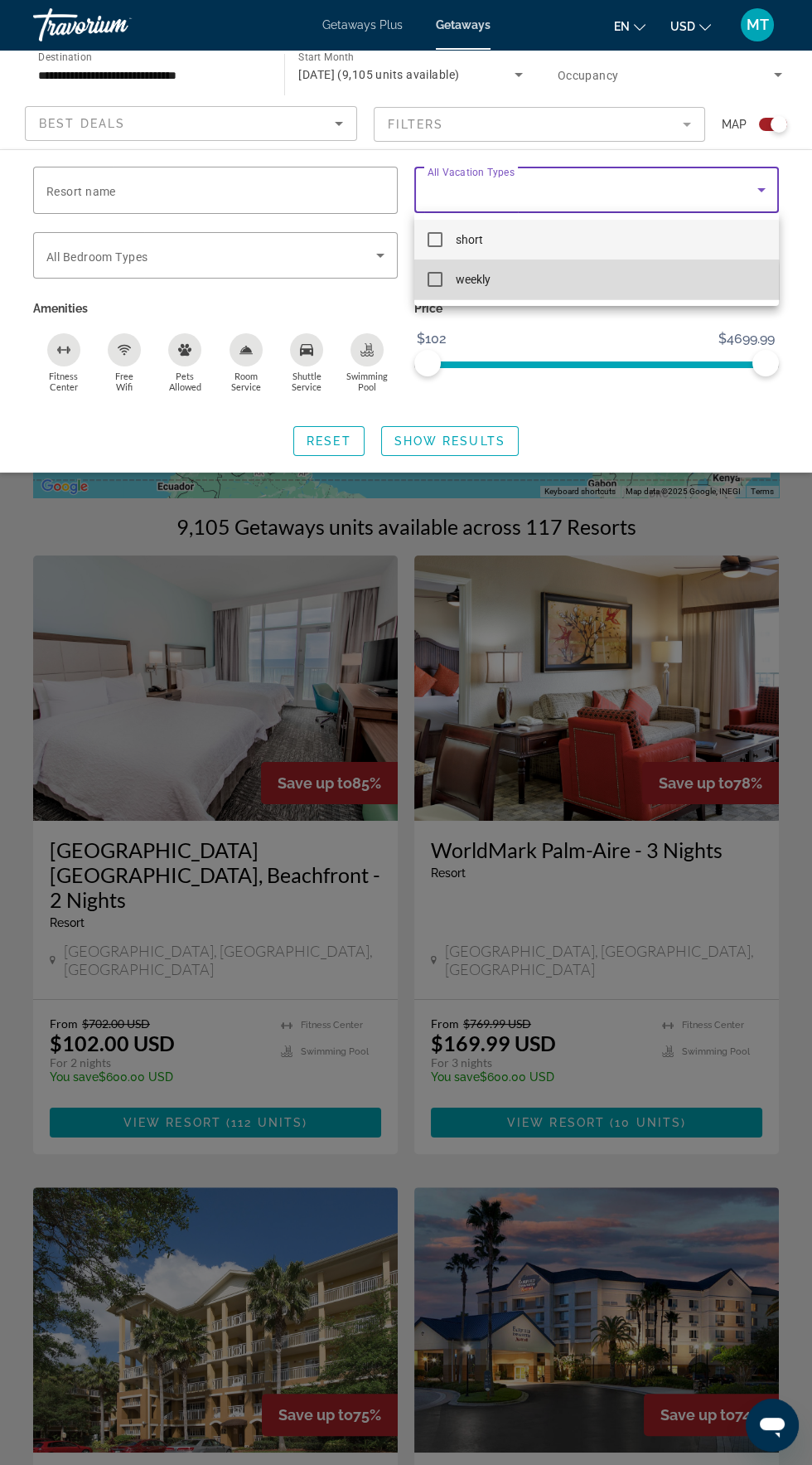
click at [506, 287] on mat-option "weekly" at bounding box center [596, 279] width 365 height 39
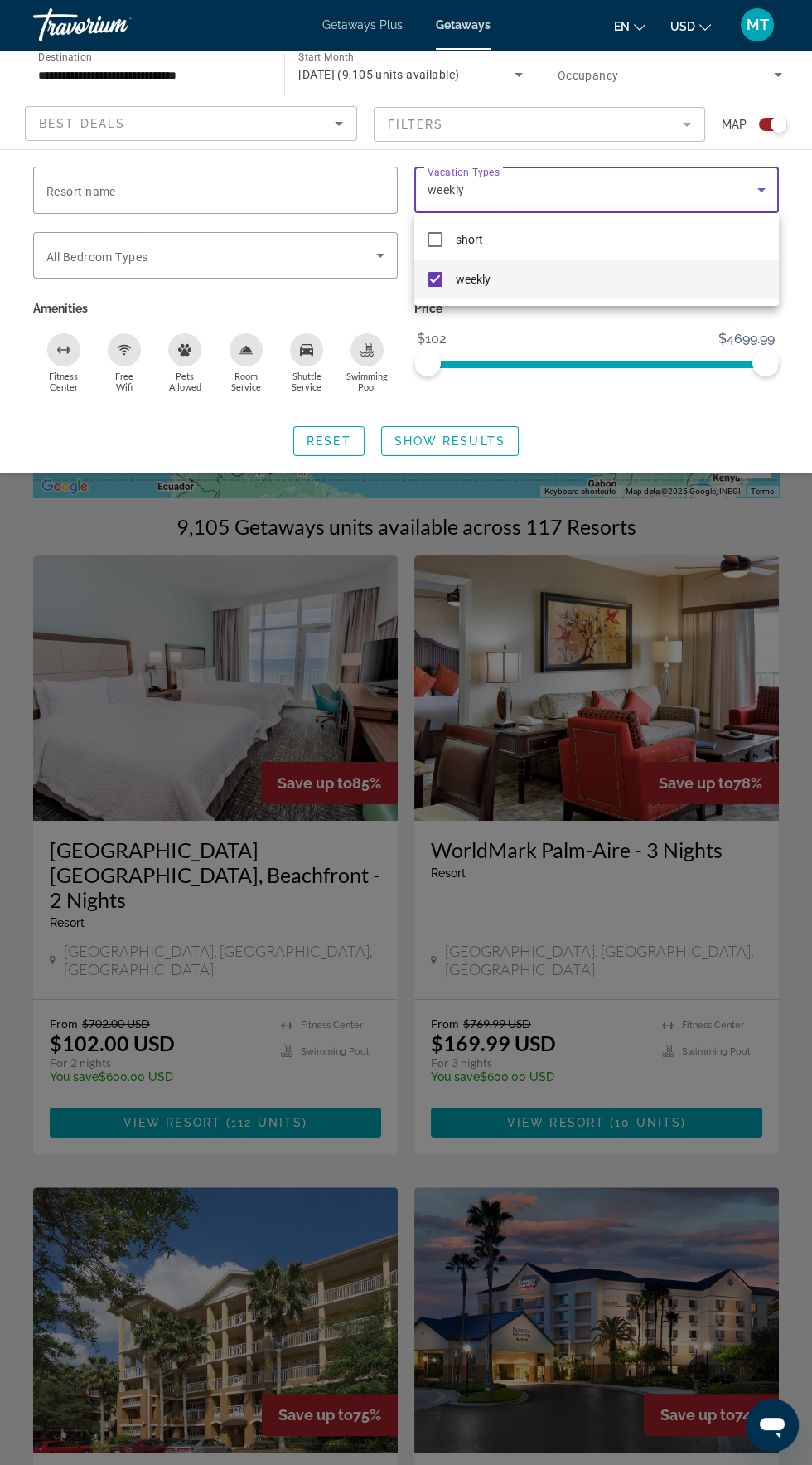
click at [470, 450] on div at bounding box center [406, 732] width 812 height 1465
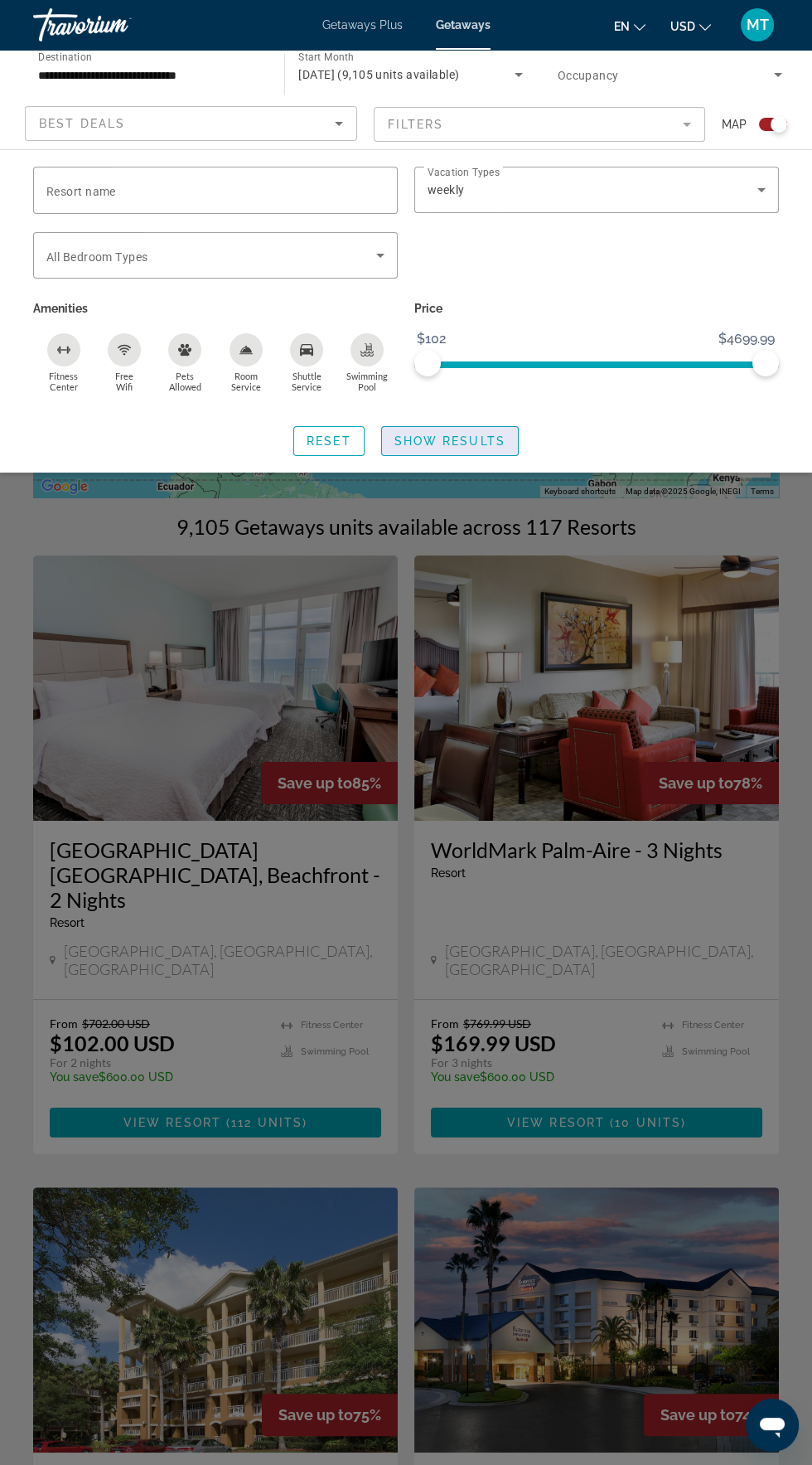
click at [482, 440] on span "Show Results" at bounding box center [449, 441] width 111 height 13
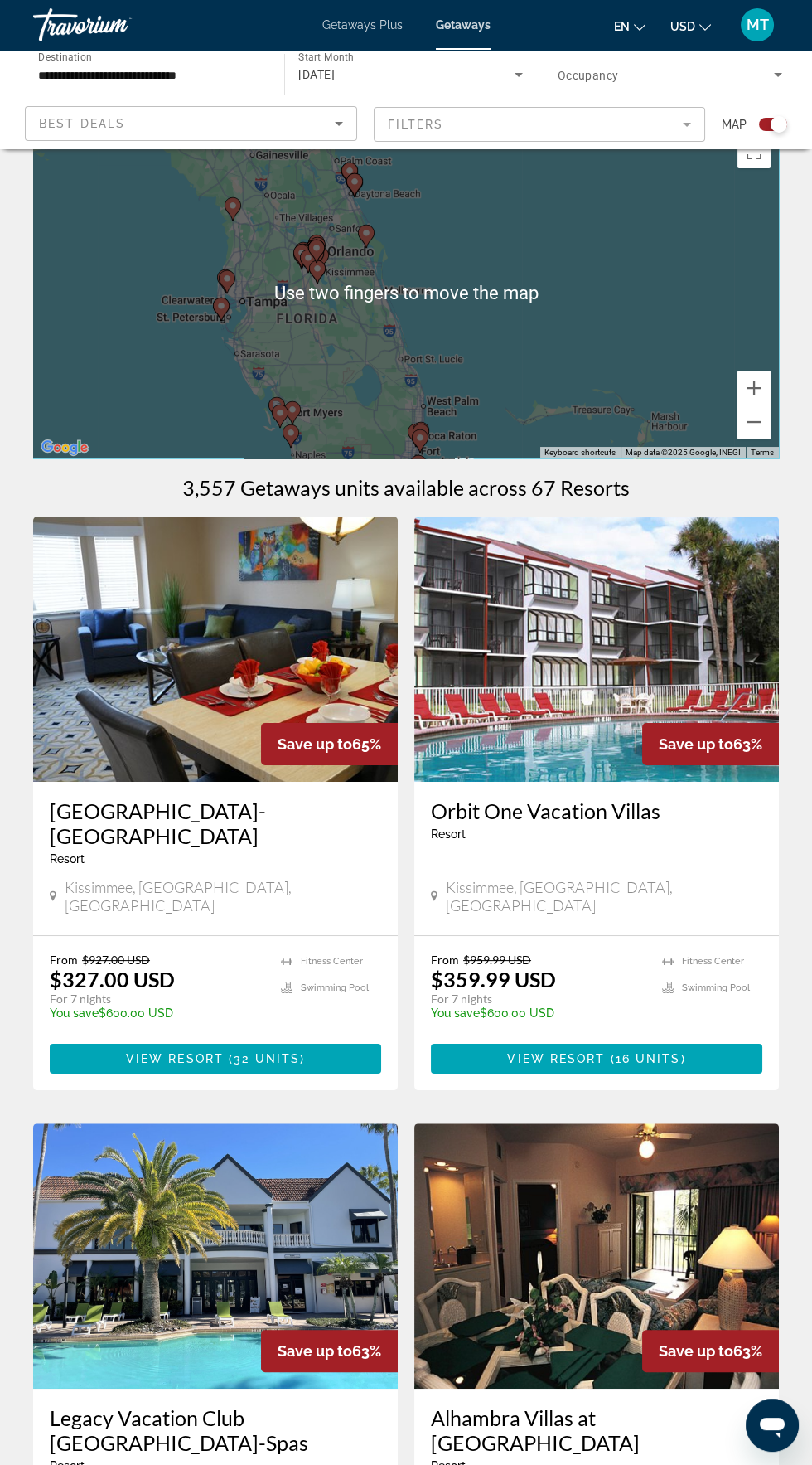
scroll to position [54, 0]
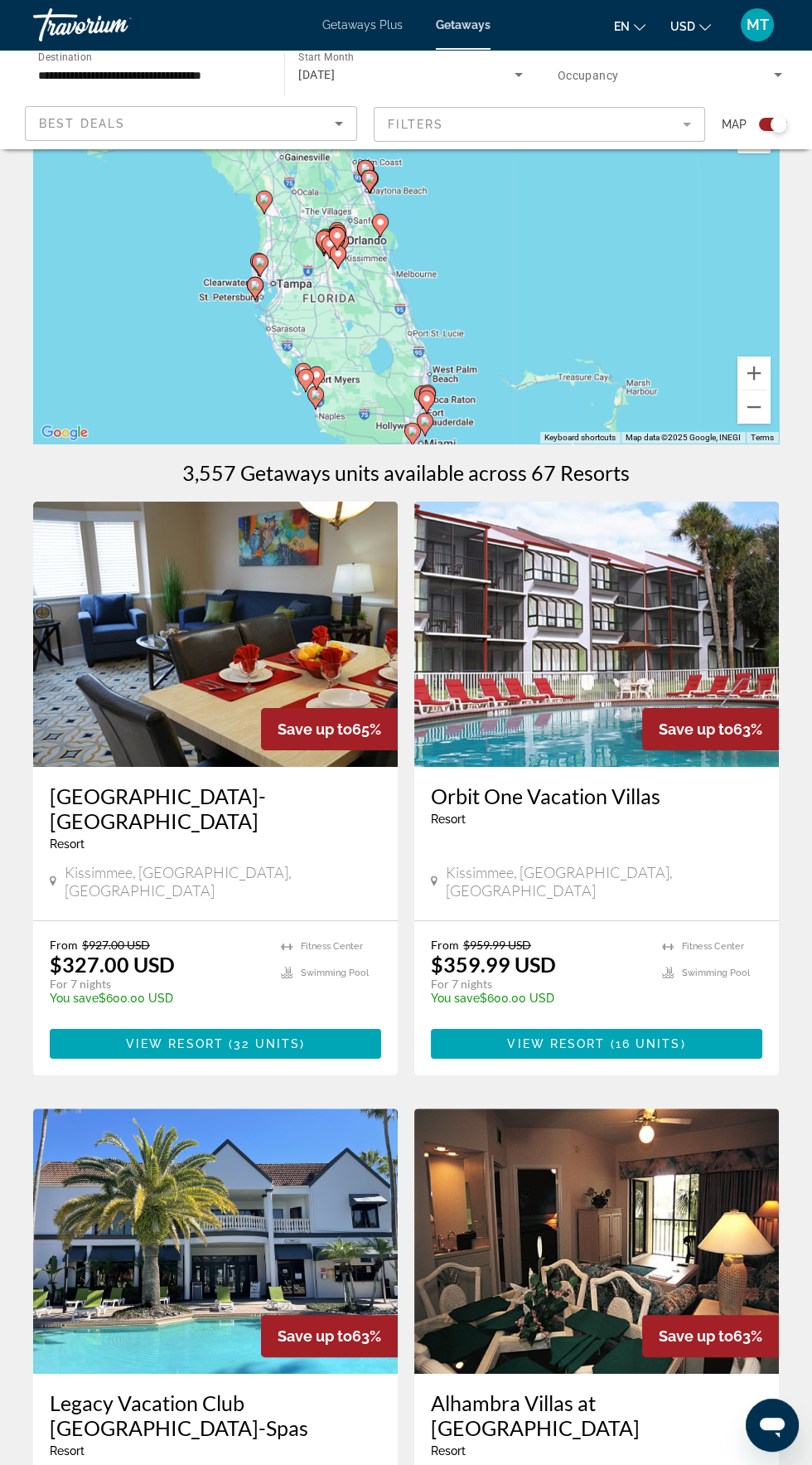
click at [225, 299] on div "To activate drag with keyboard, press Alt + Enter. Once in keyboard drag state,…" at bounding box center [406, 278] width 746 height 331
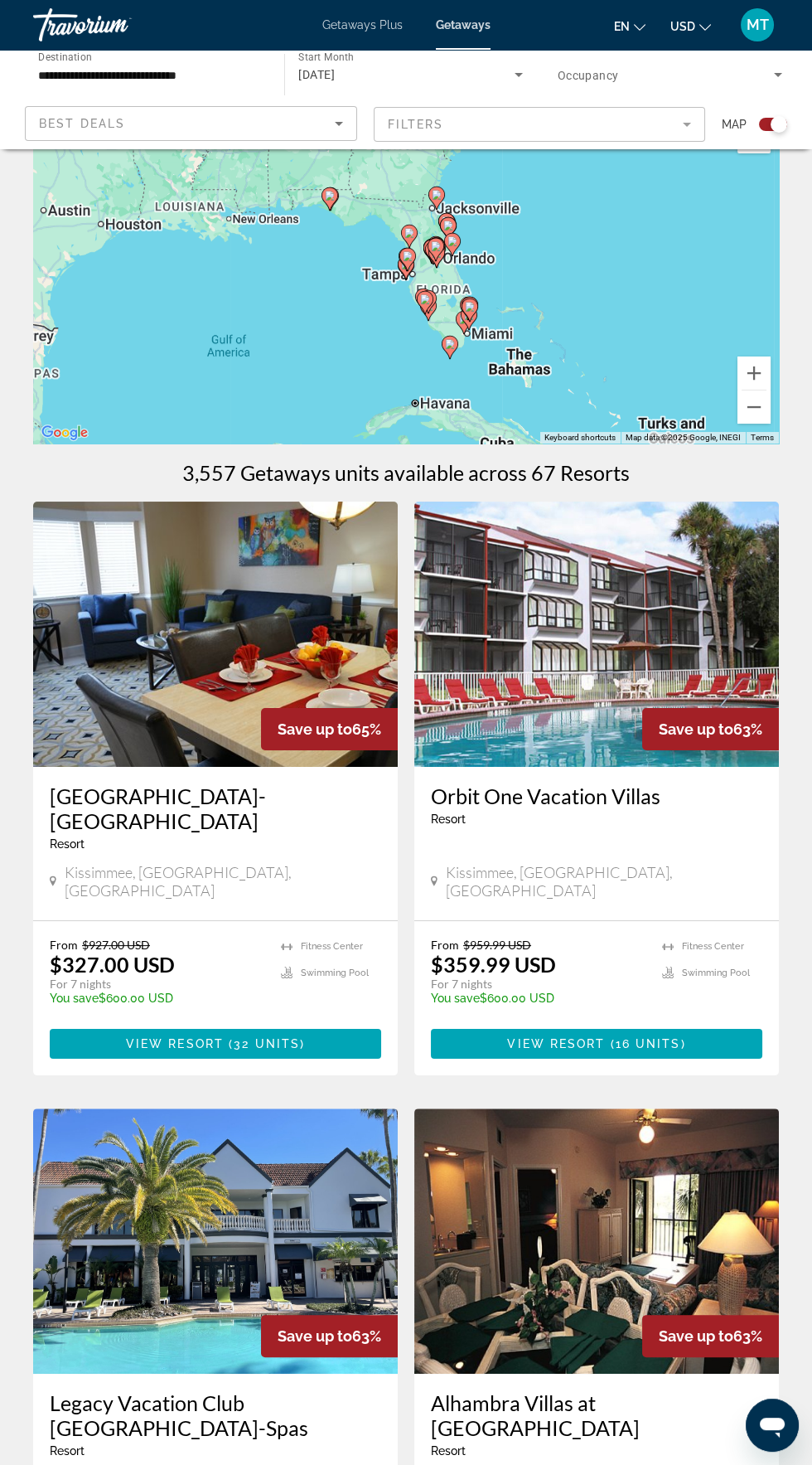
click at [404, 254] on image "Main content" at bounding box center [408, 256] width 10 height 10
type input "**********"
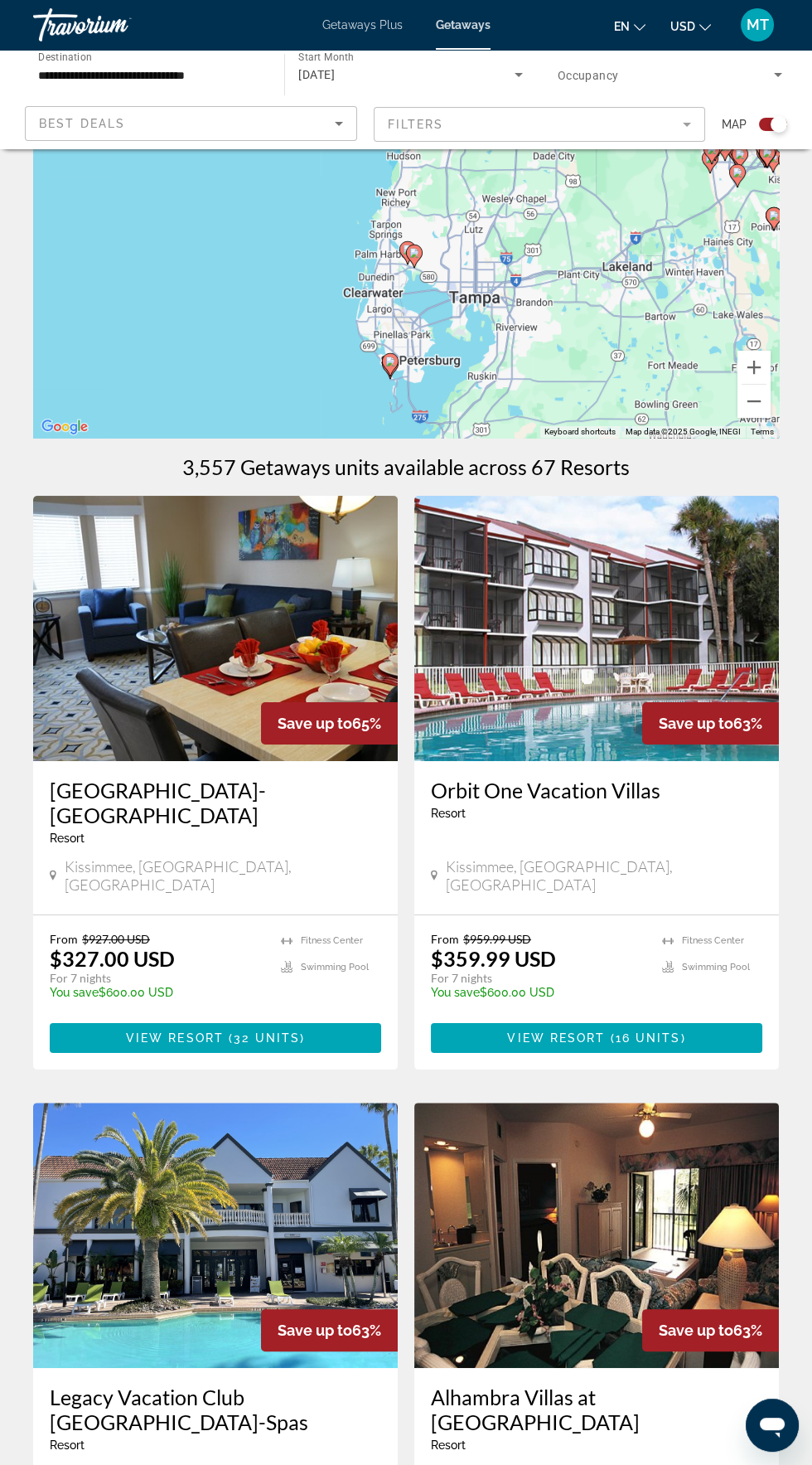
scroll to position [0, 0]
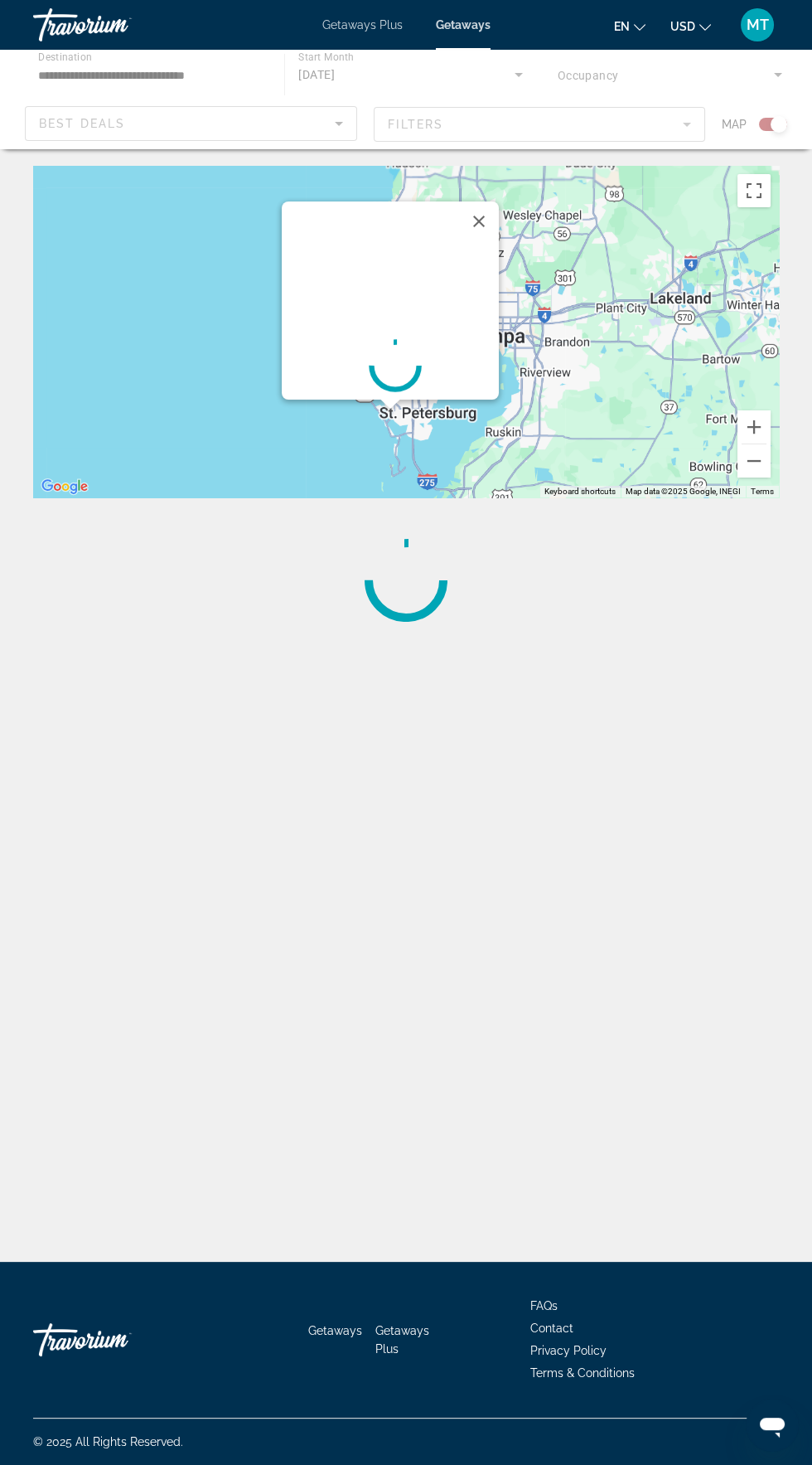
click at [391, 364] on div "Main content" at bounding box center [395, 366] width 207 height 248
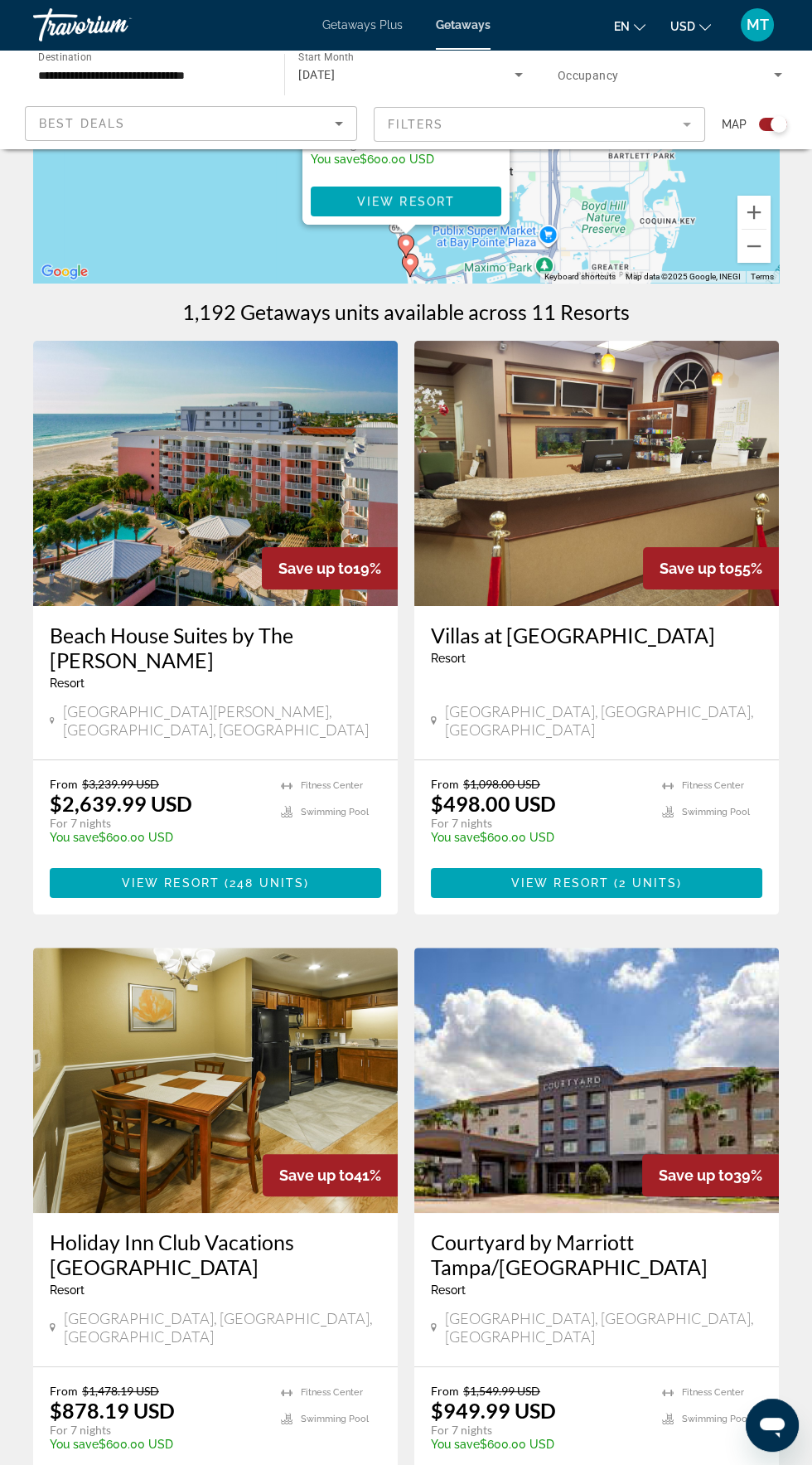
scroll to position [213, 0]
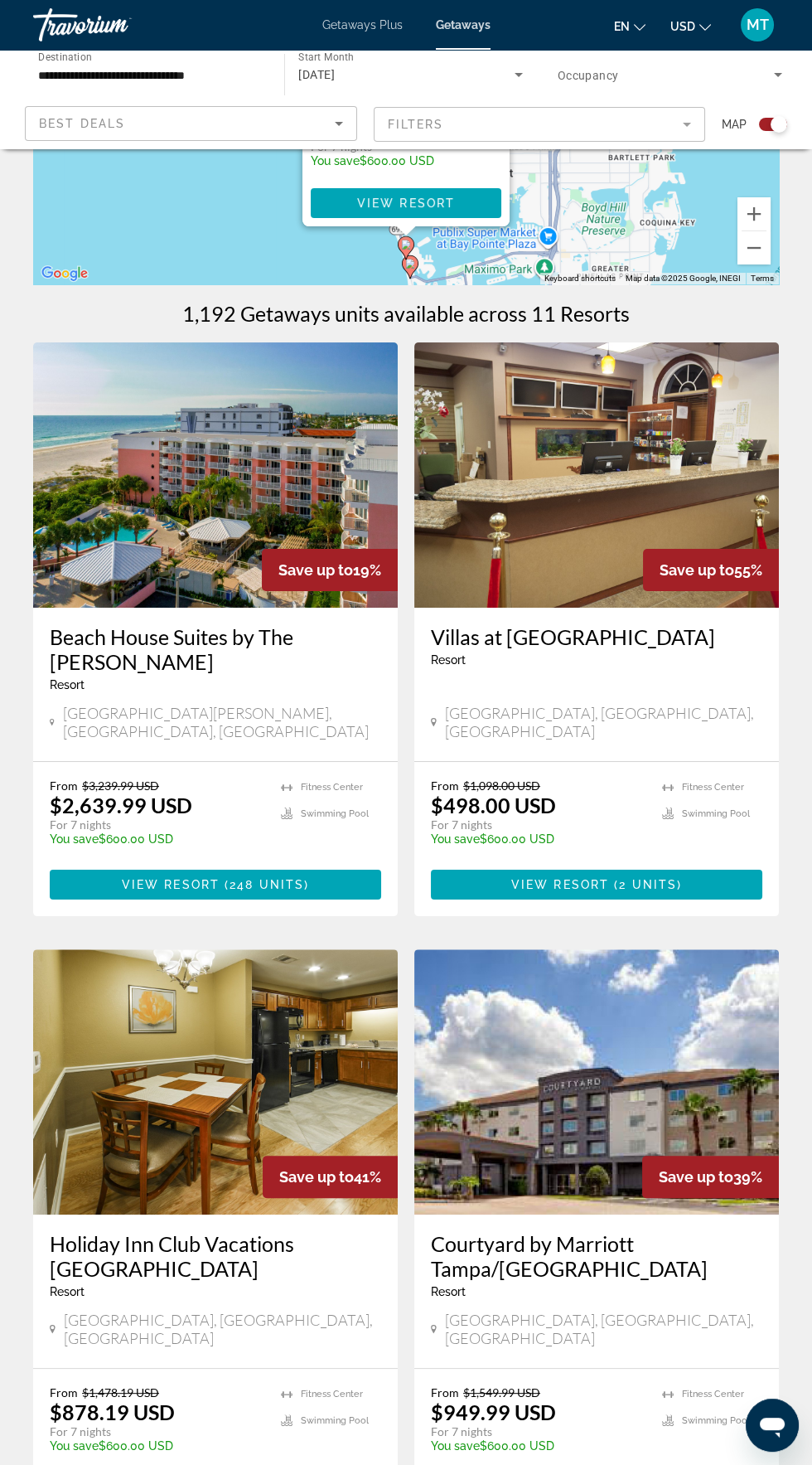
click at [545, 631] on h3 "Villas at [GEOGRAPHIC_DATA]" at bounding box center [596, 636] width 331 height 25
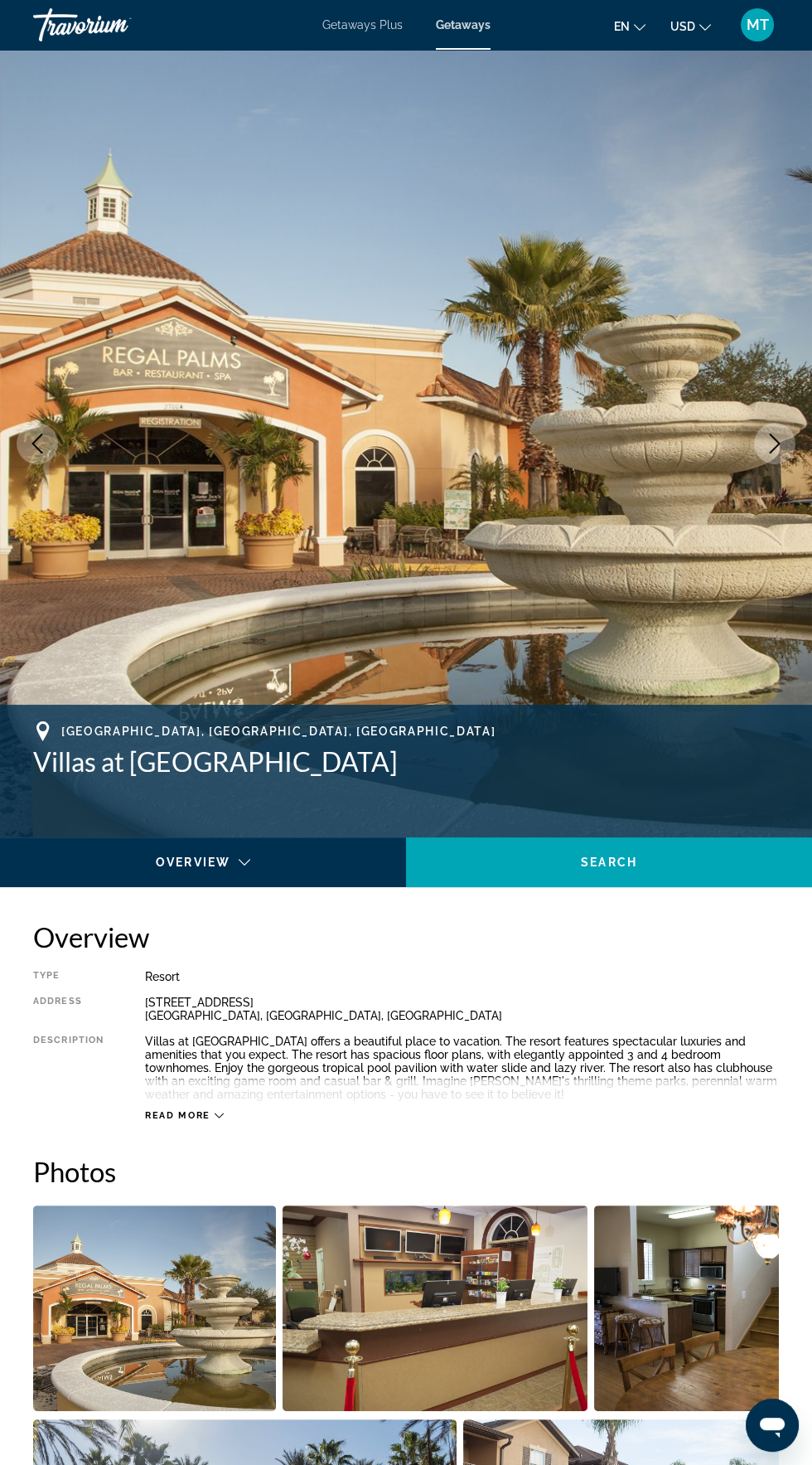
click at [772, 427] on button "Next image" at bounding box center [775, 444] width 41 height 41
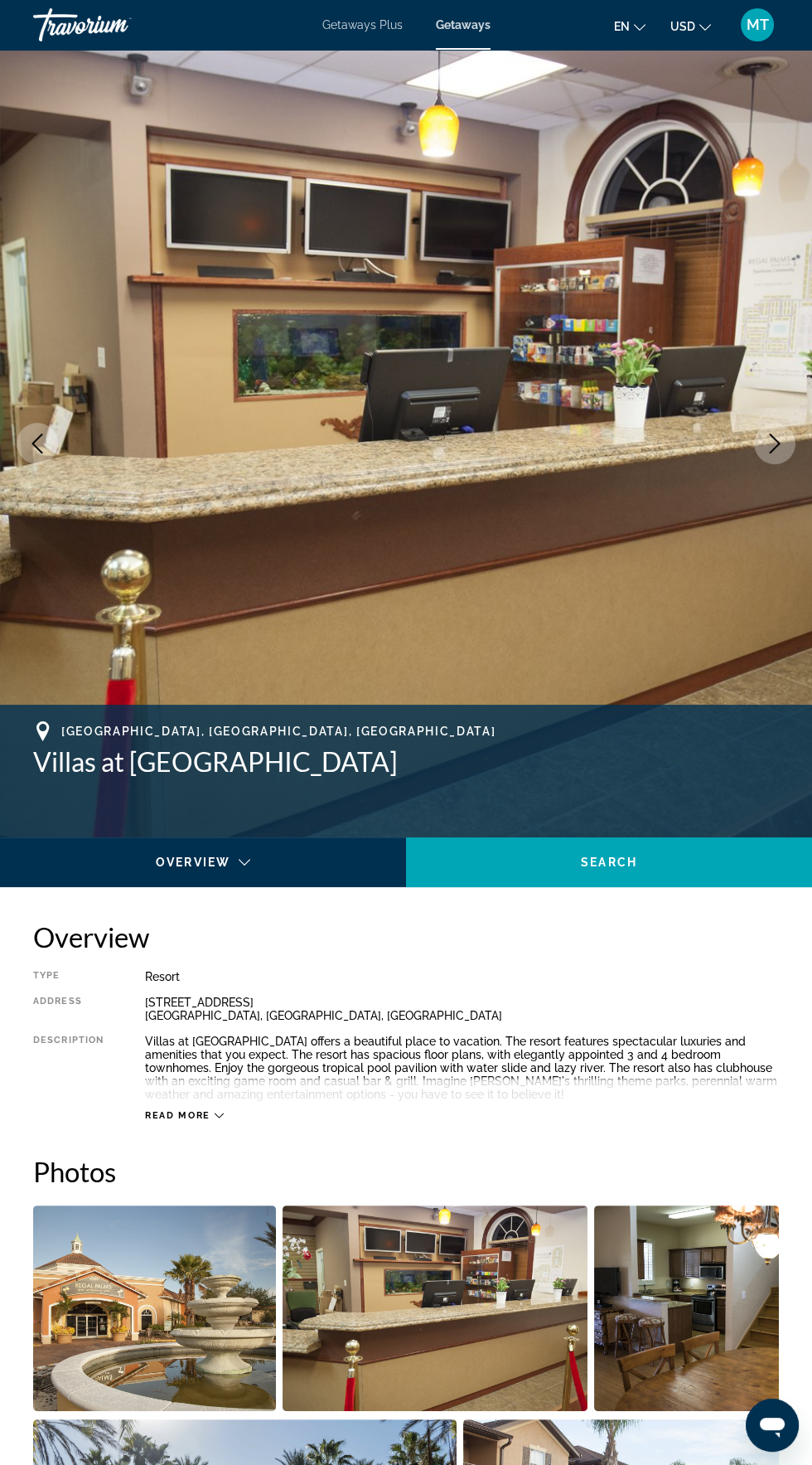
click at [768, 432] on button "Next image" at bounding box center [775, 444] width 41 height 41
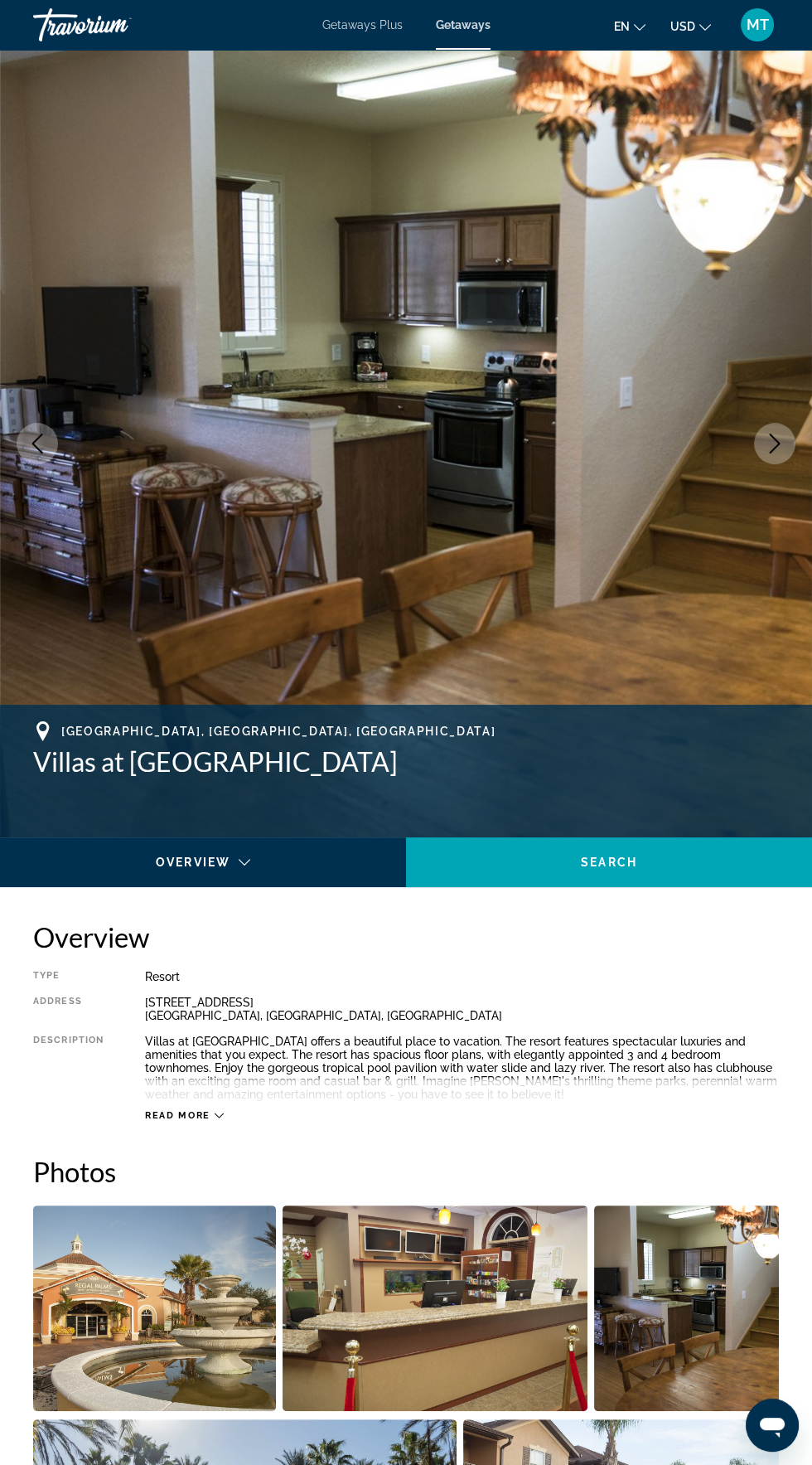
click at [759, 471] on img "Main content" at bounding box center [406, 443] width 812 height 788
click at [769, 436] on icon "Next image" at bounding box center [775, 444] width 20 height 20
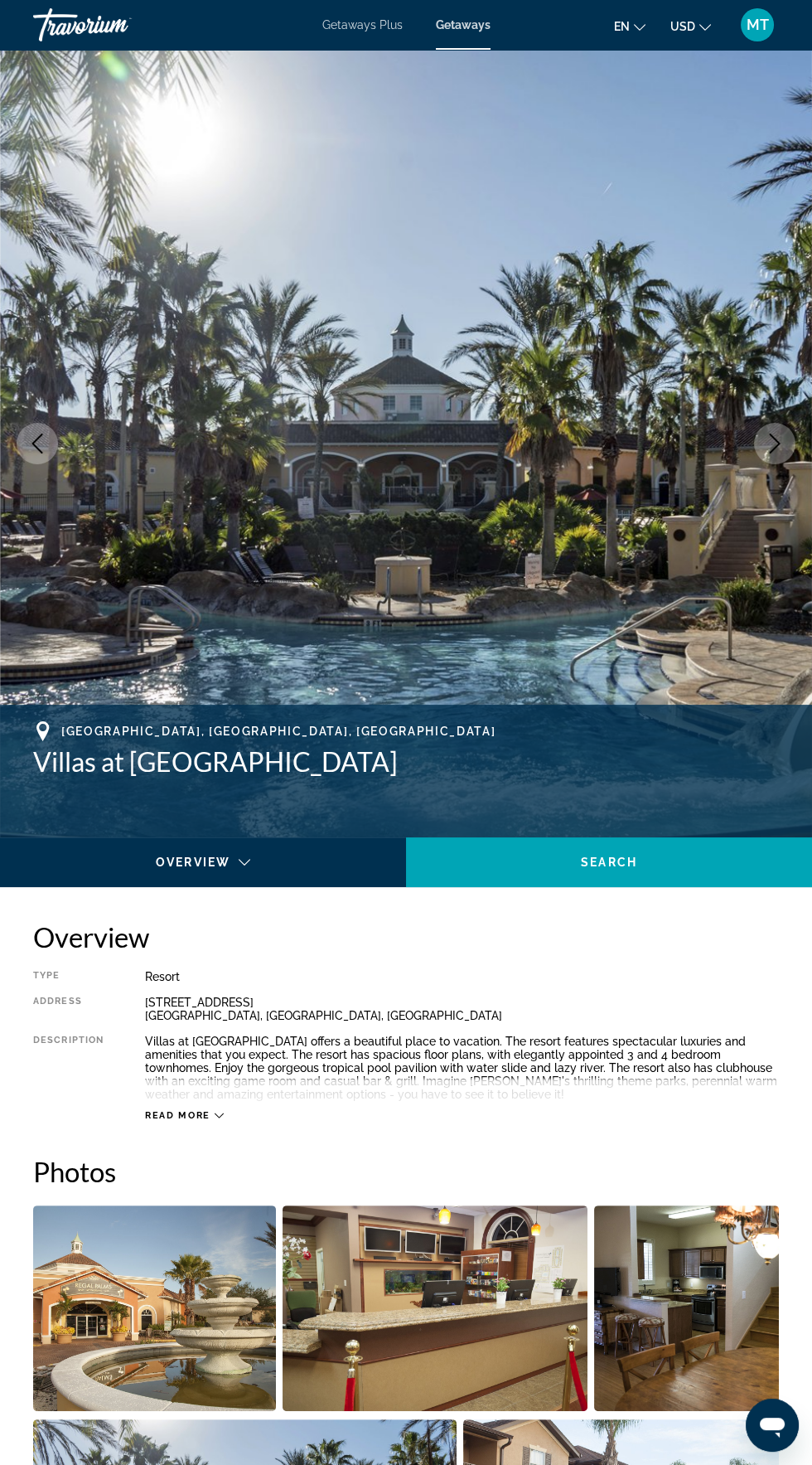
click at [778, 448] on icon "Next image" at bounding box center [775, 444] width 20 height 20
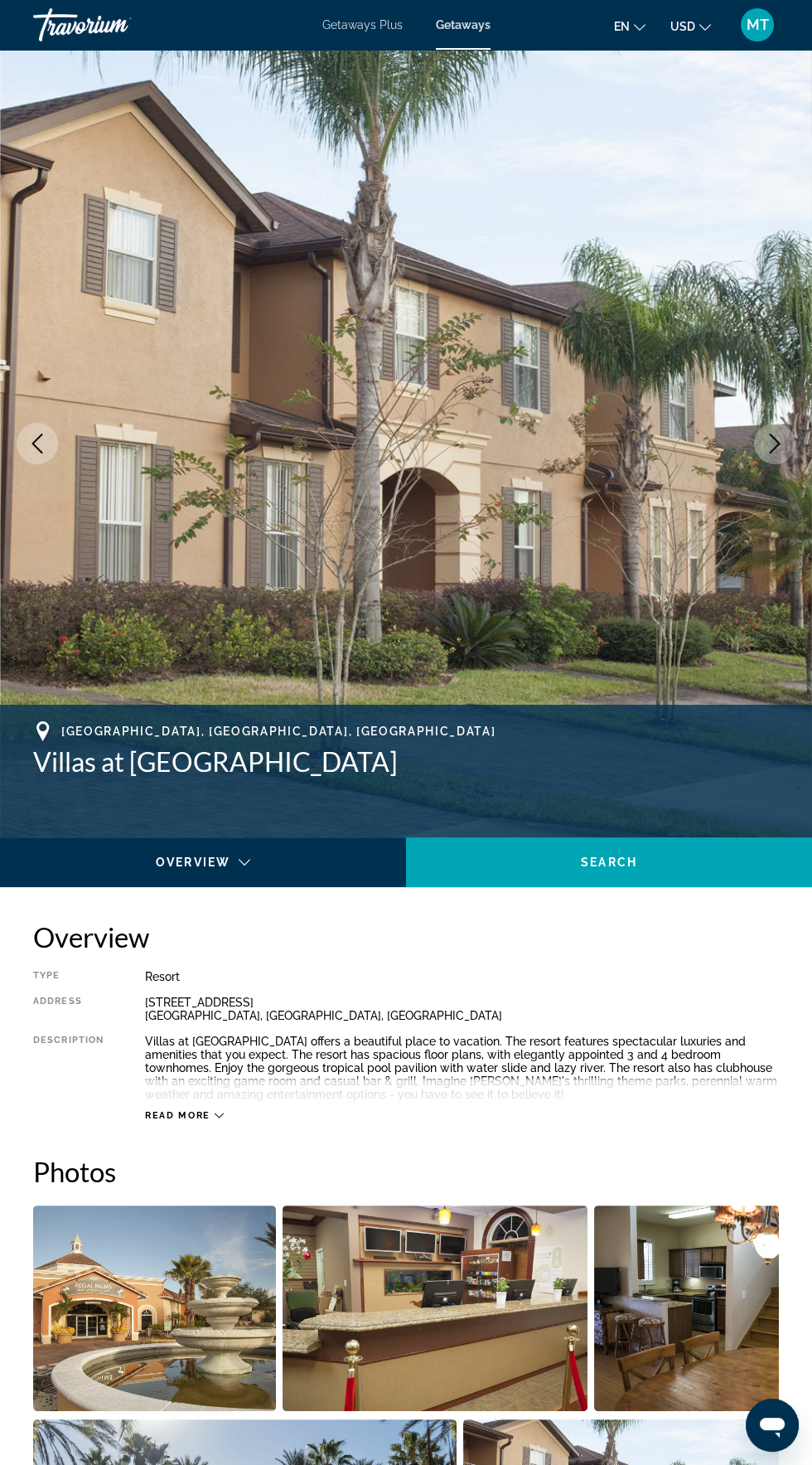
click at [782, 459] on button "Next image" at bounding box center [775, 444] width 41 height 41
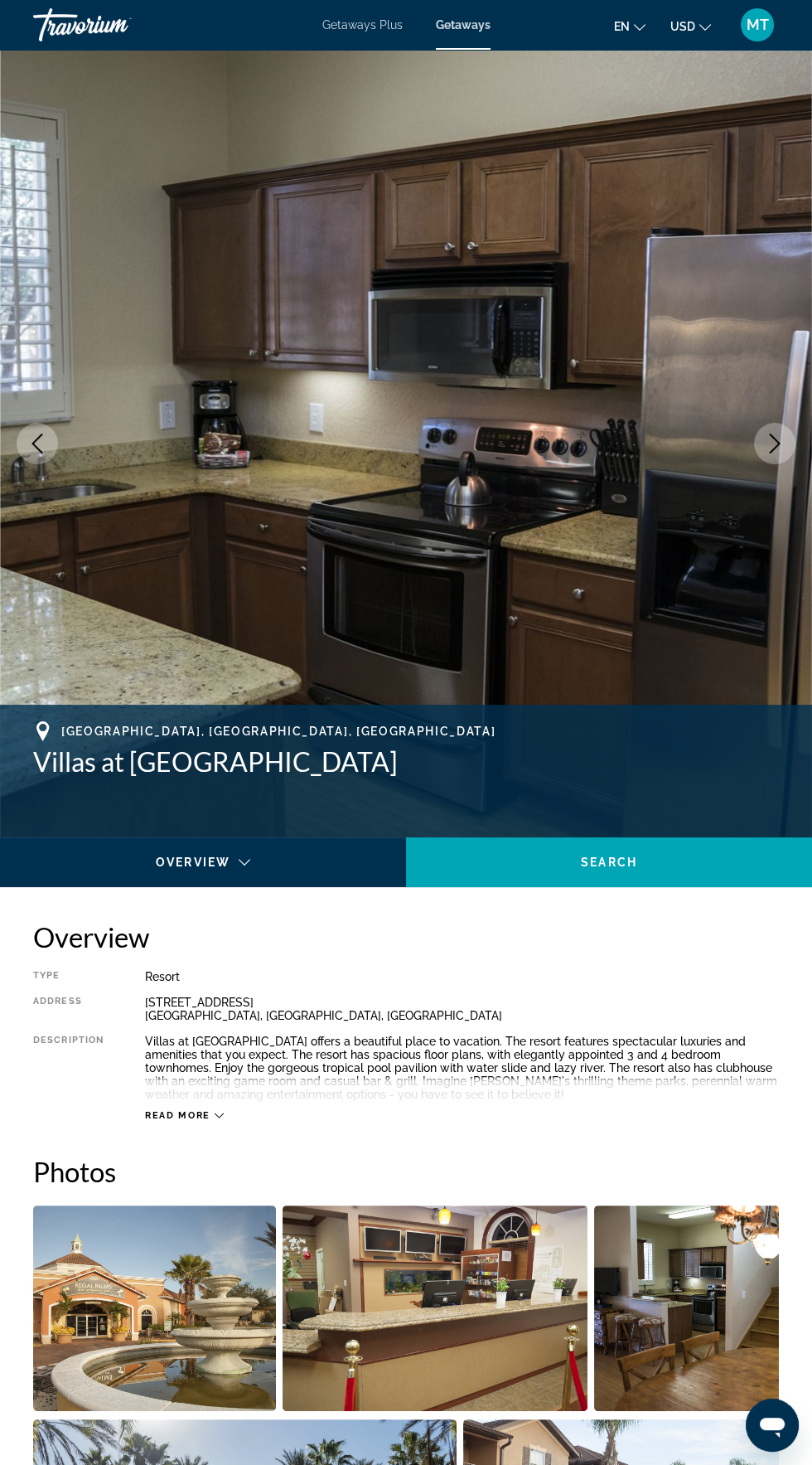
click at [762, 466] on img "Main content" at bounding box center [406, 443] width 812 height 788
click at [760, 448] on button "Next image" at bounding box center [775, 444] width 41 height 41
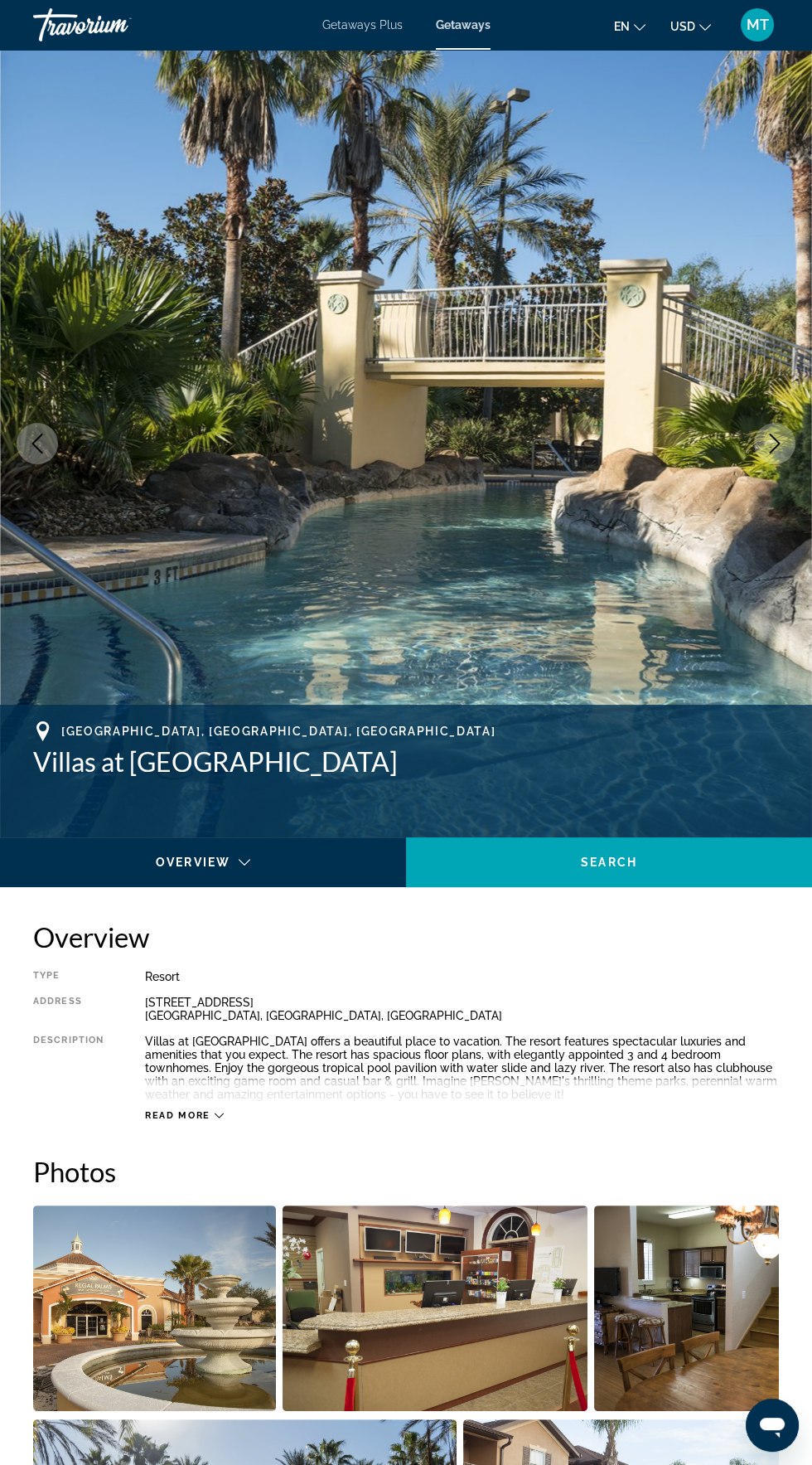
click at [787, 465] on img "Main content" at bounding box center [406, 443] width 812 height 788
click at [780, 455] on button "Next image" at bounding box center [775, 444] width 41 height 41
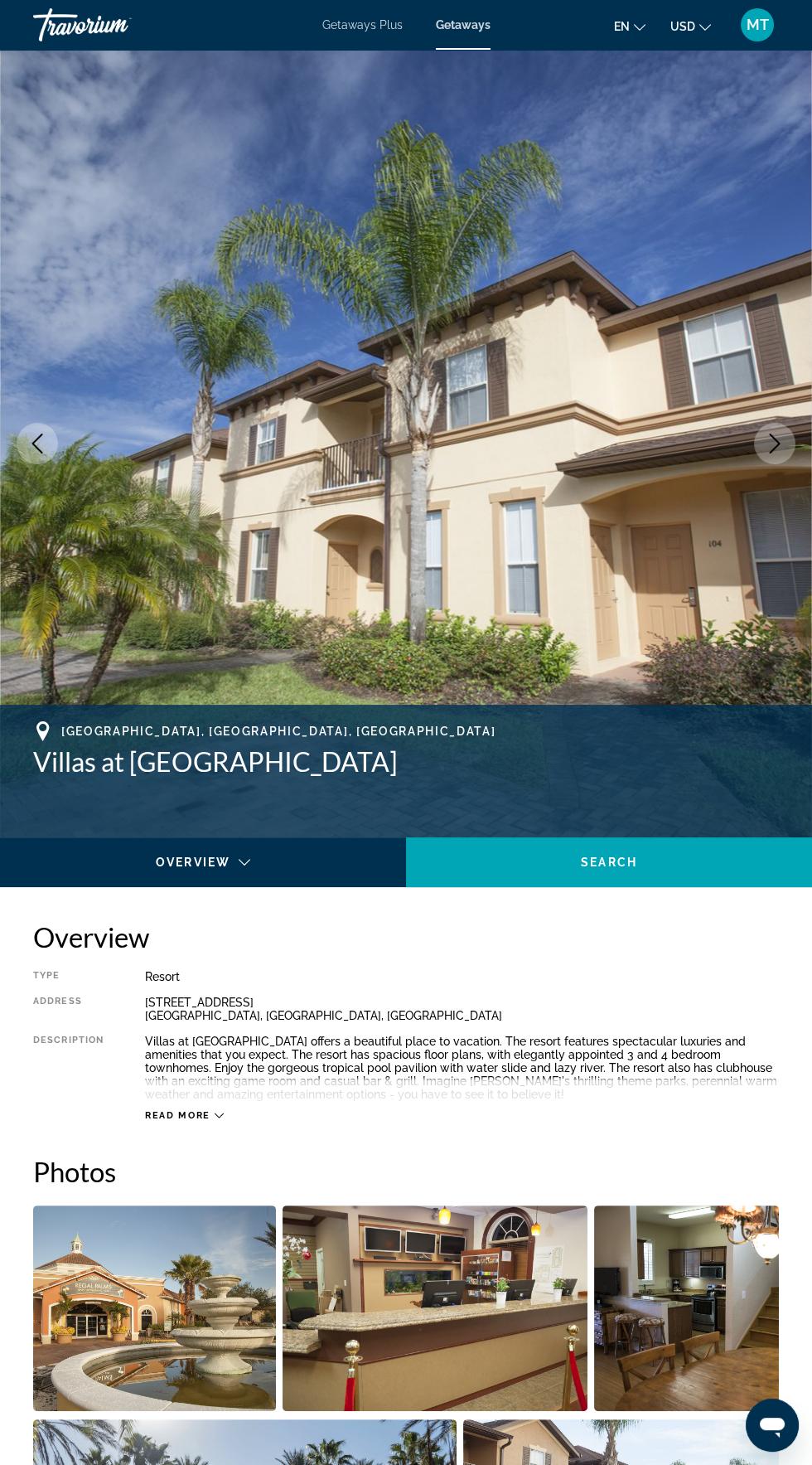
click at [755, 448] on button "Next image" at bounding box center [775, 444] width 41 height 41
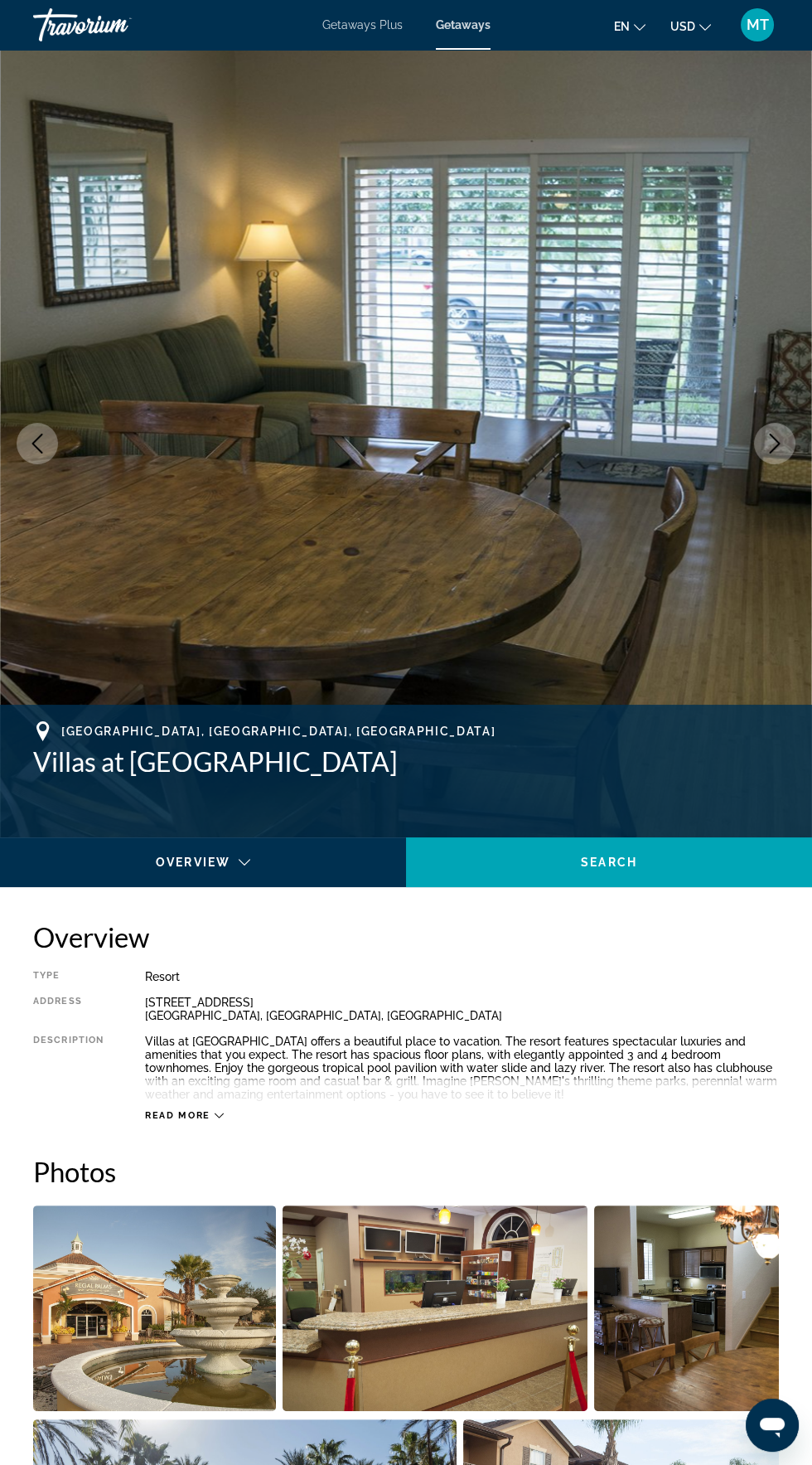
click at [779, 455] on button "Next image" at bounding box center [775, 444] width 41 height 41
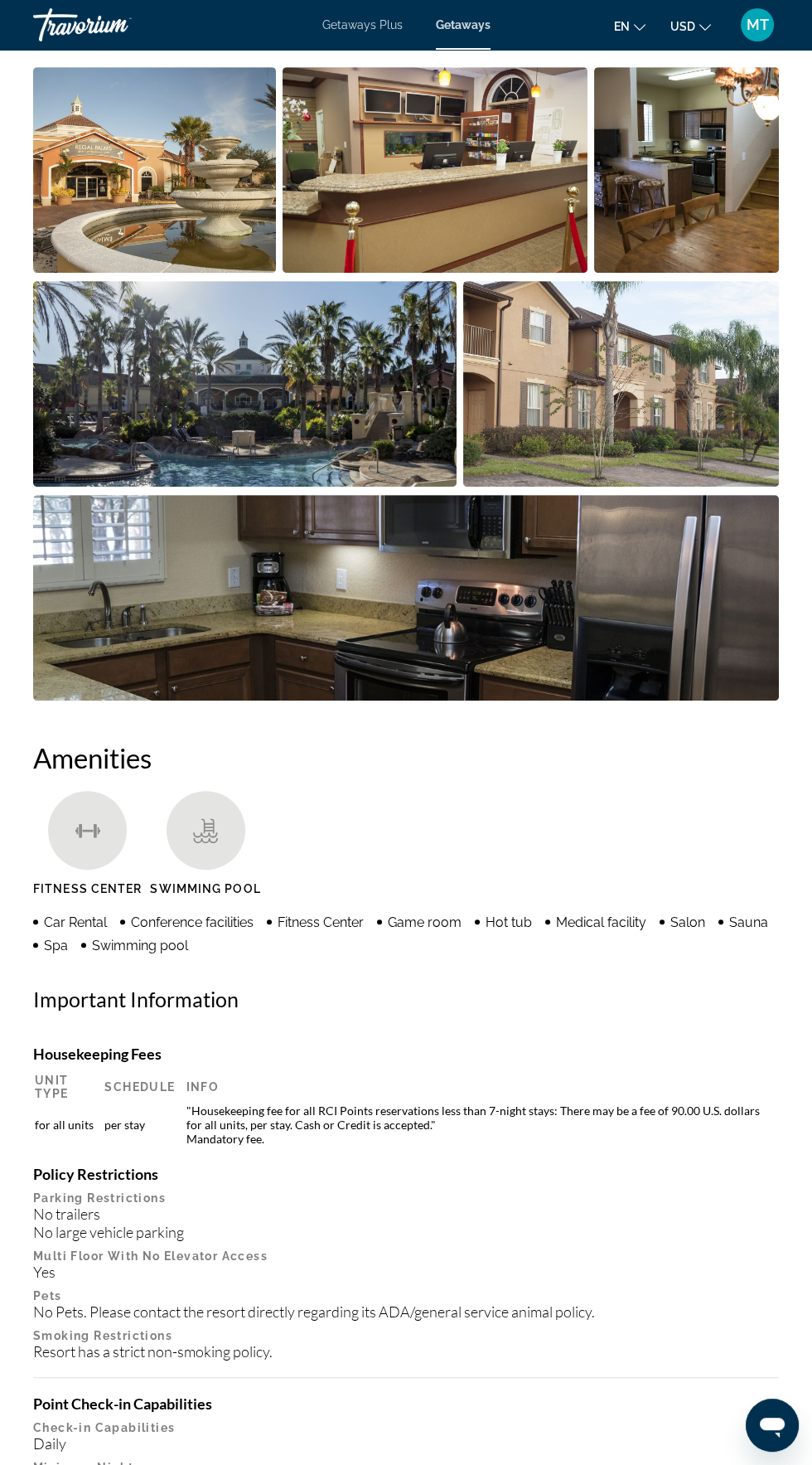
scroll to position [1412, 0]
